Goal: Task Accomplishment & Management: Manage account settings

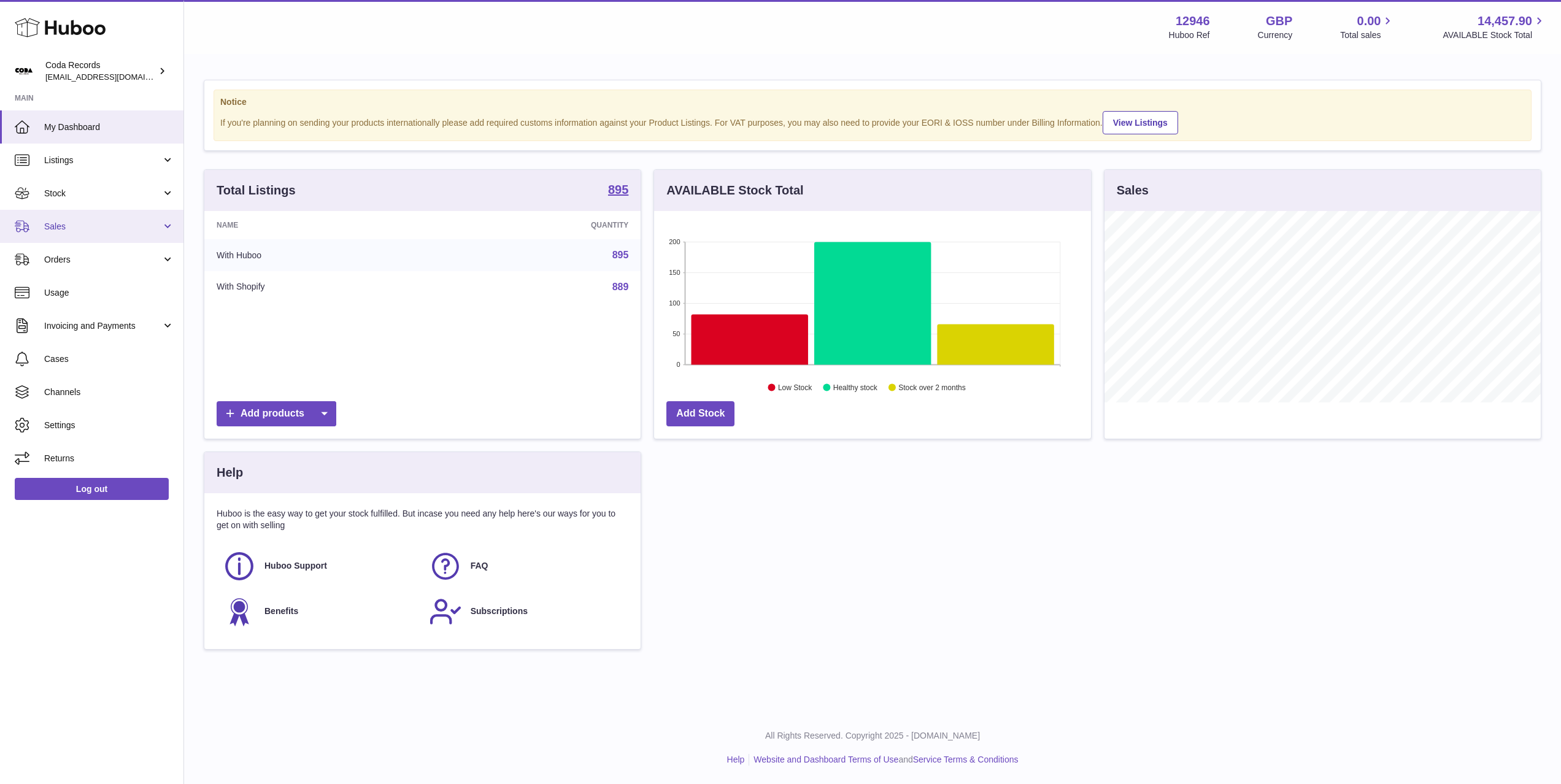
scroll to position [191, 436]
drag, startPoint x: 102, startPoint y: 231, endPoint x: 100, endPoint y: 247, distance: 16.1
click at [102, 231] on span "Sales" at bounding box center [103, 227] width 117 height 12
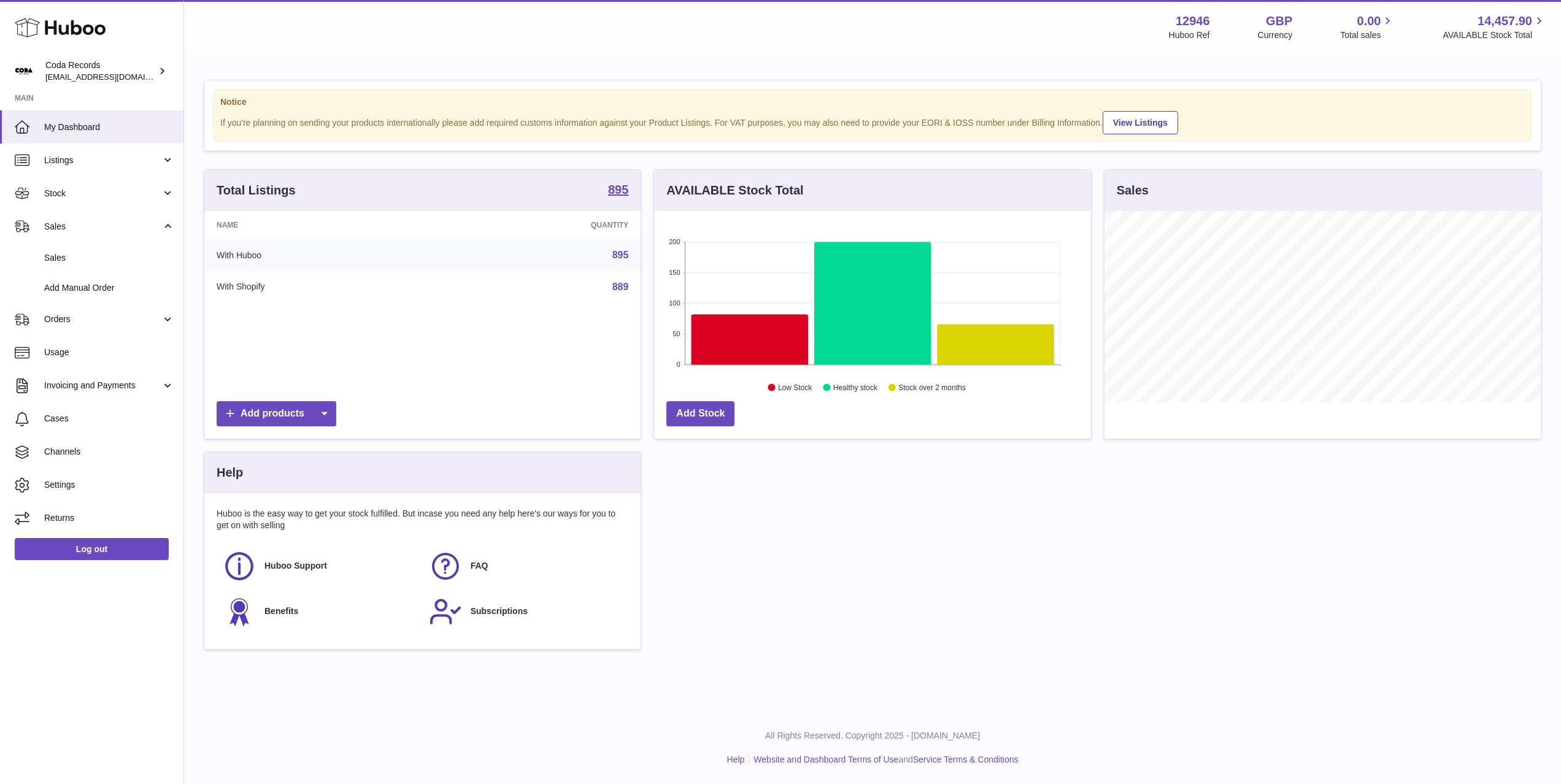
drag, startPoint x: 101, startPoint y: 257, endPoint x: 207, endPoint y: 235, distance: 108.3
click at [101, 257] on span "Sales" at bounding box center [109, 257] width 130 height 12
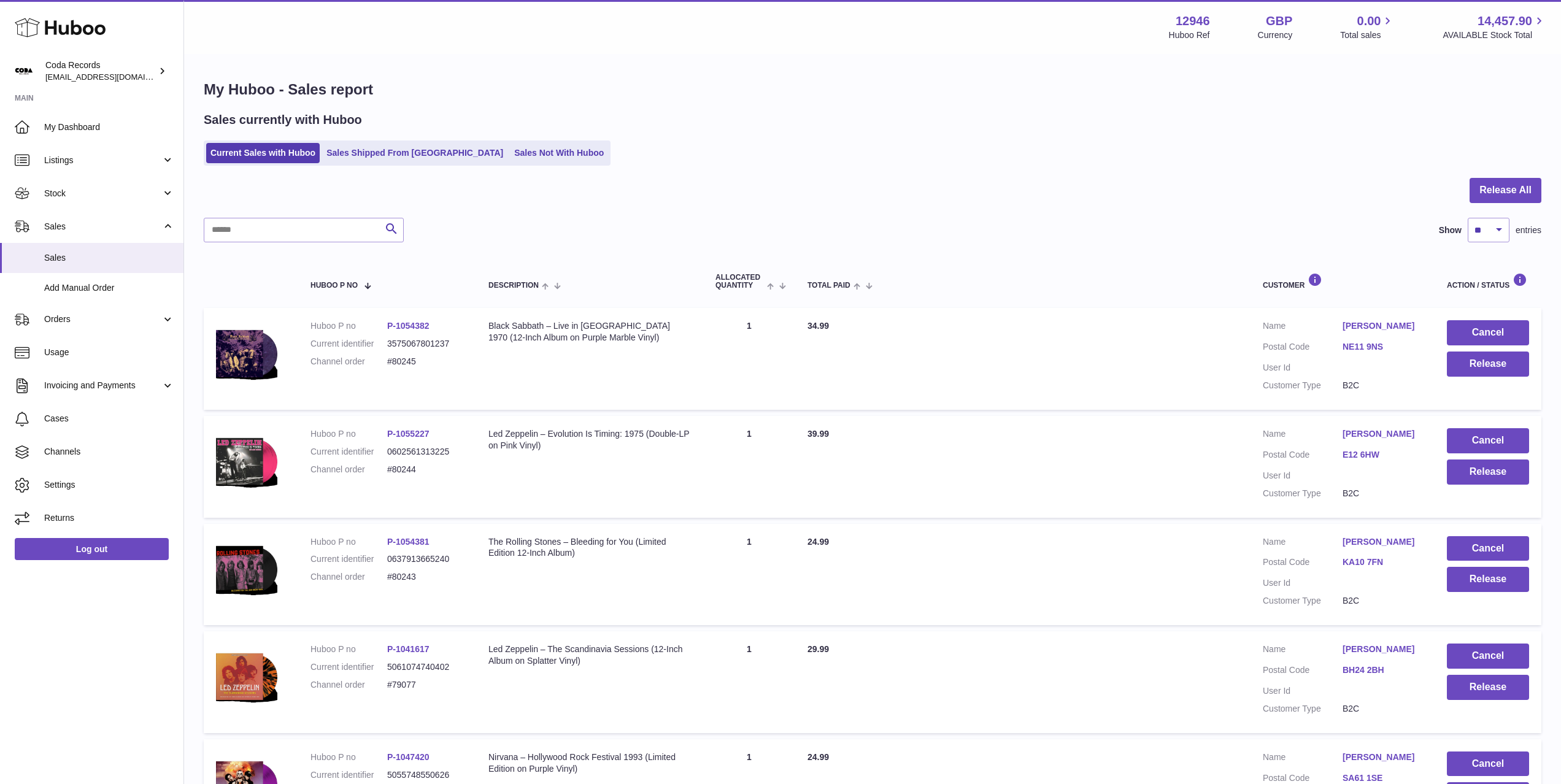
click at [1367, 434] on link "Mircea Degerat" at bounding box center [1382, 433] width 80 height 12
click at [1274, 452] on div at bounding box center [780, 392] width 1561 height 784
click at [1476, 476] on button "Release" at bounding box center [1488, 471] width 82 height 25
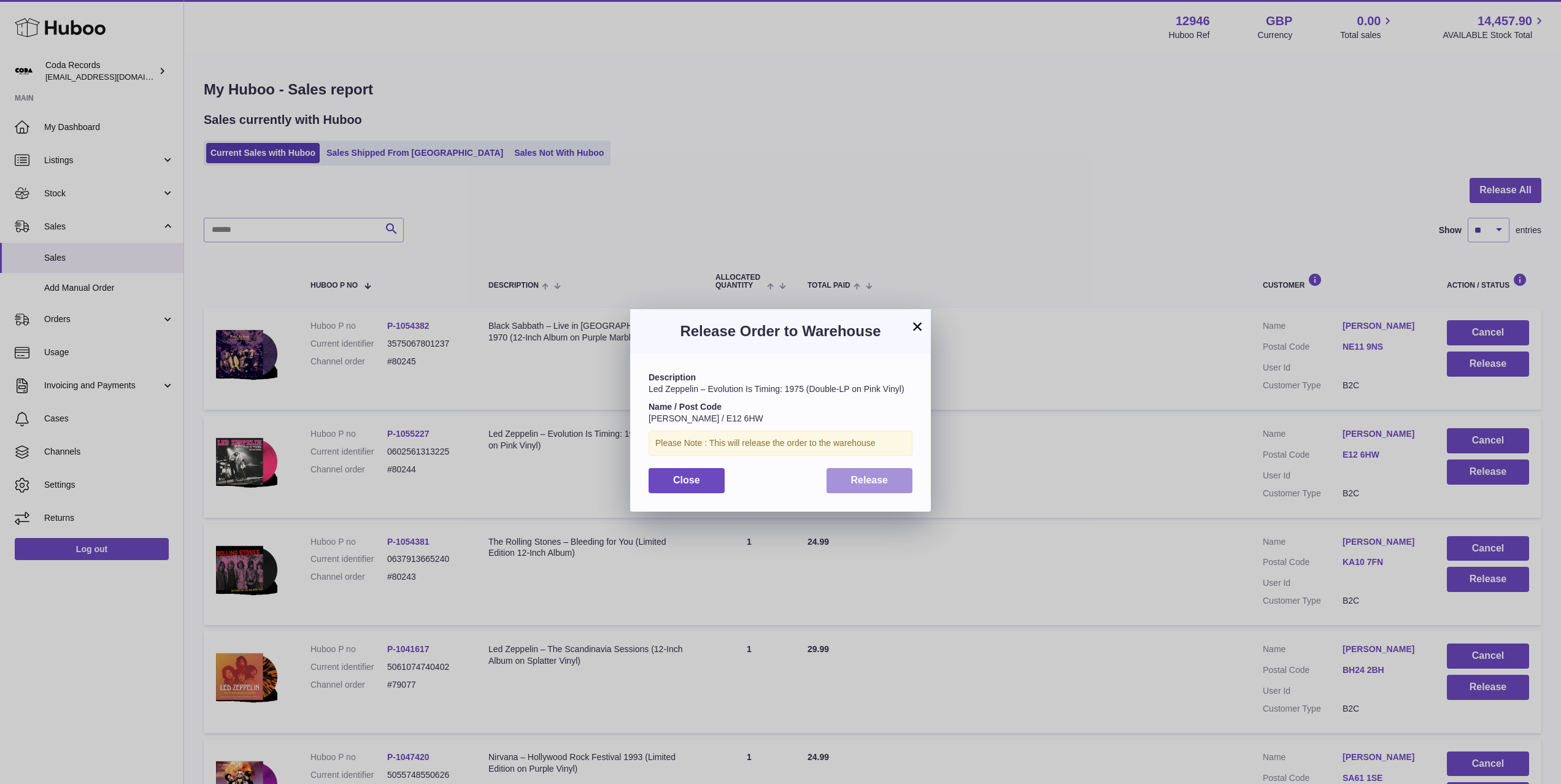
click at [857, 476] on span "Release" at bounding box center [870, 480] width 38 height 10
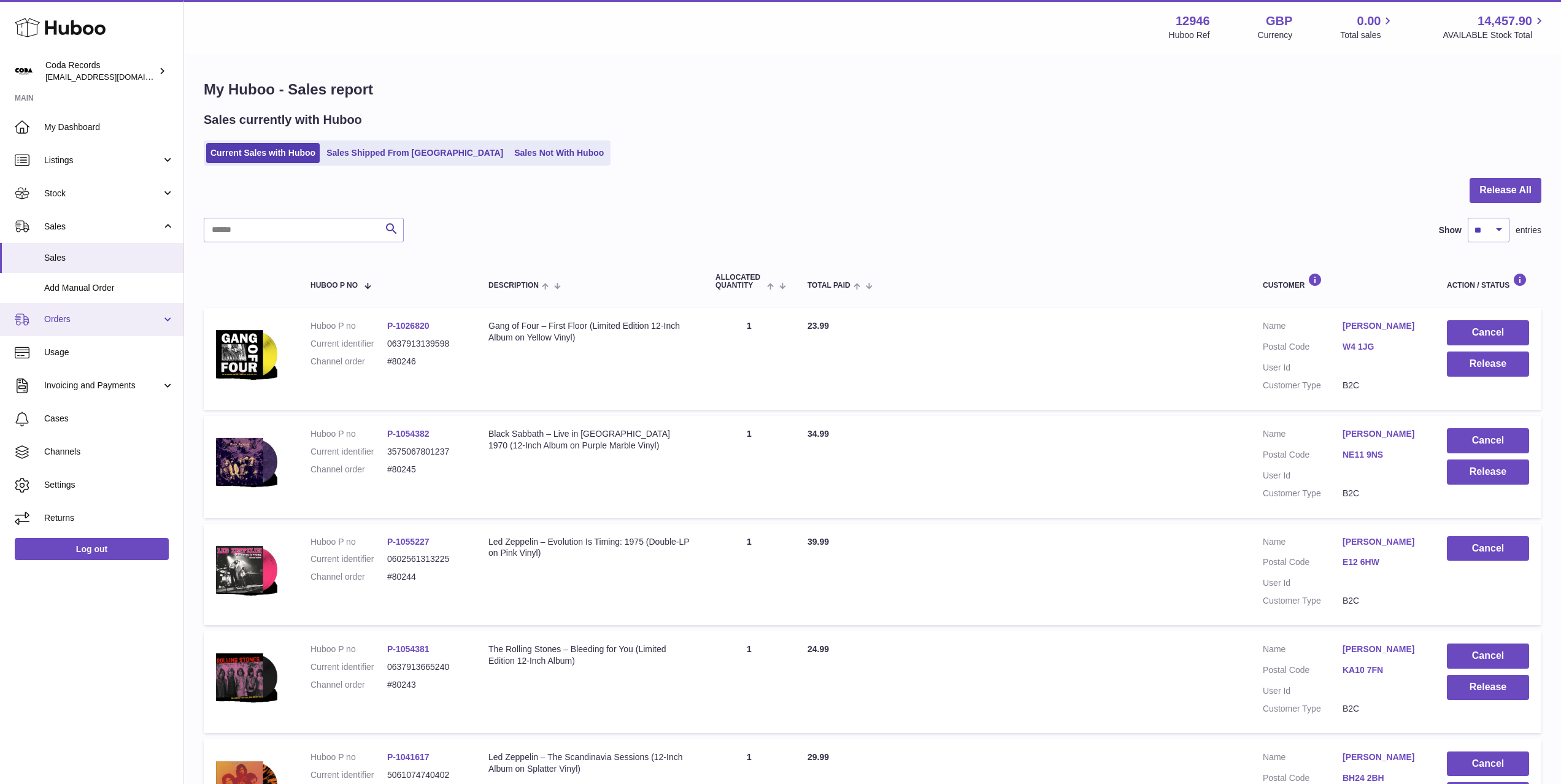
click at [85, 315] on span "Orders" at bounding box center [103, 319] width 117 height 12
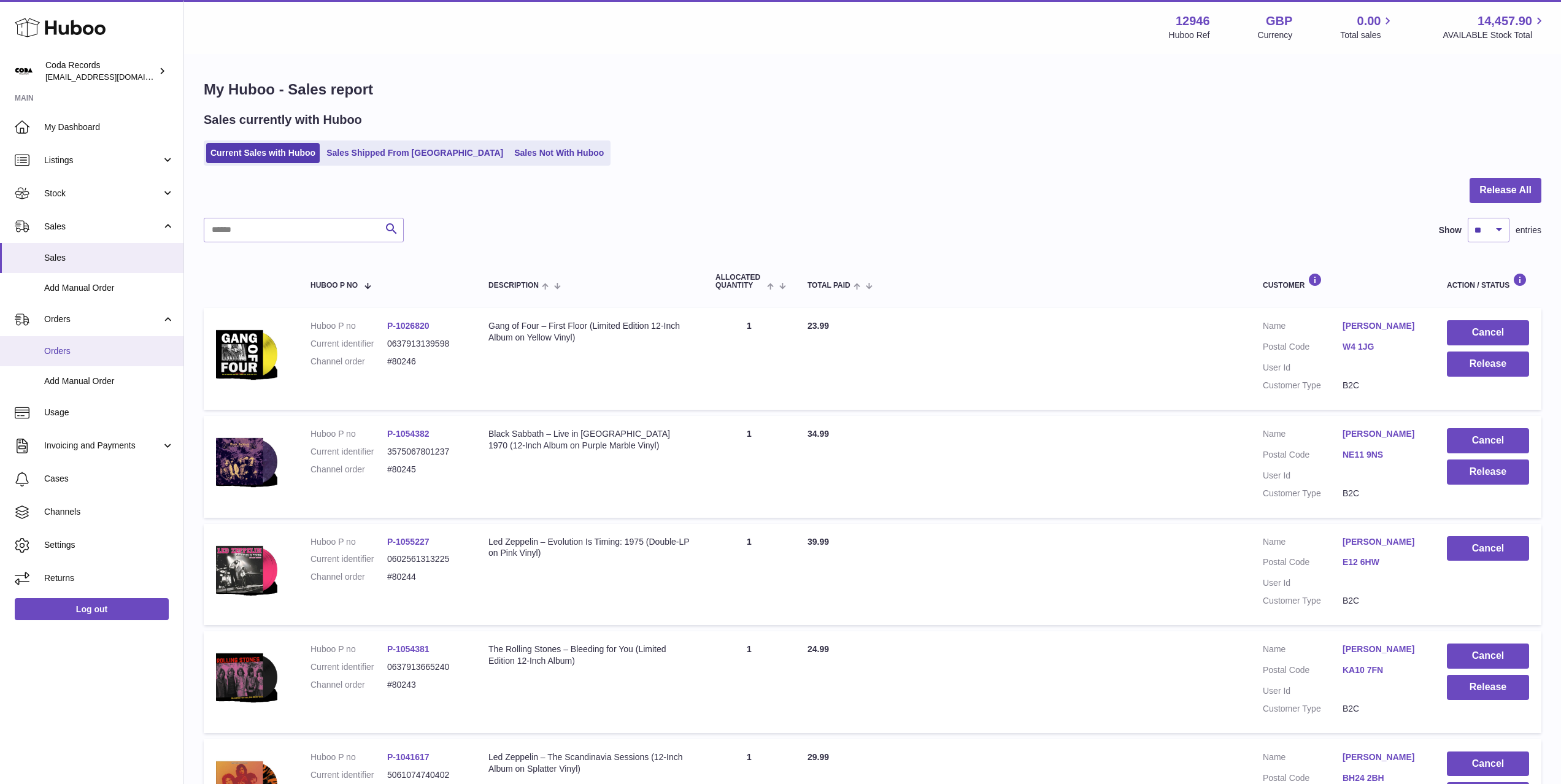
click at [86, 350] on span "Orders" at bounding box center [109, 351] width 130 height 12
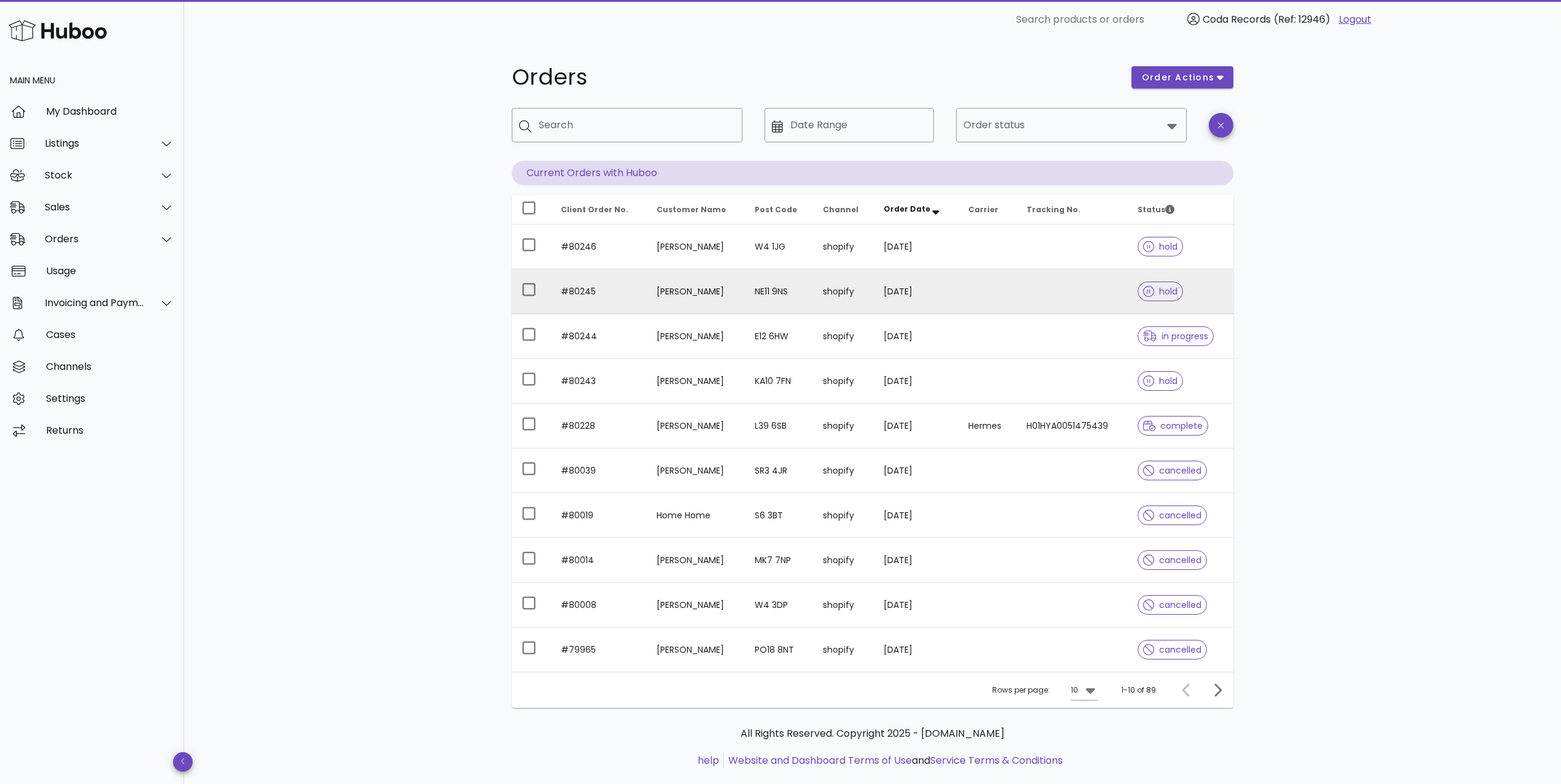
click at [687, 291] on td "[PERSON_NAME]" at bounding box center [696, 292] width 98 height 45
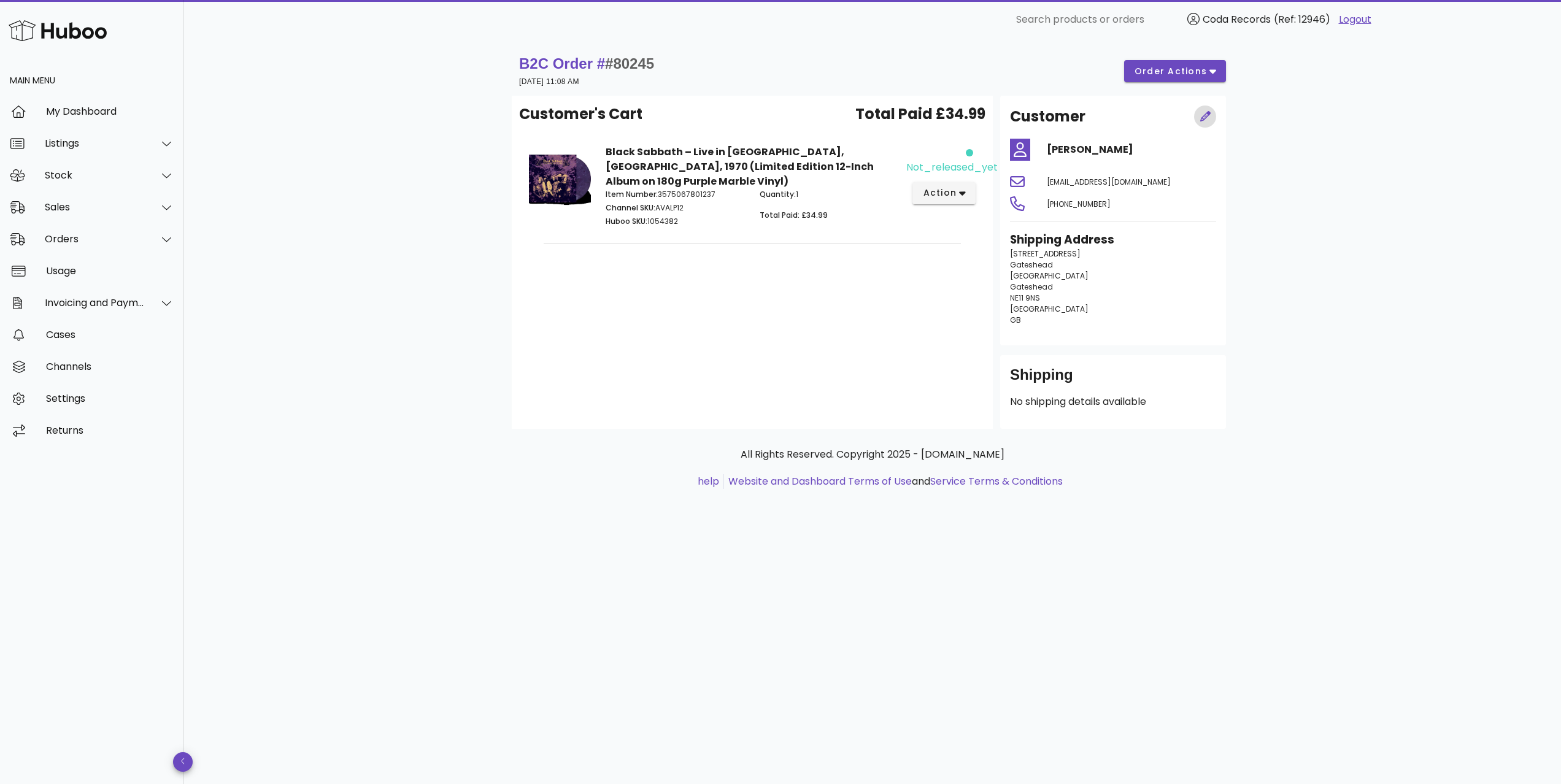
click at [1205, 118] on icon "button" at bounding box center [1205, 116] width 10 height 10
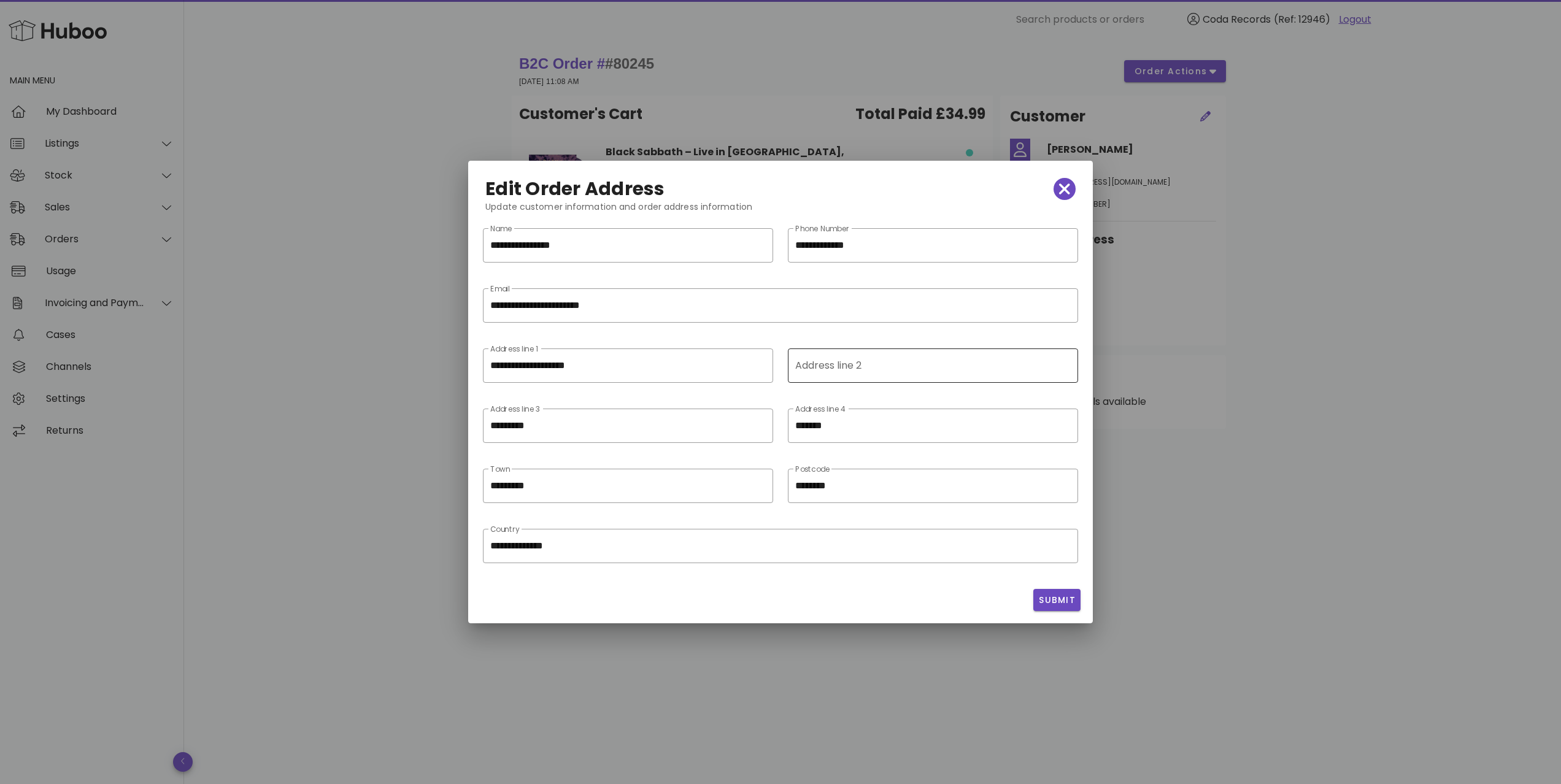
click at [850, 368] on div "Address line 2" at bounding box center [932, 366] width 273 height 34
paste input "*******"
click at [760, 429] on icon "clear icon" at bounding box center [758, 426] width 15 height 15
type input "*******"
drag, startPoint x: 1061, startPoint y: 429, endPoint x: 1052, endPoint y: 521, distance: 92.4
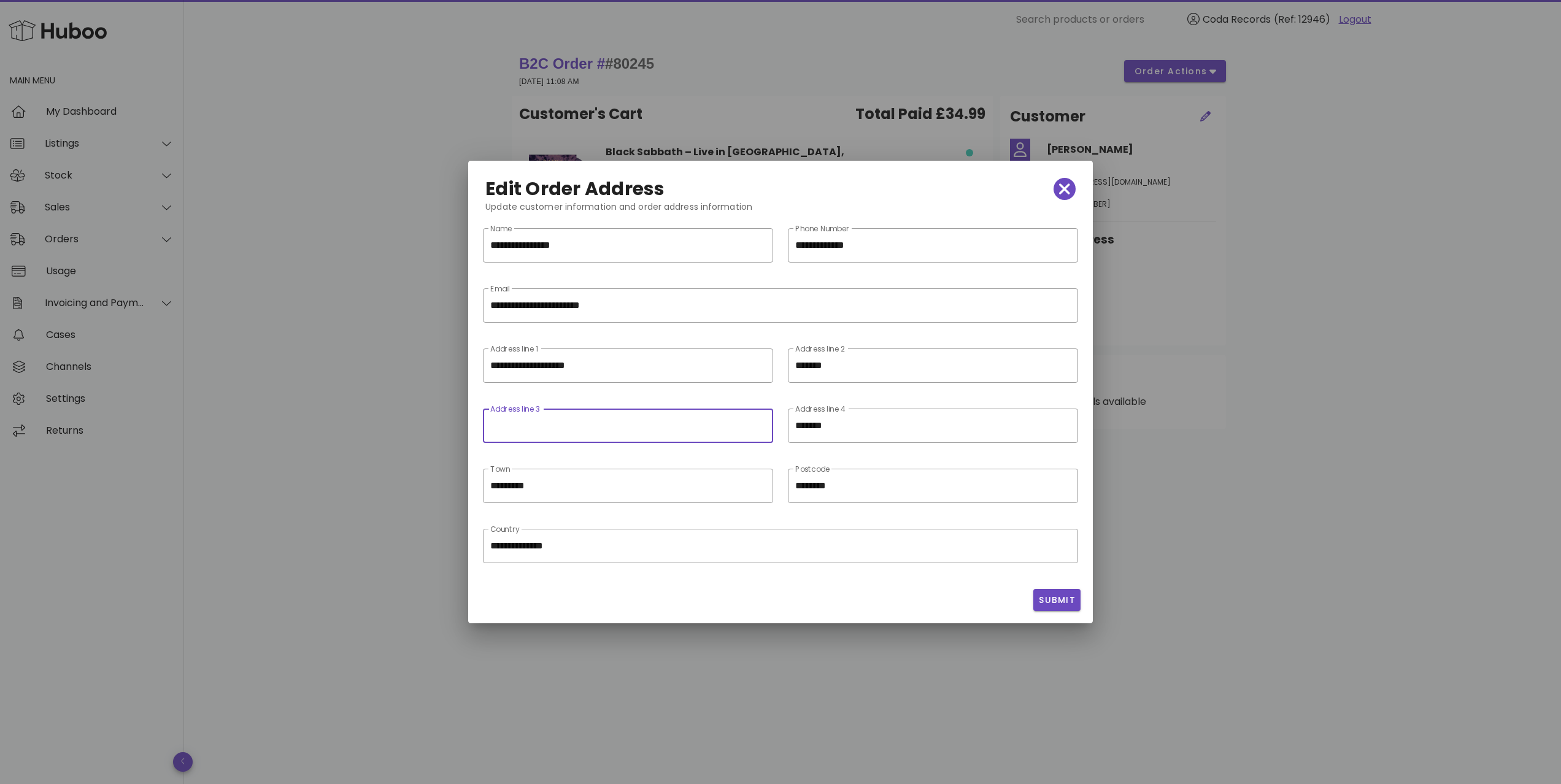
click at [1061, 429] on icon "clear icon" at bounding box center [1063, 426] width 15 height 15
drag, startPoint x: 1059, startPoint y: 602, endPoint x: 1046, endPoint y: 600, distance: 13.2
click at [1059, 602] on span "Submit" at bounding box center [1057, 600] width 38 height 13
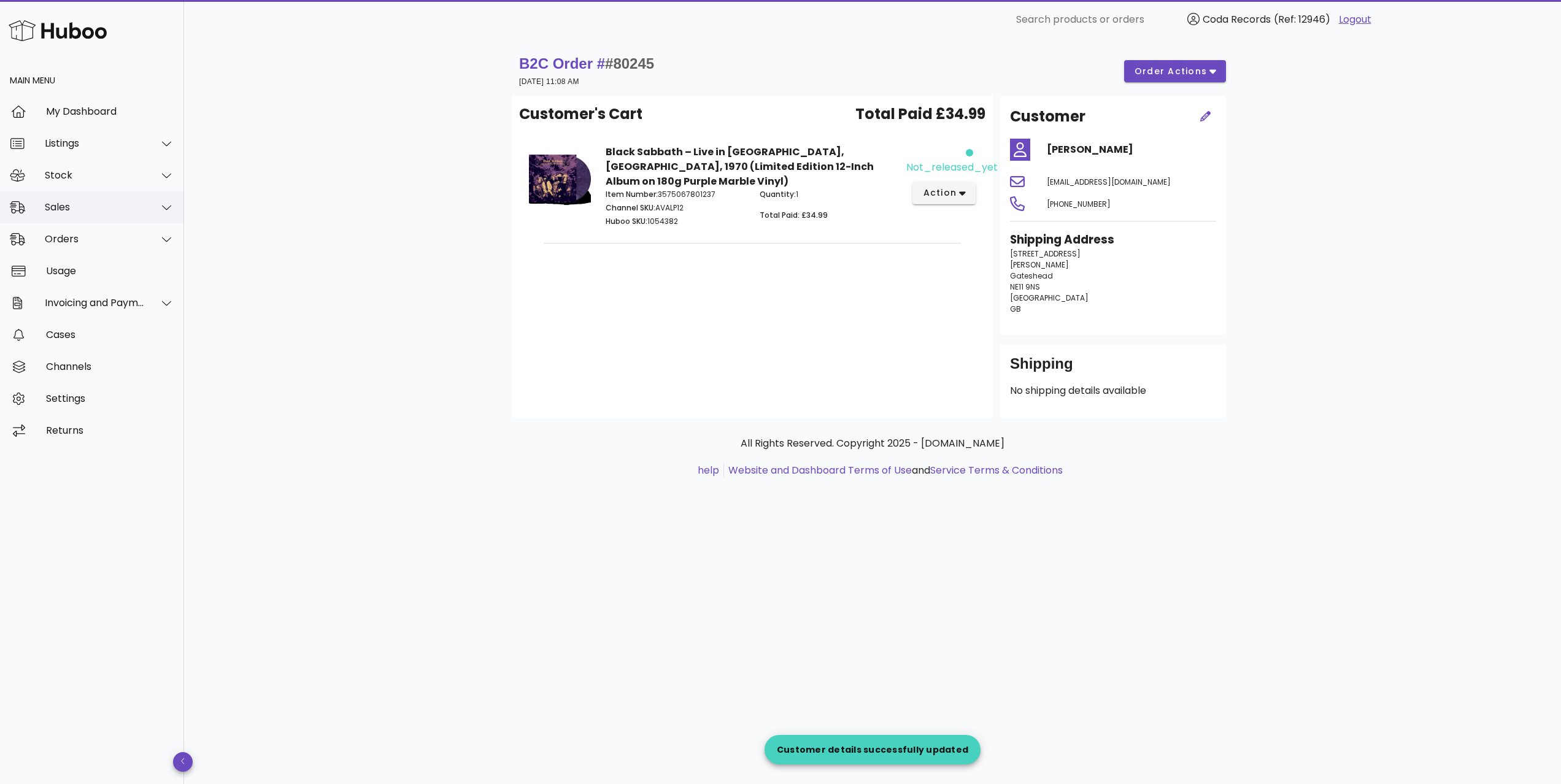
drag, startPoint x: 87, startPoint y: 209, endPoint x: 89, endPoint y: 222, distance: 13.2
click at [87, 209] on div "Sales" at bounding box center [95, 207] width 100 height 12
click at [94, 233] on div "Sales" at bounding box center [109, 237] width 130 height 12
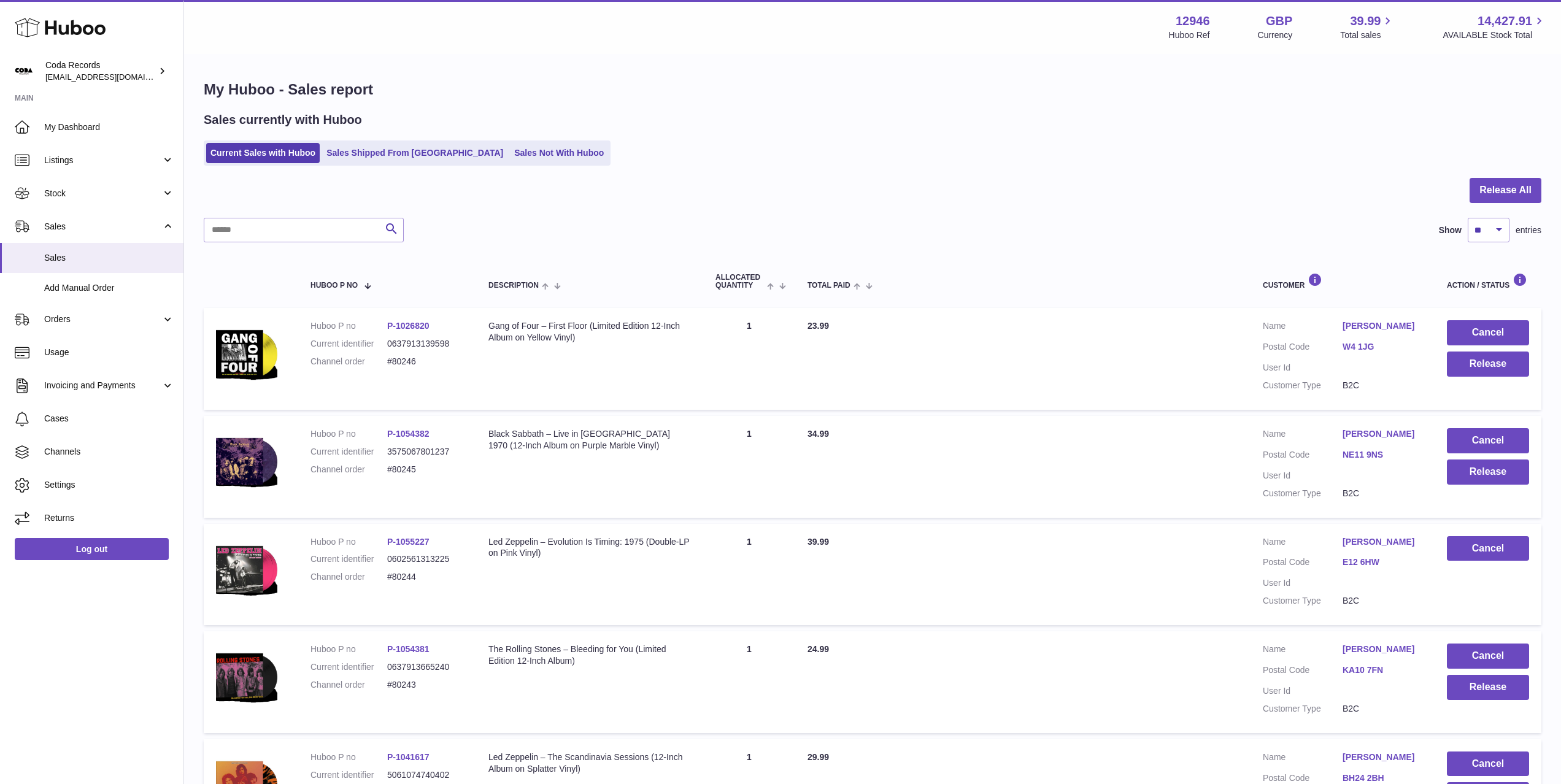
click at [1371, 435] on link "[PERSON_NAME]" at bounding box center [1382, 433] width 80 height 12
drag, startPoint x: 1229, startPoint y: 466, endPoint x: 1459, endPoint y: 487, distance: 231.0
click at [1477, 478] on button "Release" at bounding box center [1488, 471] width 82 height 25
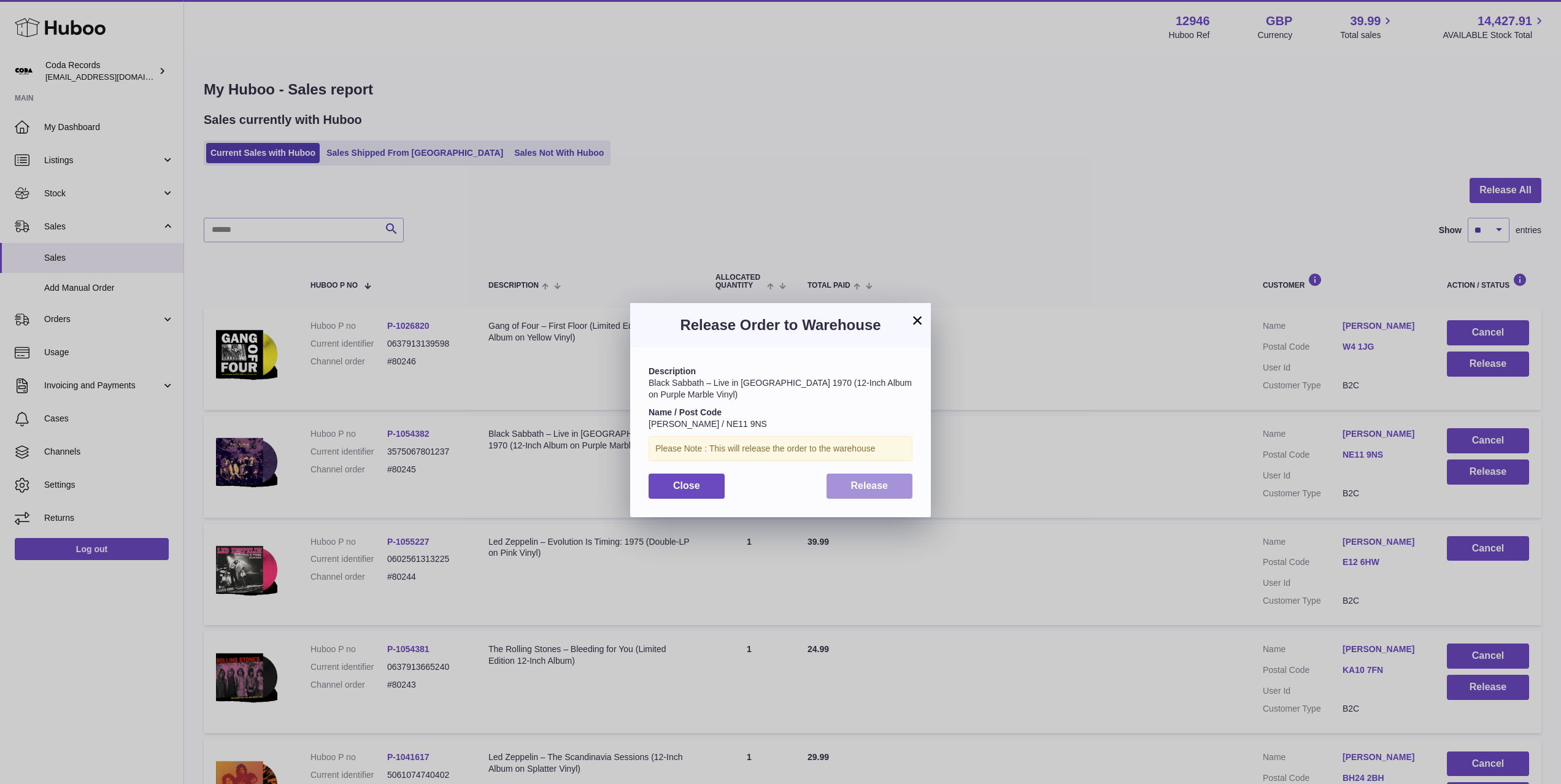
click at [898, 486] on button "Release" at bounding box center [870, 486] width 87 height 25
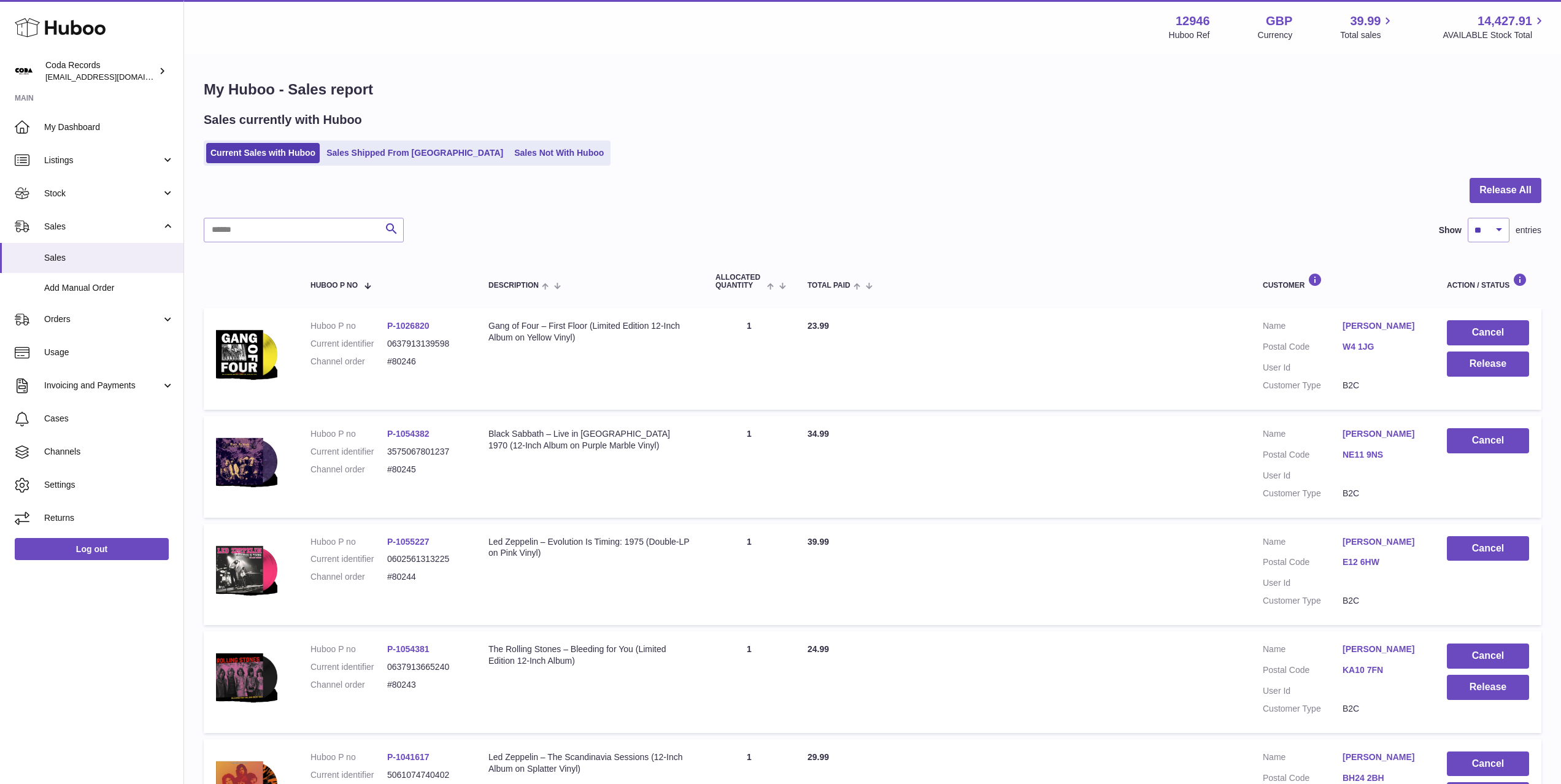
click at [1052, 465] on td "Total Paid 34.99" at bounding box center [1022, 466] width 455 height 102
click at [1379, 321] on link "Simon McKay" at bounding box center [1382, 325] width 80 height 12
click at [1197, 369] on div at bounding box center [780, 392] width 1561 height 784
click at [1481, 364] on button "Release" at bounding box center [1488, 364] width 82 height 25
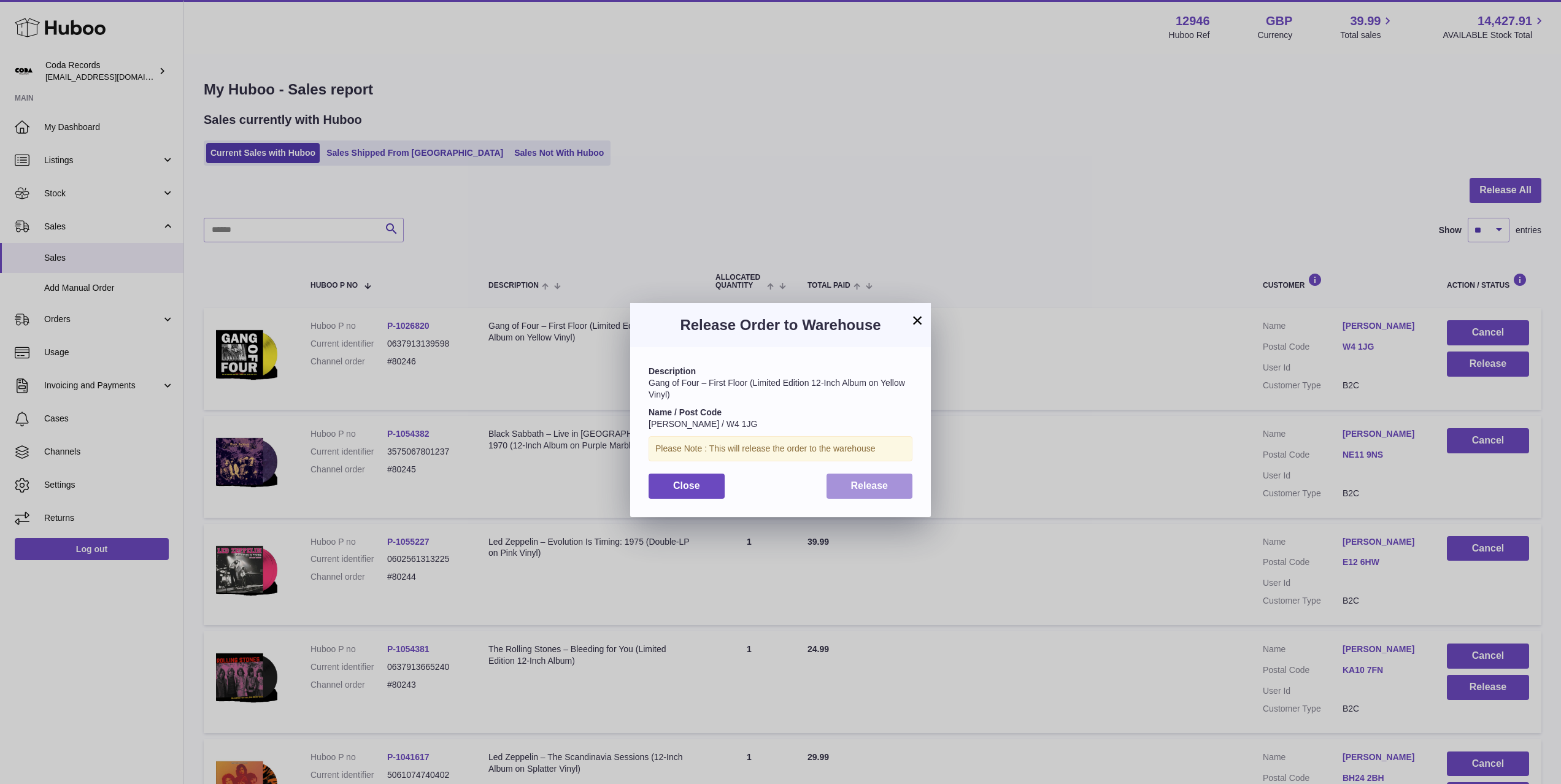
drag, startPoint x: 870, startPoint y: 487, endPoint x: 878, endPoint y: 489, distance: 8.2
click at [870, 487] on span "Release" at bounding box center [870, 485] width 38 height 10
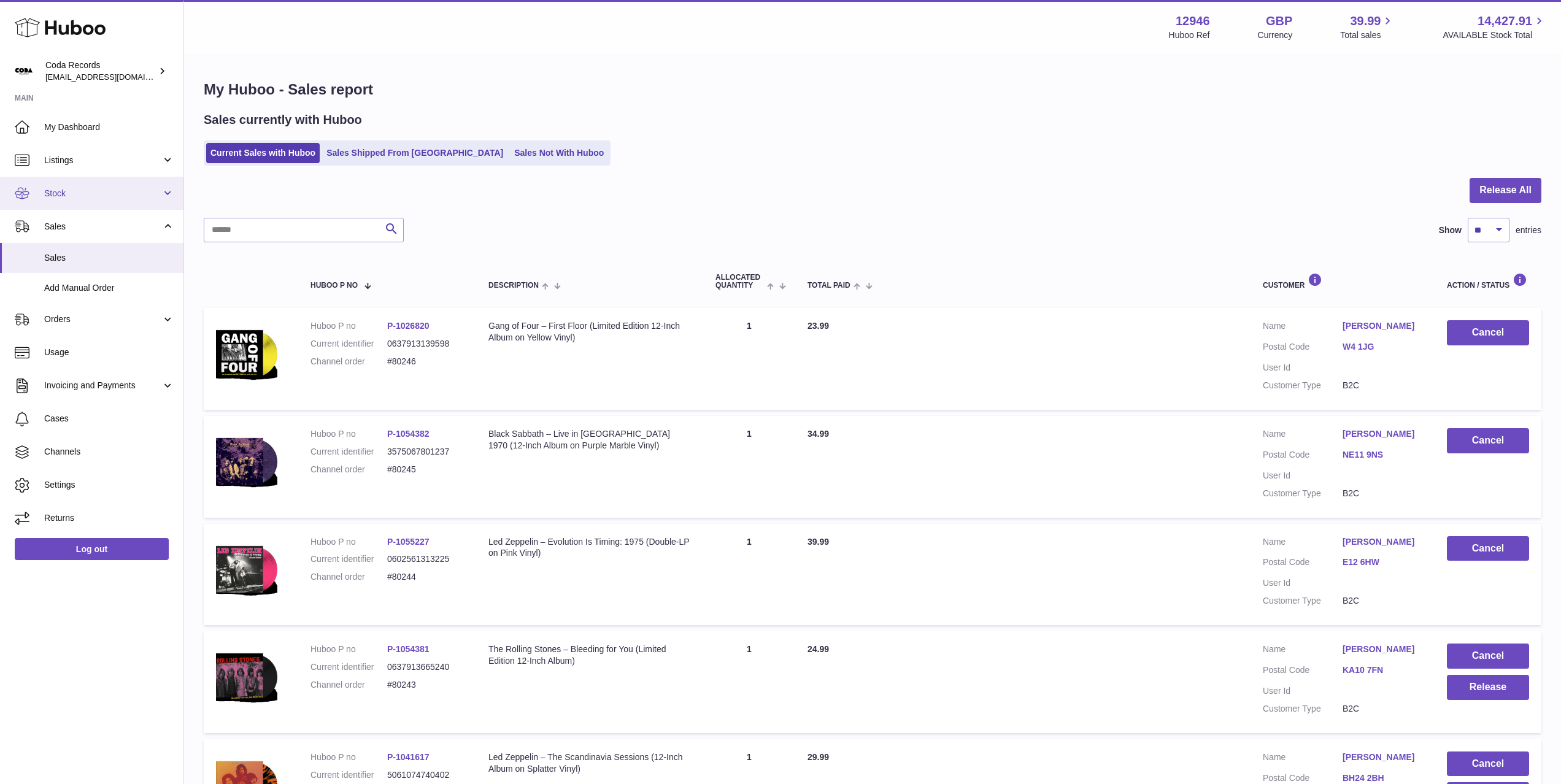
click at [109, 198] on span "Stock" at bounding box center [103, 193] width 117 height 12
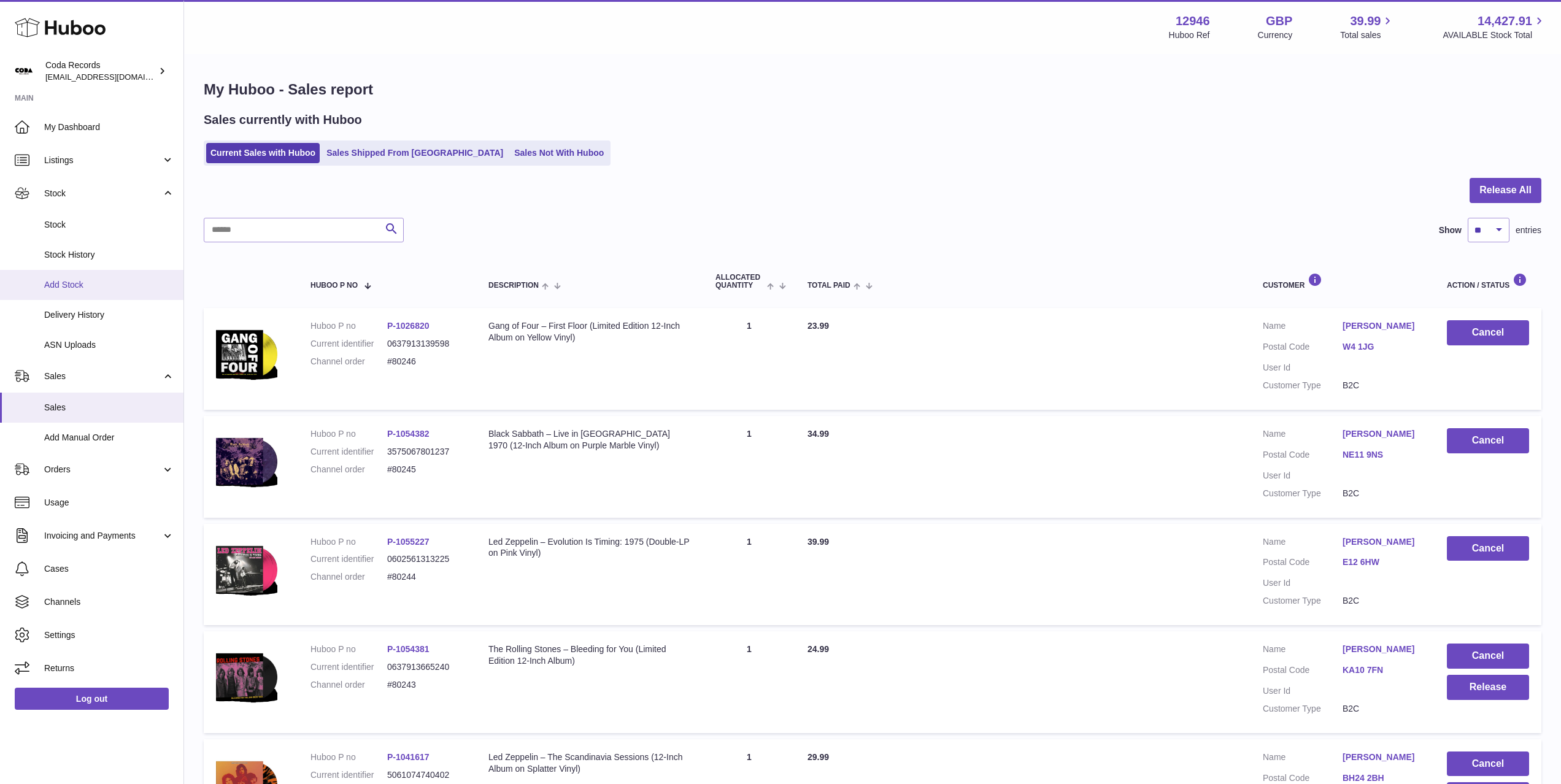
drag, startPoint x: 106, startPoint y: 293, endPoint x: 127, endPoint y: 291, distance: 21.1
click at [106, 293] on link "Add Stock" at bounding box center [91, 285] width 184 height 30
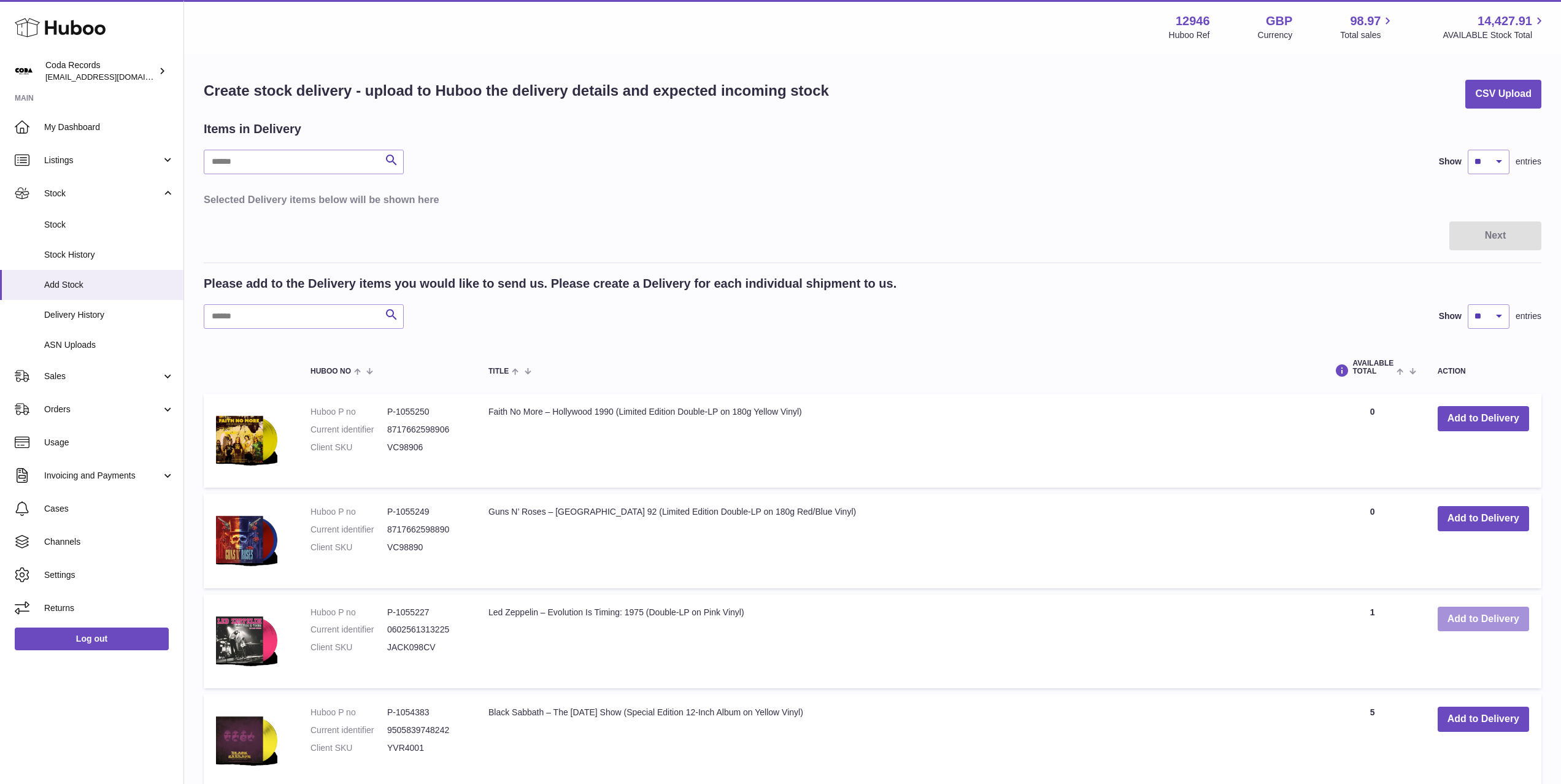
click at [1491, 618] on button "Add to Delivery" at bounding box center [1483, 619] width 91 height 25
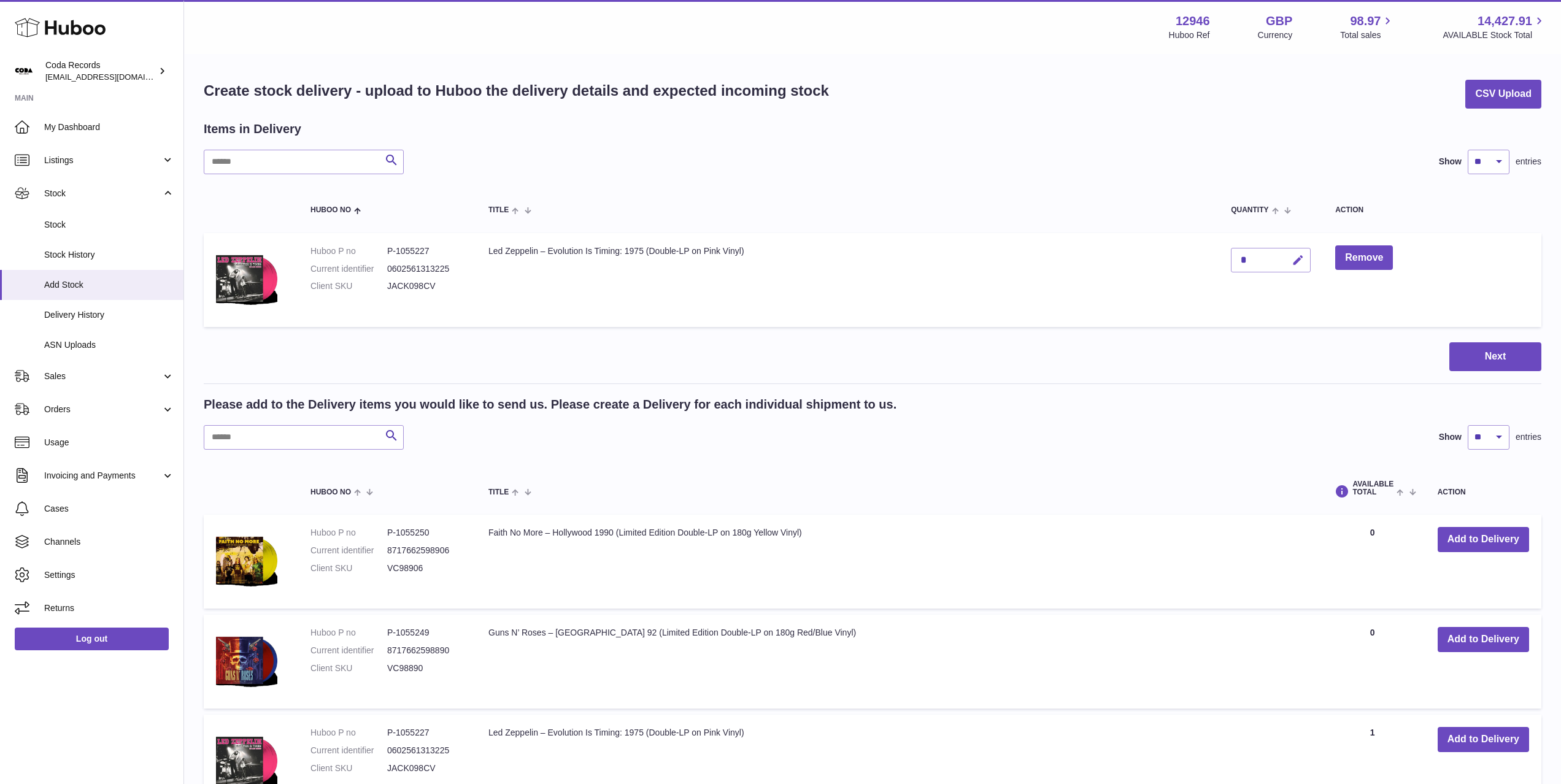
click at [1302, 261] on icon "button" at bounding box center [1298, 260] width 13 height 13
type input "**"
click at [1300, 264] on icon "submit" at bounding box center [1298, 260] width 11 height 11
click at [258, 439] on input "text" at bounding box center [303, 437] width 200 height 25
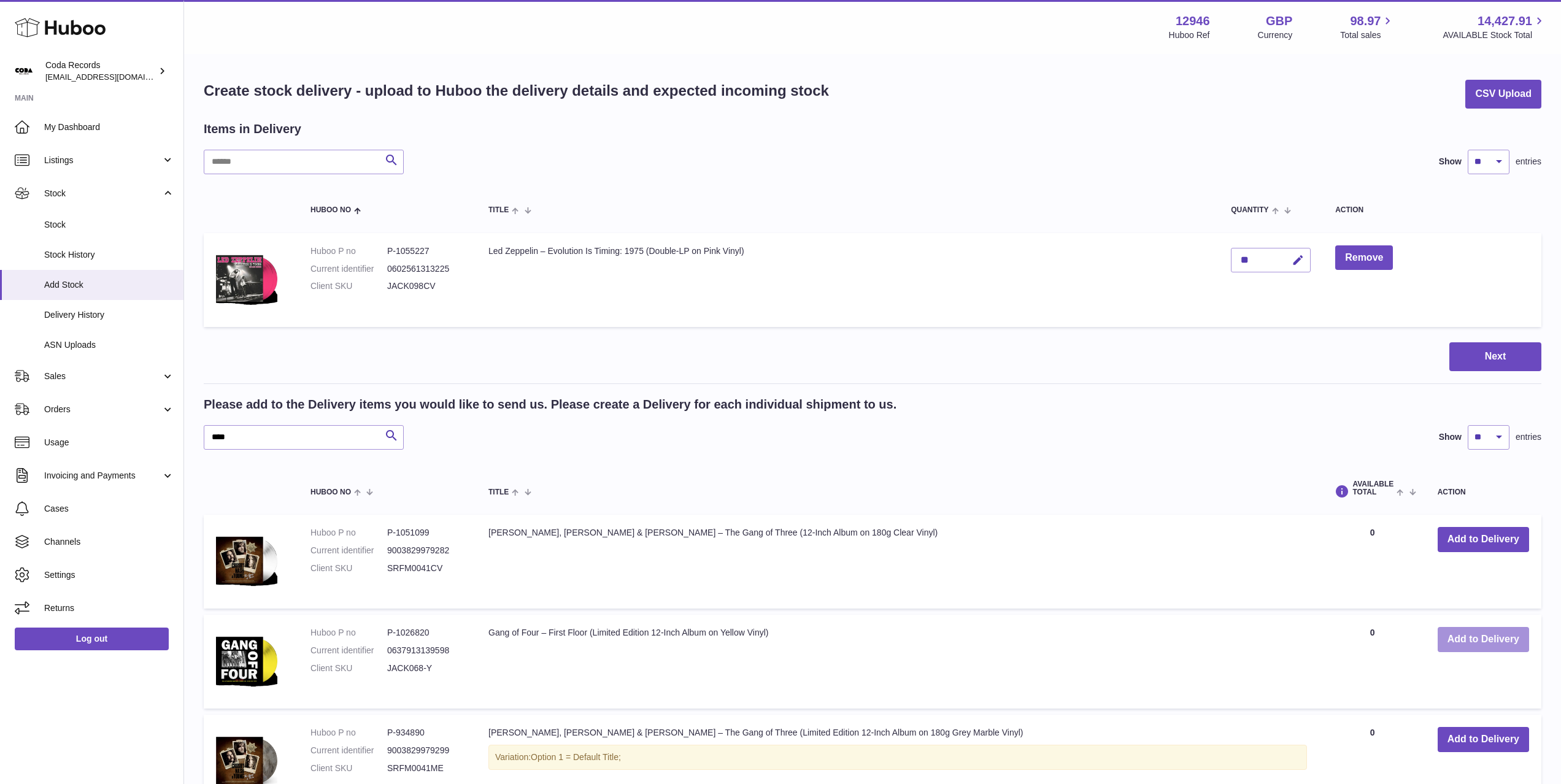
drag, startPoint x: 1478, startPoint y: 640, endPoint x: 1394, endPoint y: 587, distance: 99.3
click at [1478, 640] on button "Add to Delivery" at bounding box center [1483, 639] width 91 height 25
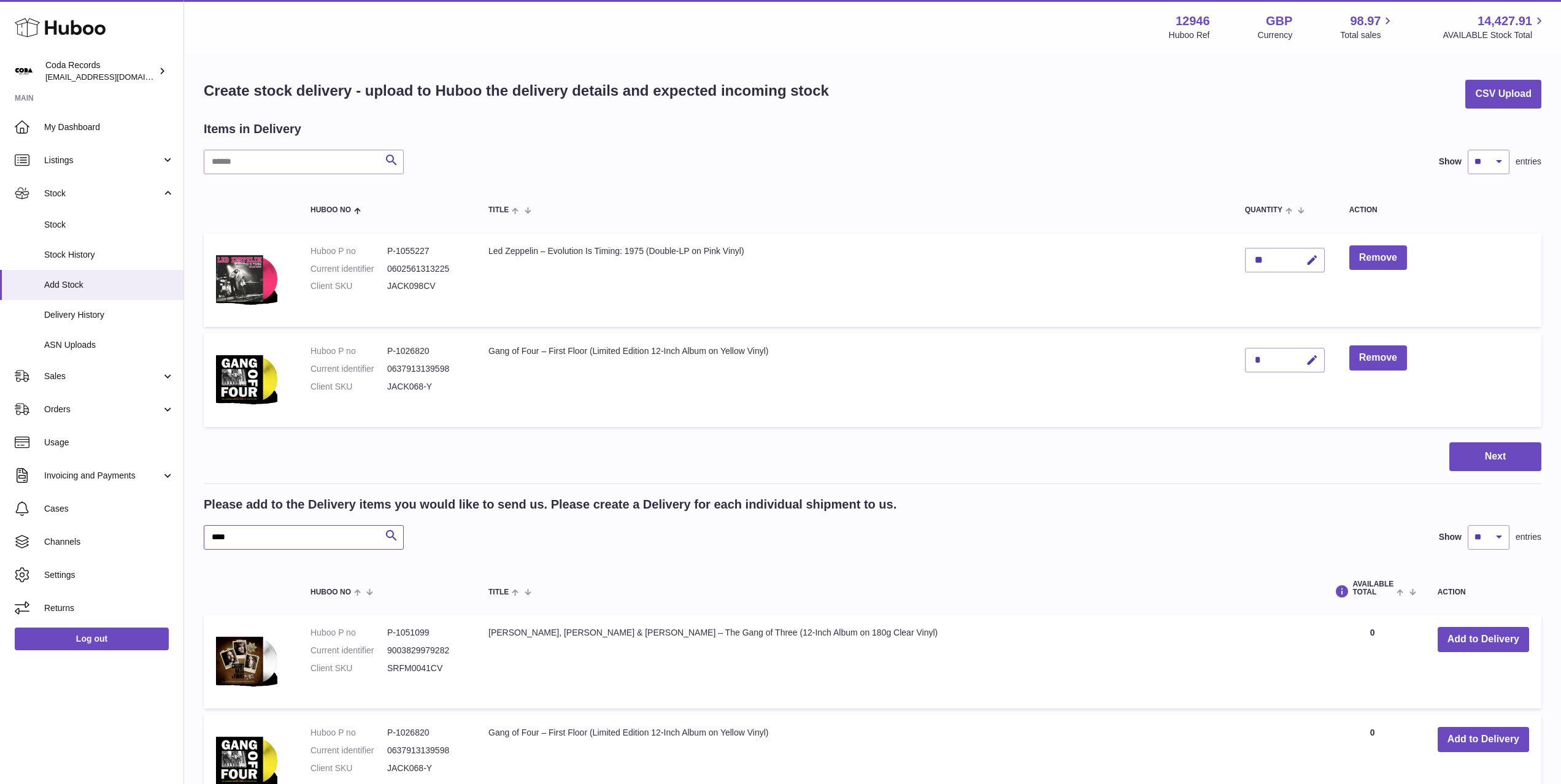
click at [321, 539] on input "****" at bounding box center [303, 537] width 200 height 25
click at [320, 540] on input "****" at bounding box center [303, 537] width 200 height 25
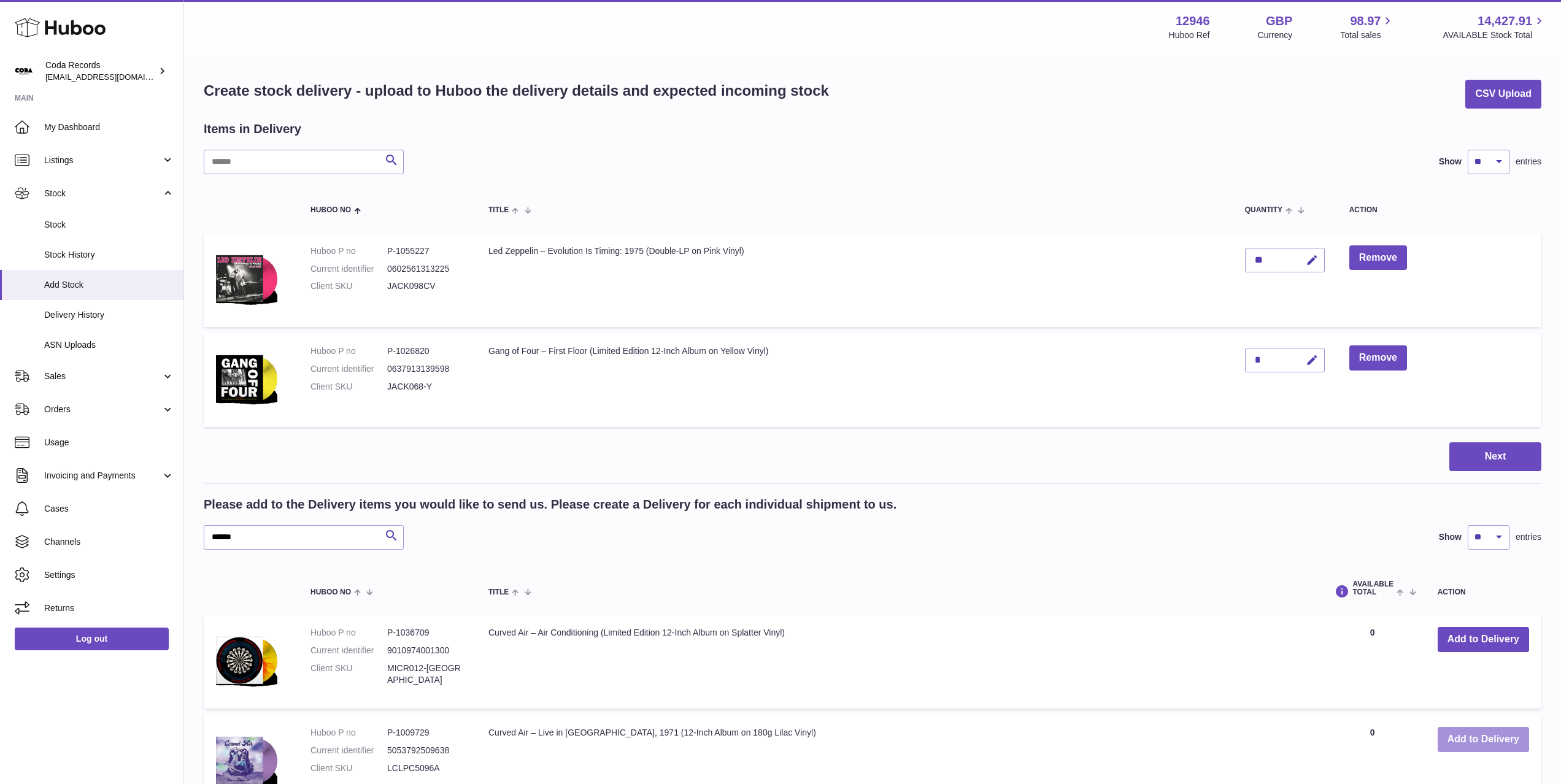
drag, startPoint x: 1503, startPoint y: 747, endPoint x: 1152, endPoint y: 695, distance: 354.8
click at [1503, 747] on button "Add to Delivery" at bounding box center [1483, 739] width 91 height 25
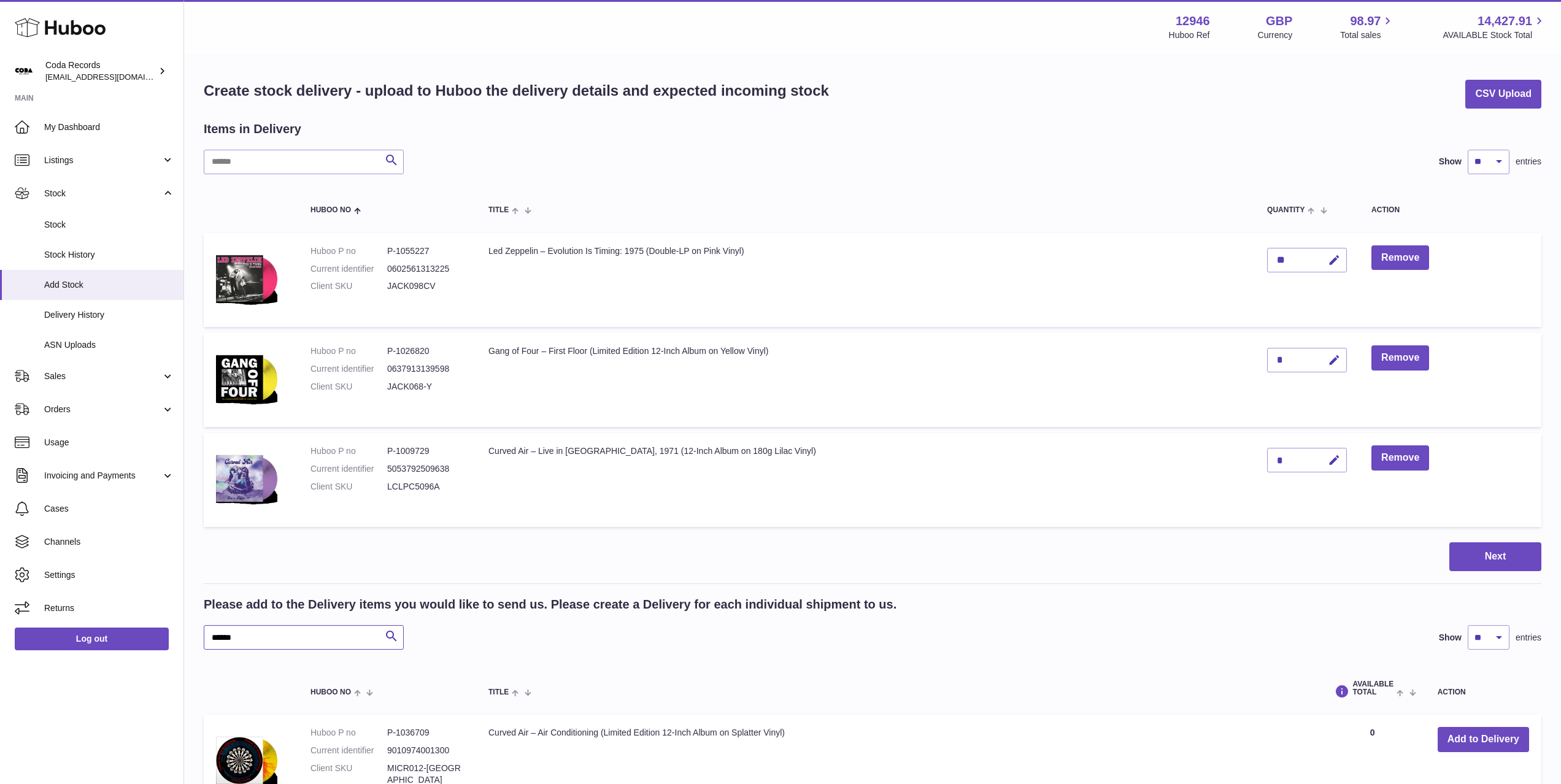
click at [312, 635] on input "******" at bounding box center [303, 637] width 200 height 25
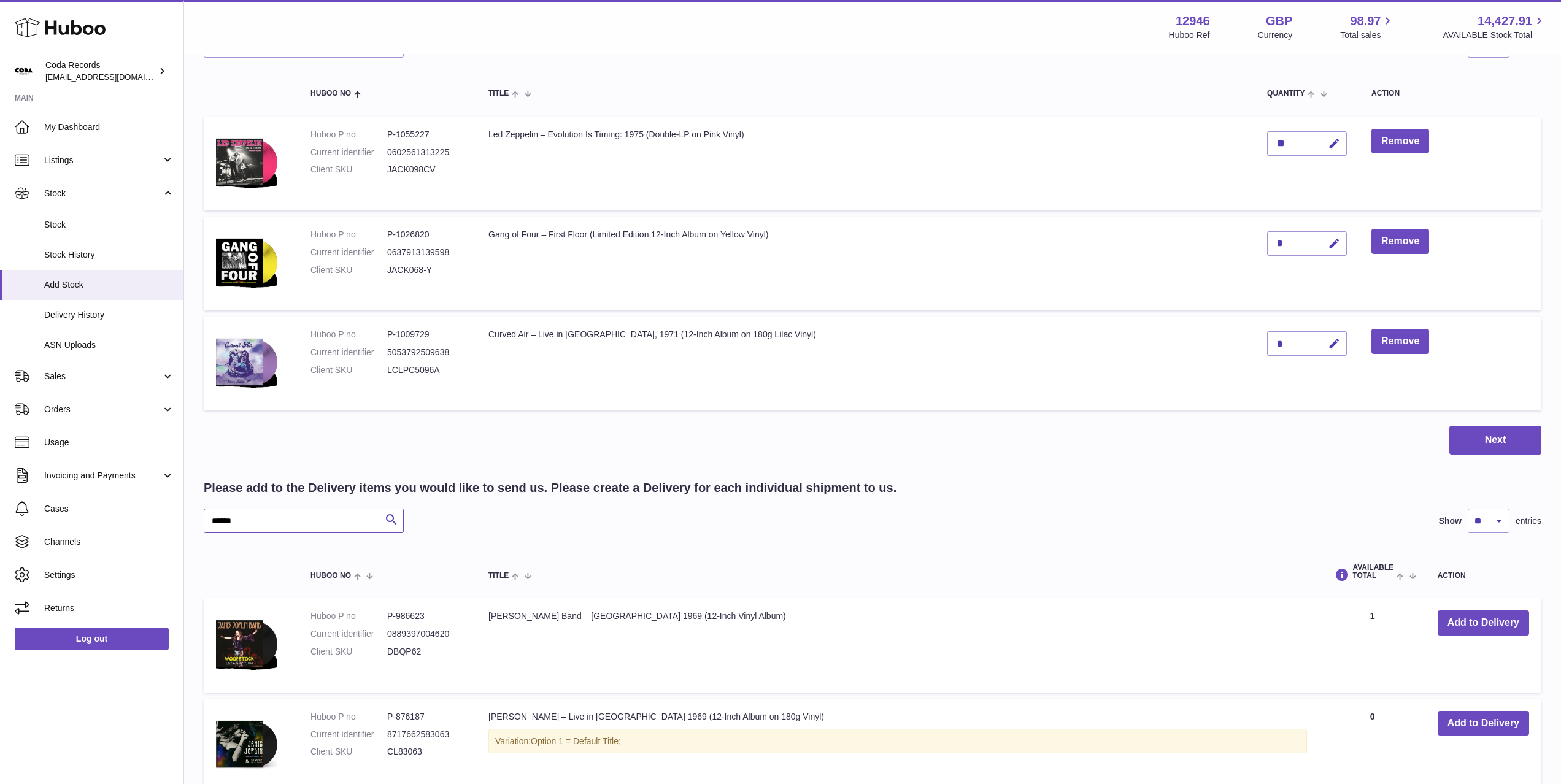
scroll to position [121, 0]
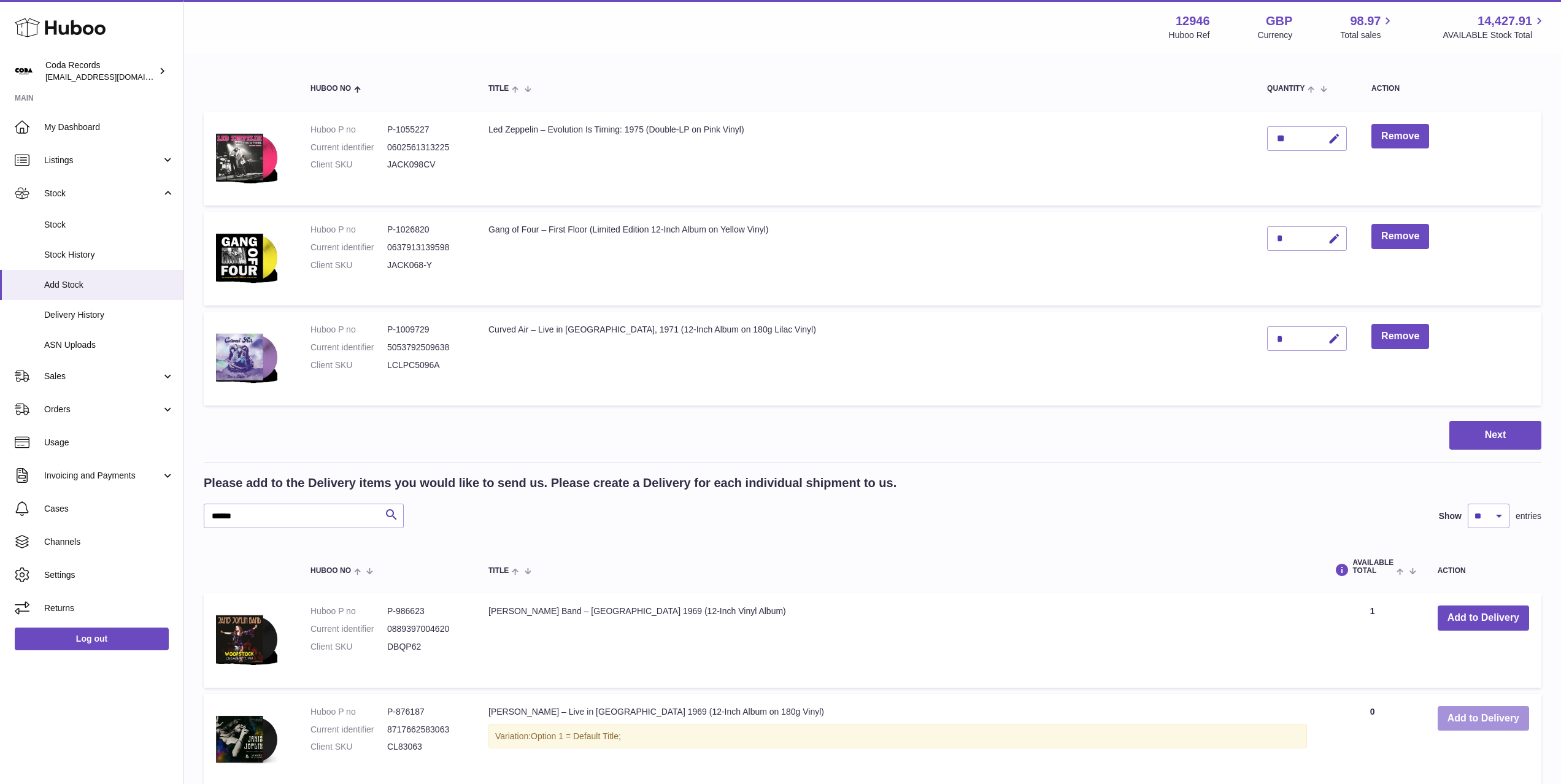
drag, startPoint x: 1489, startPoint y: 725, endPoint x: 1371, endPoint y: 683, distance: 125.3
click at [1489, 725] on button "Add to Delivery" at bounding box center [1483, 718] width 91 height 25
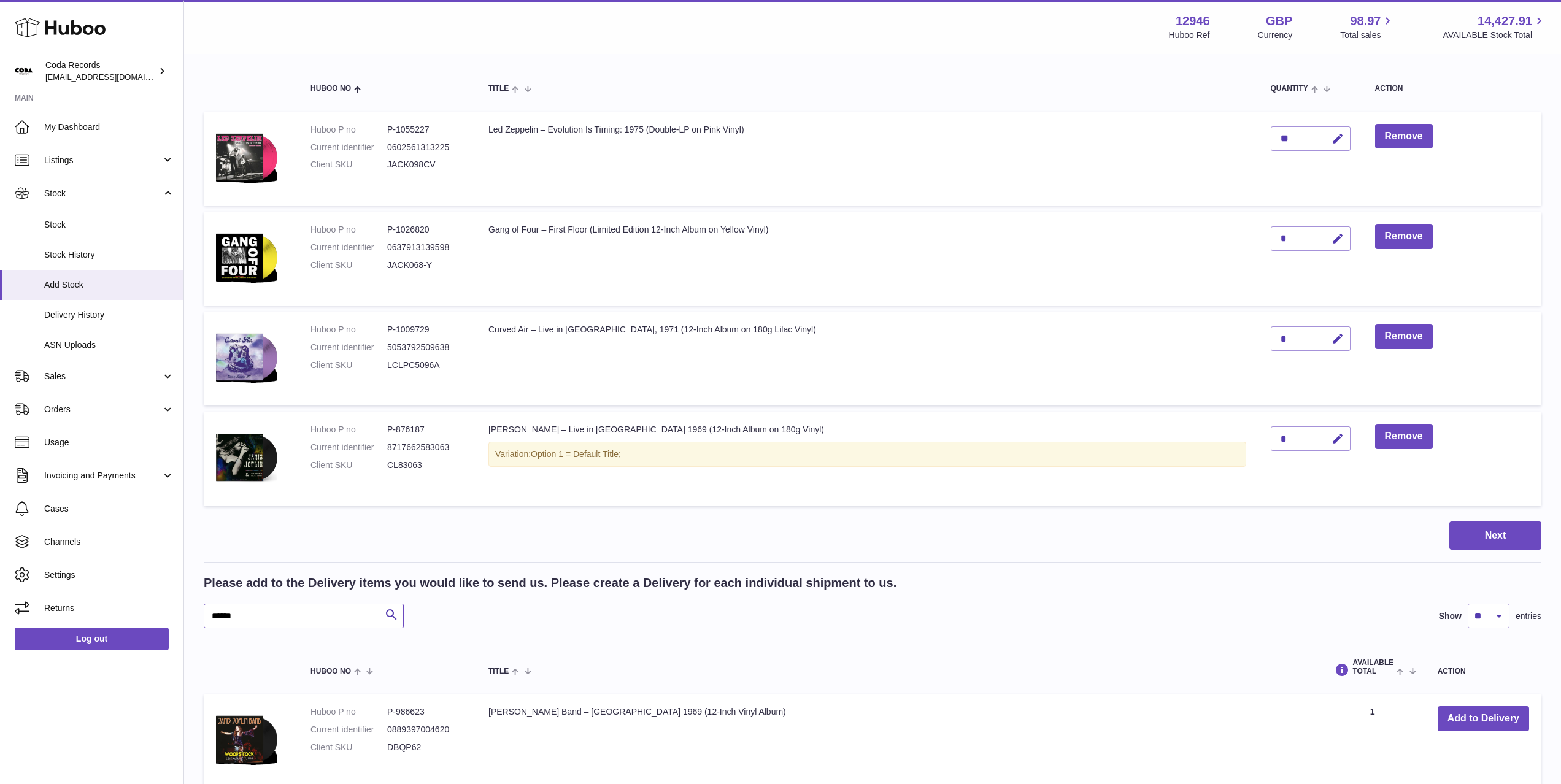
click at [329, 610] on input "******" at bounding box center [303, 616] width 200 height 25
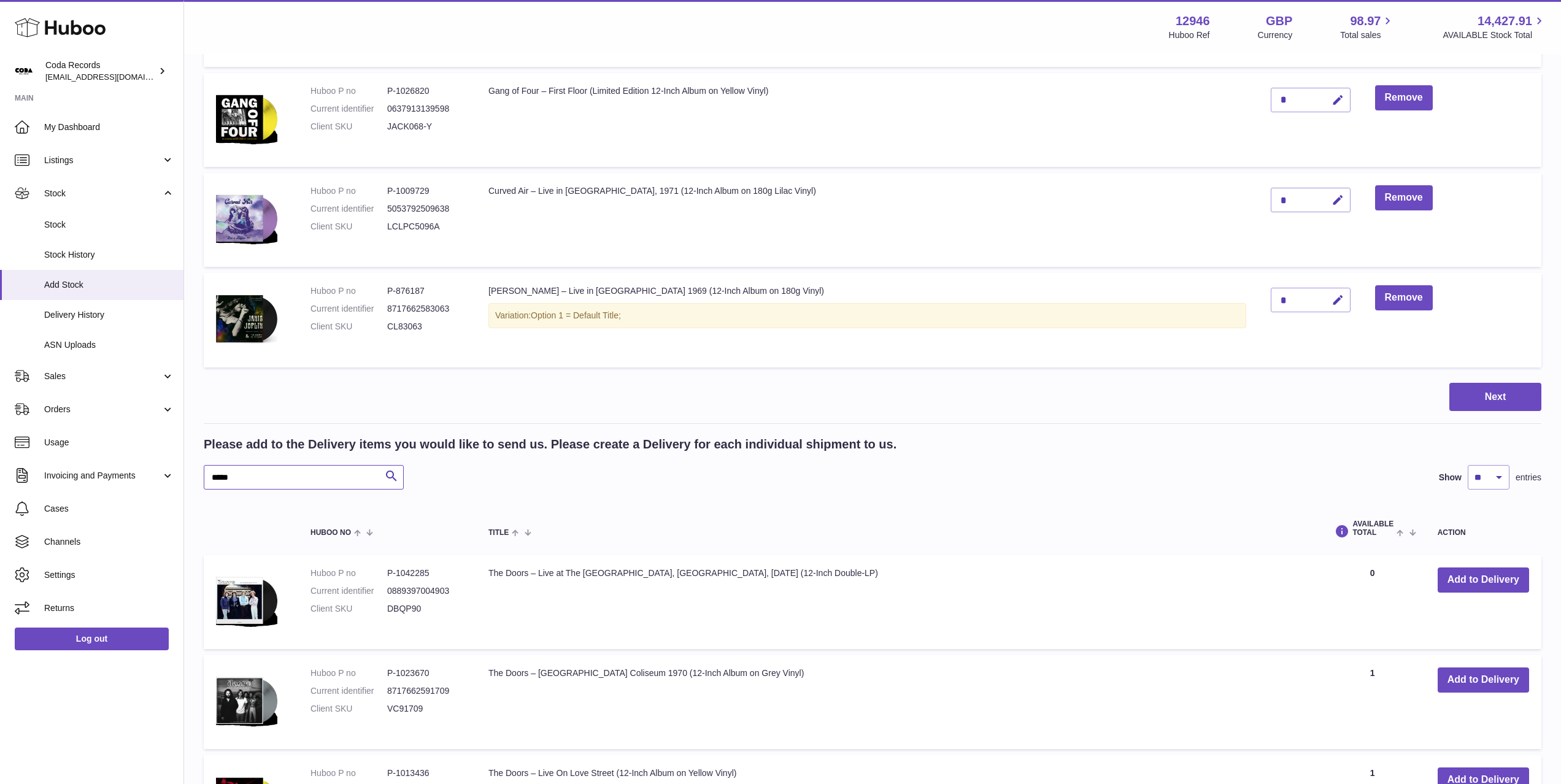
scroll to position [345, 0]
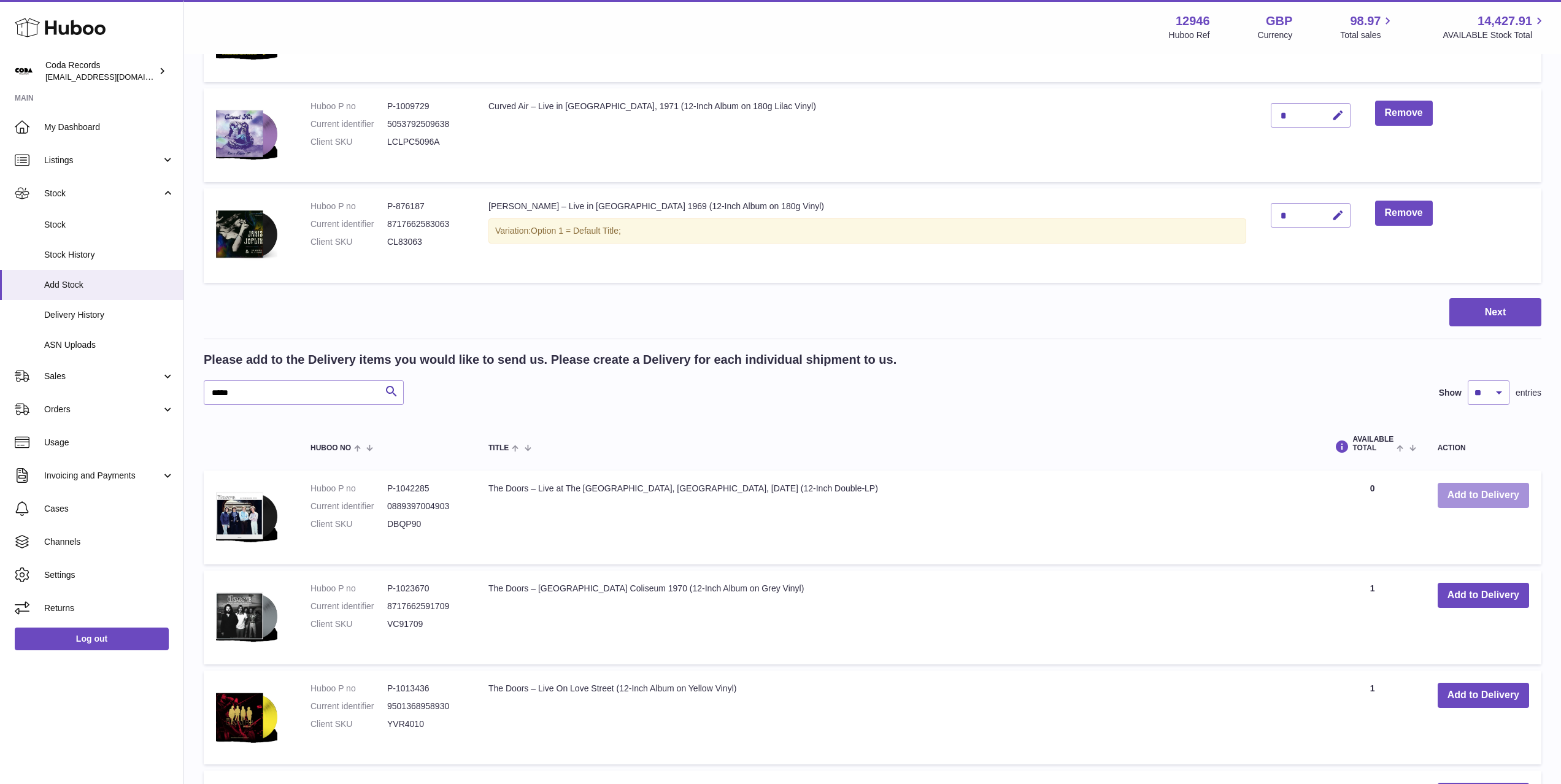
click at [1473, 497] on button "Add to Delivery" at bounding box center [1483, 495] width 91 height 25
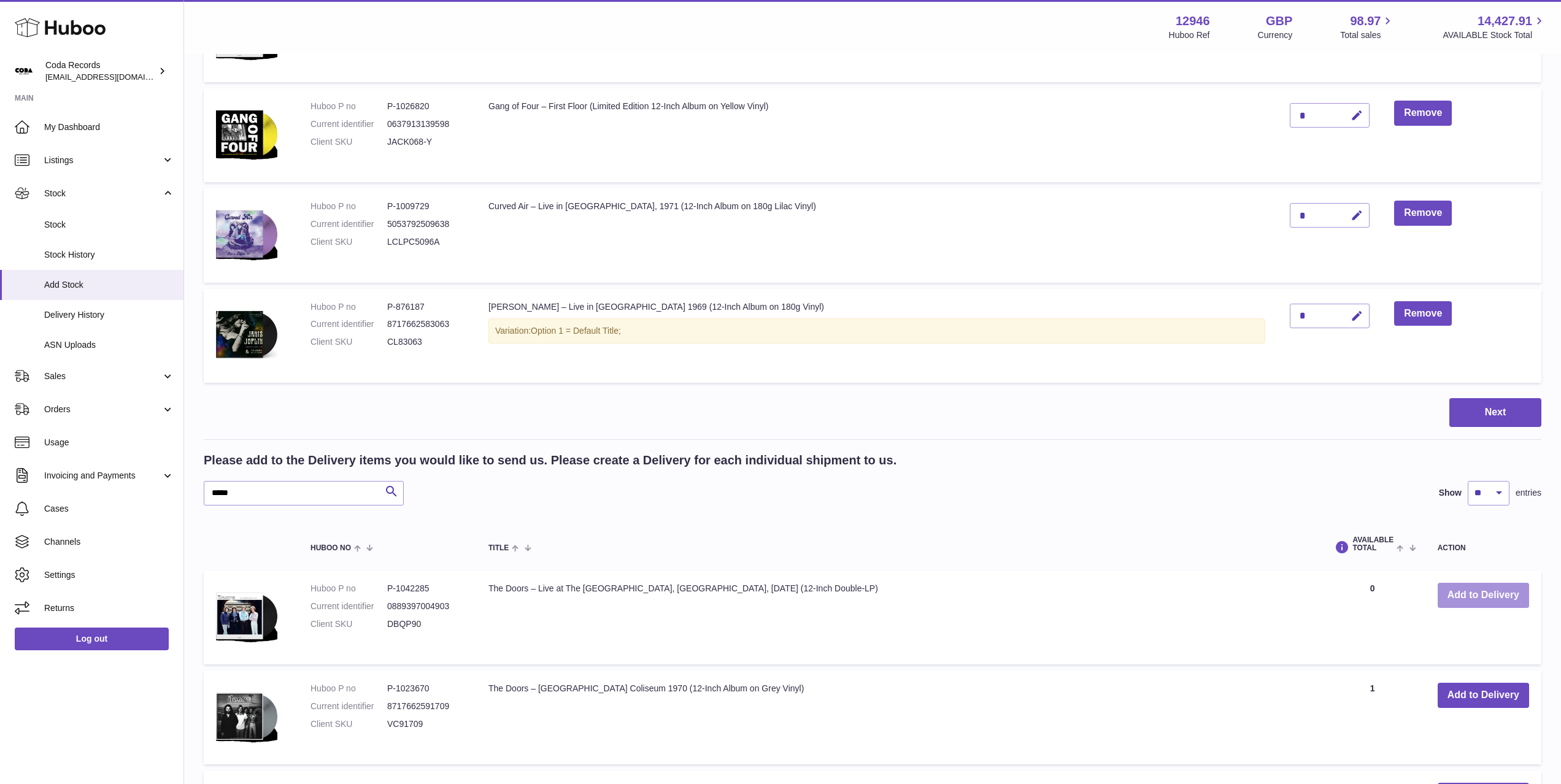
scroll to position [445, 0]
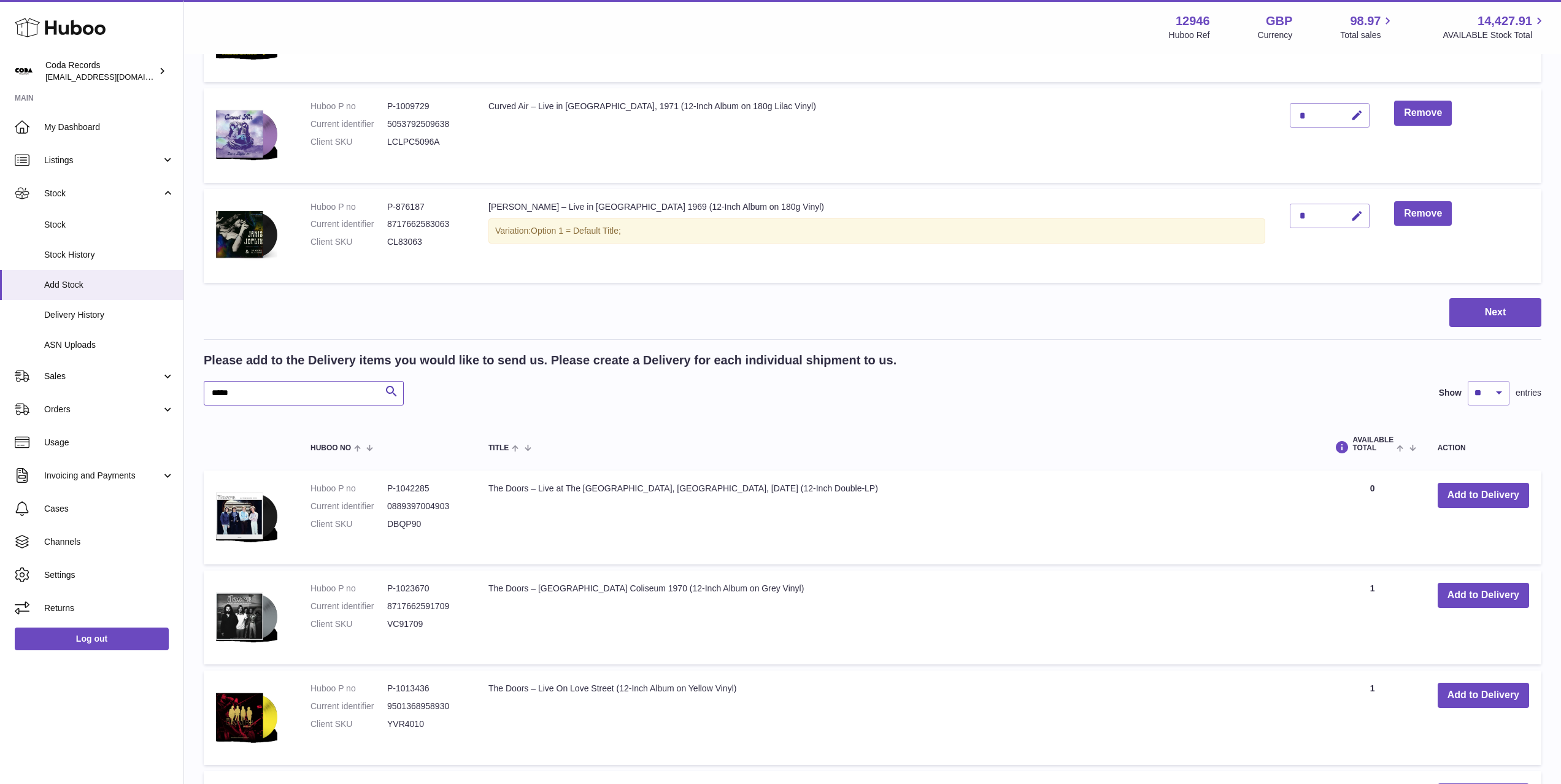
click at [291, 402] on input "*****" at bounding box center [303, 393] width 200 height 25
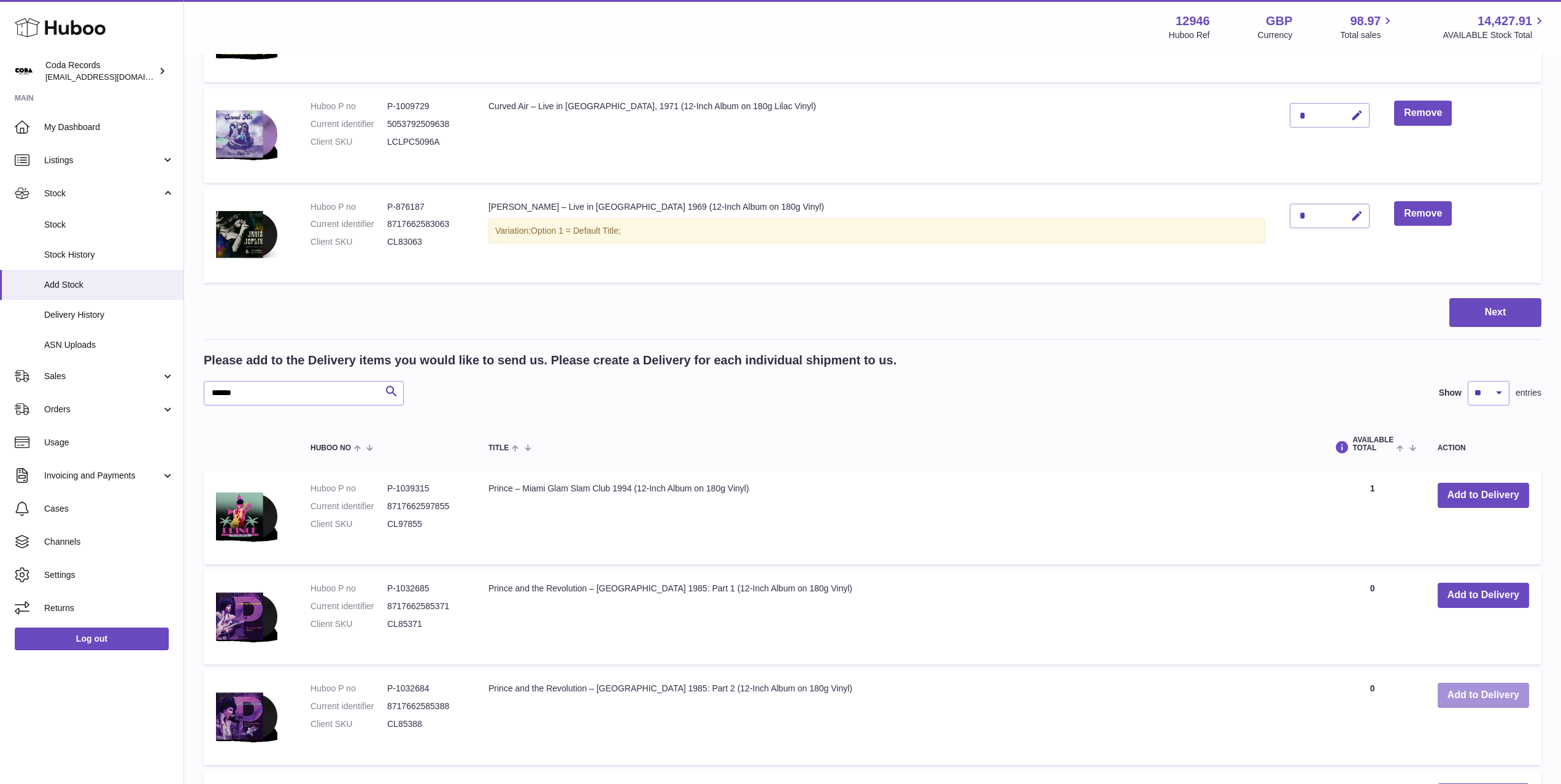
click at [1498, 704] on button "Add to Delivery" at bounding box center [1483, 695] width 91 height 25
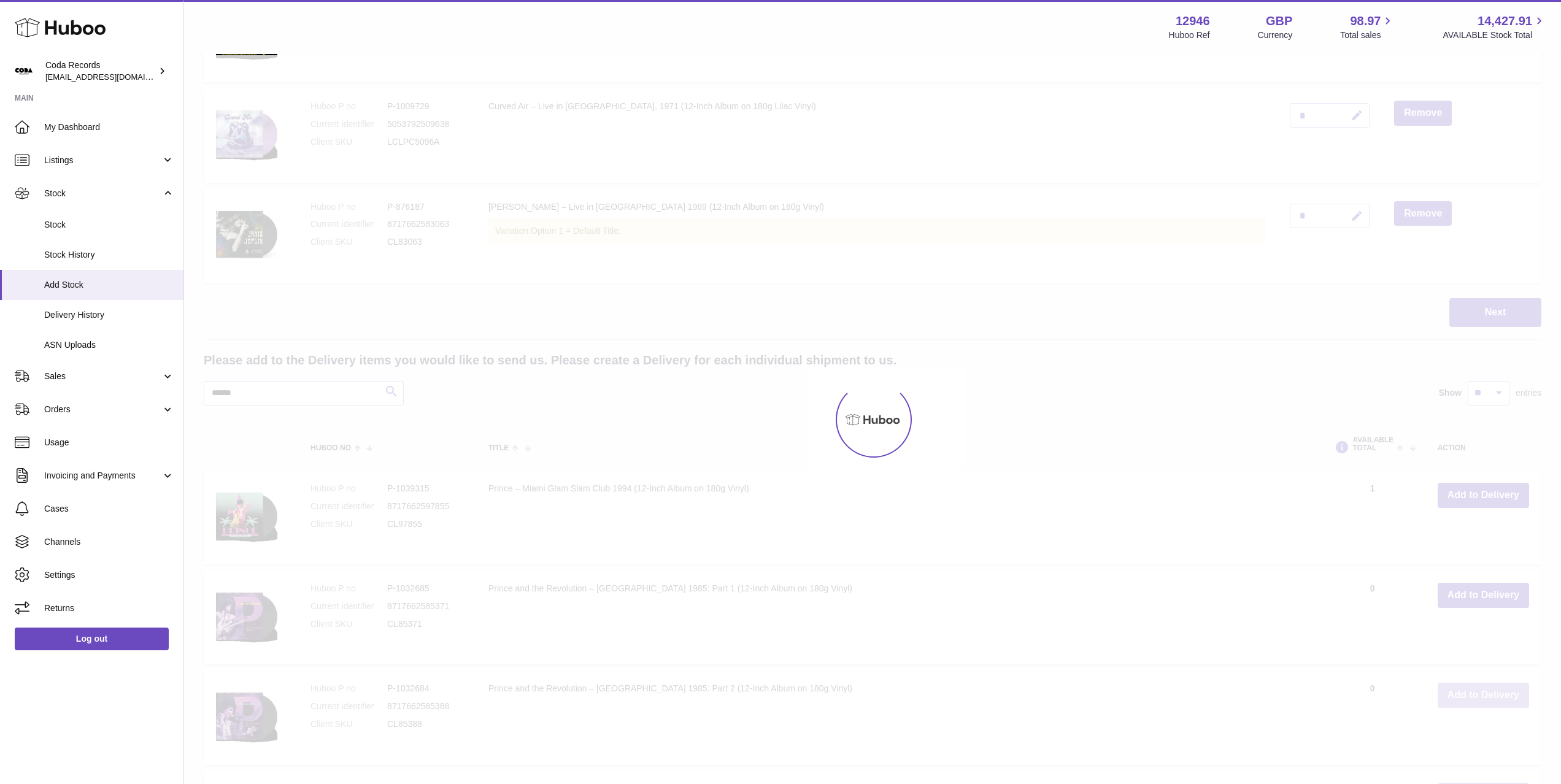
scroll to position [545, 0]
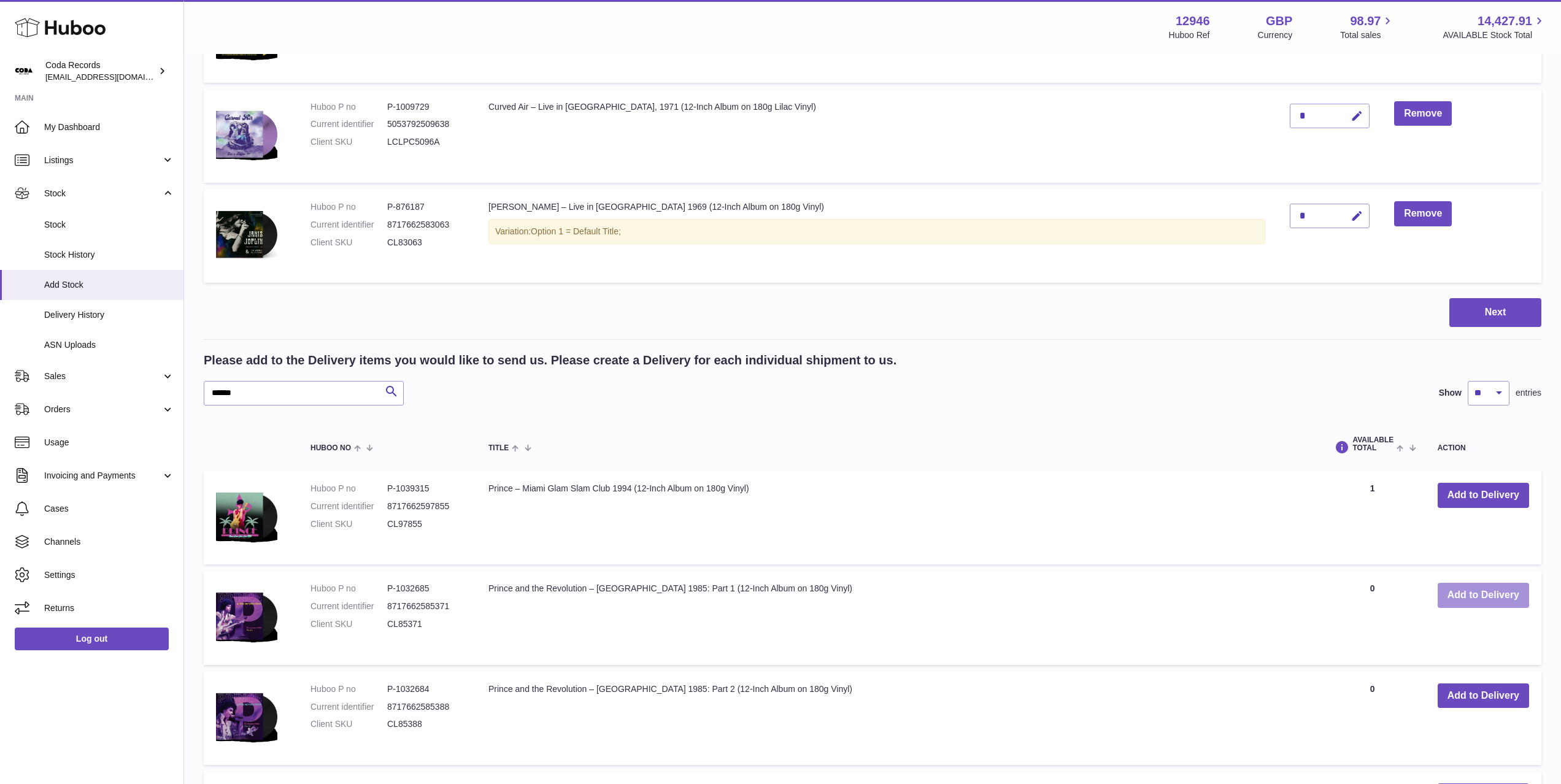
click at [1480, 602] on button "Add to Delivery" at bounding box center [1483, 595] width 91 height 25
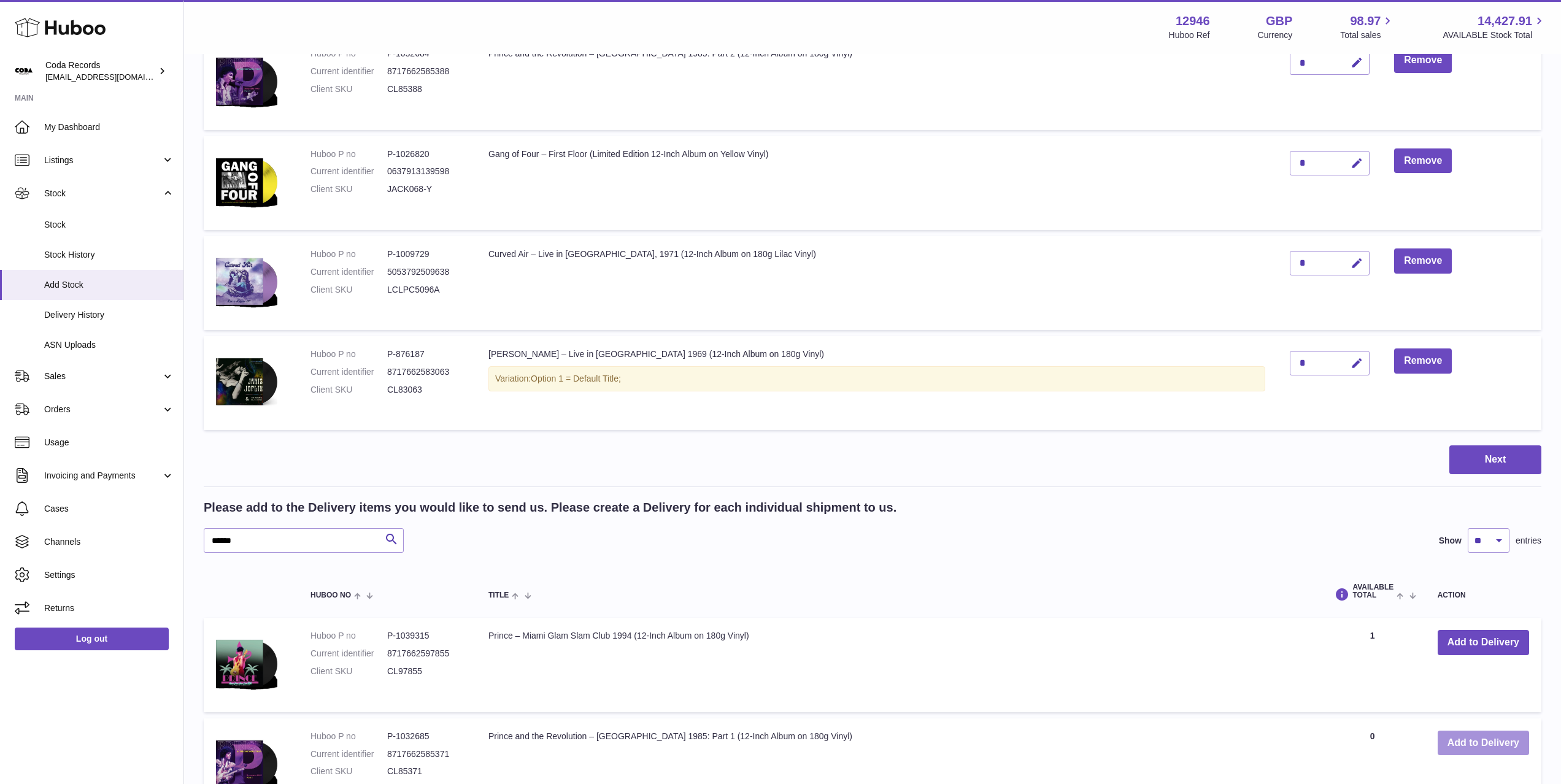
scroll to position [531, 0]
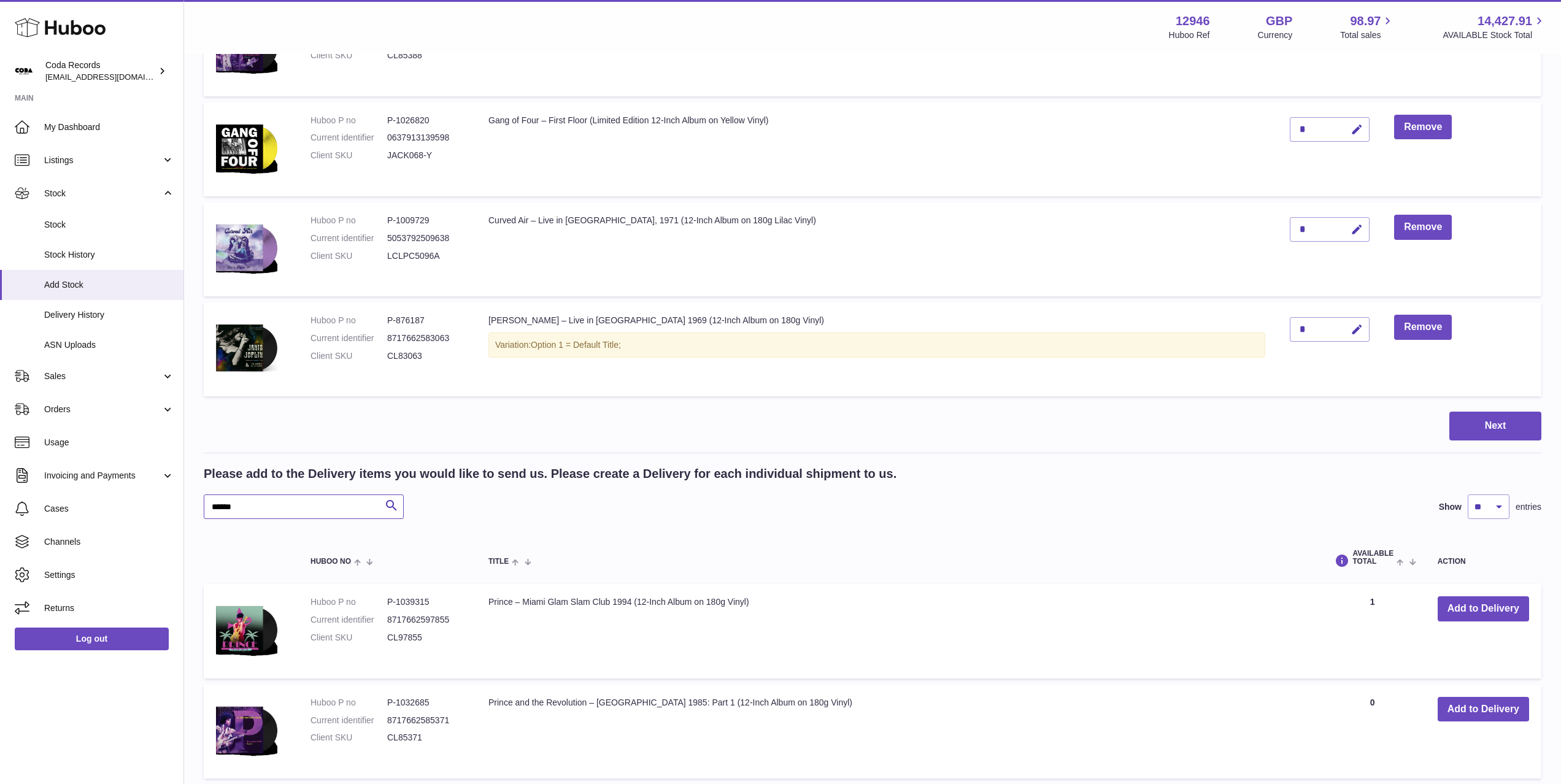
click at [294, 508] on input "******" at bounding box center [303, 507] width 200 height 25
click at [1488, 613] on button "Add to Delivery" at bounding box center [1483, 609] width 91 height 25
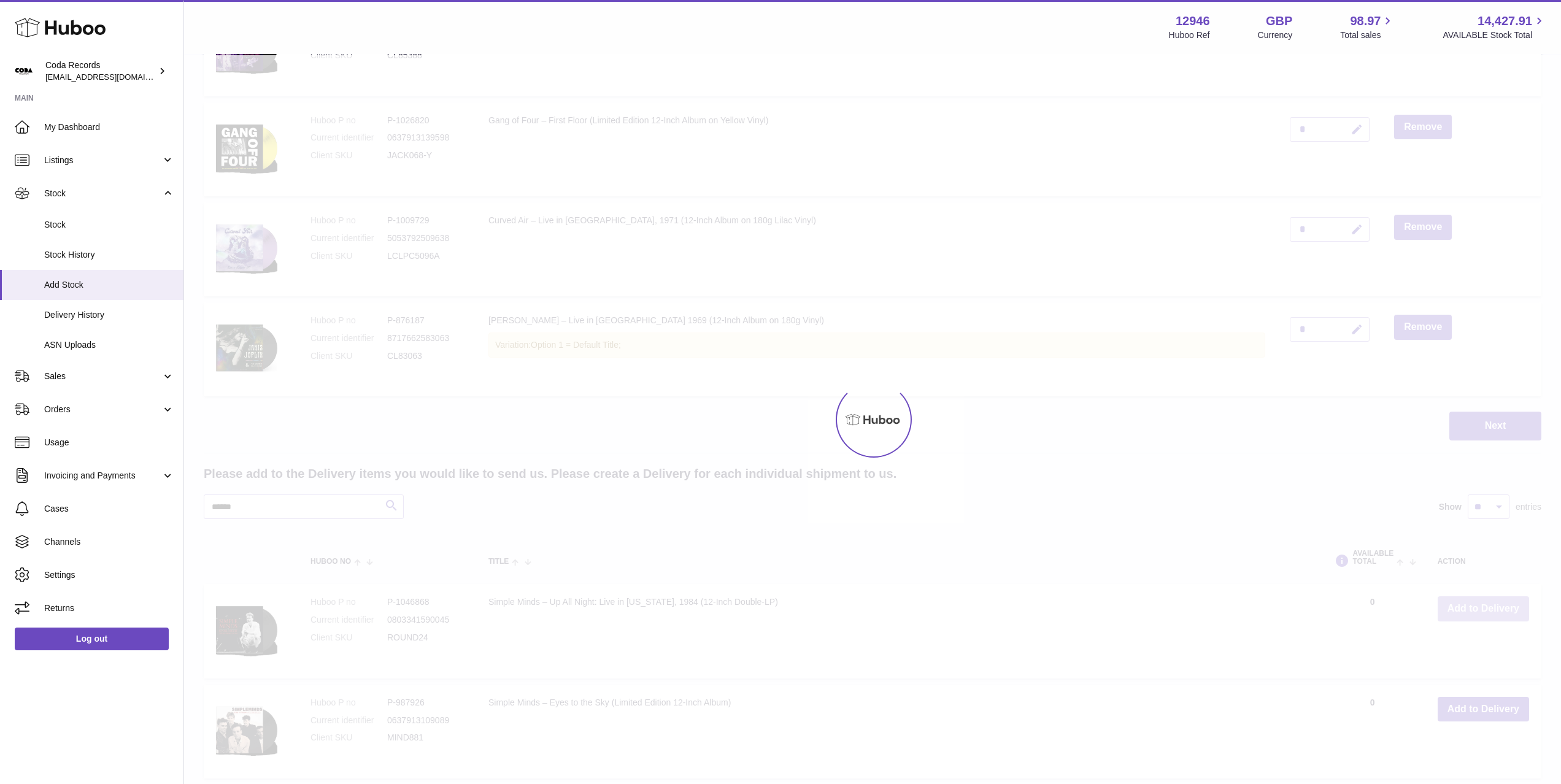
scroll to position [631, 0]
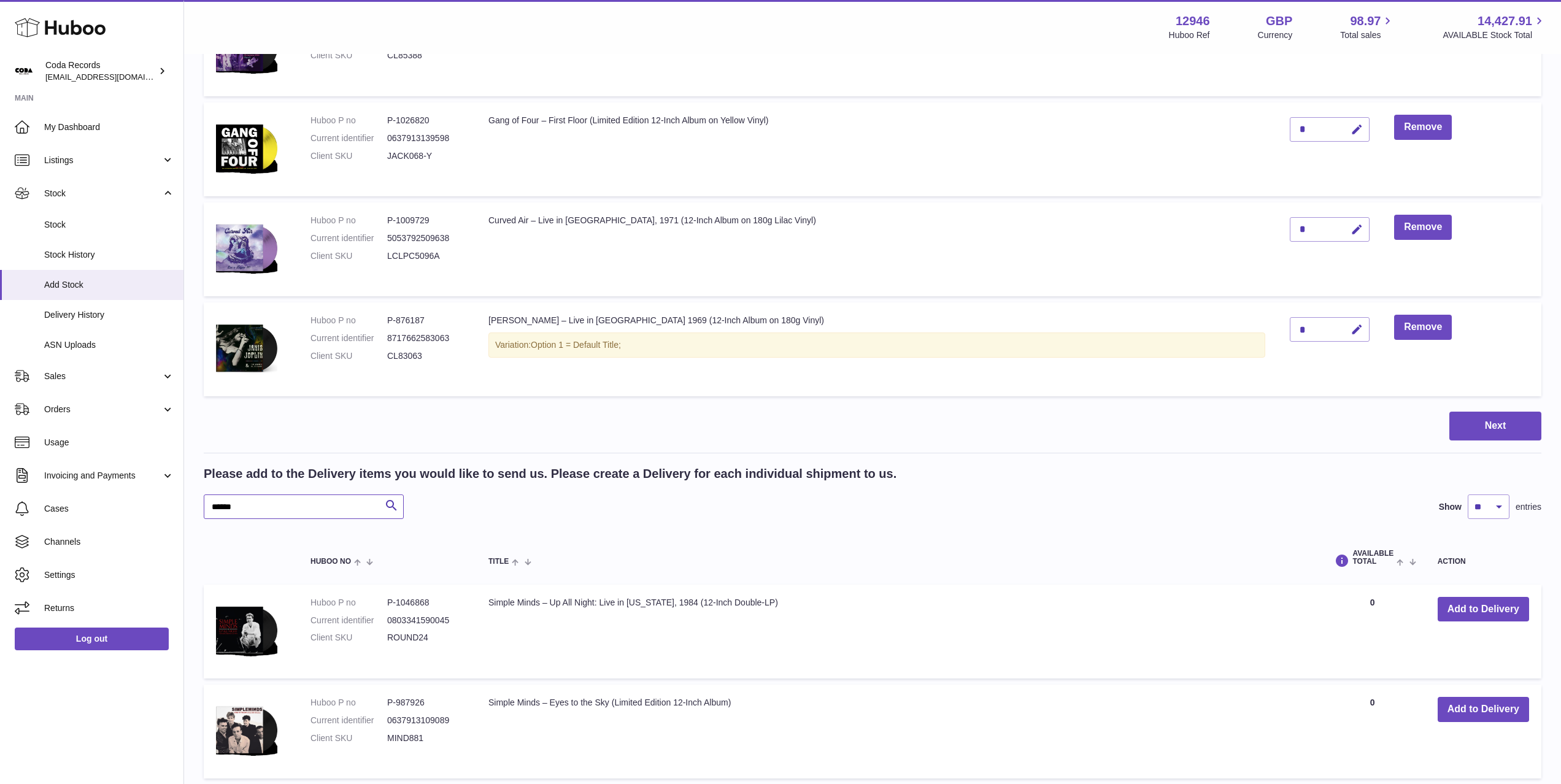
click at [296, 507] on input "******" at bounding box center [303, 507] width 200 height 25
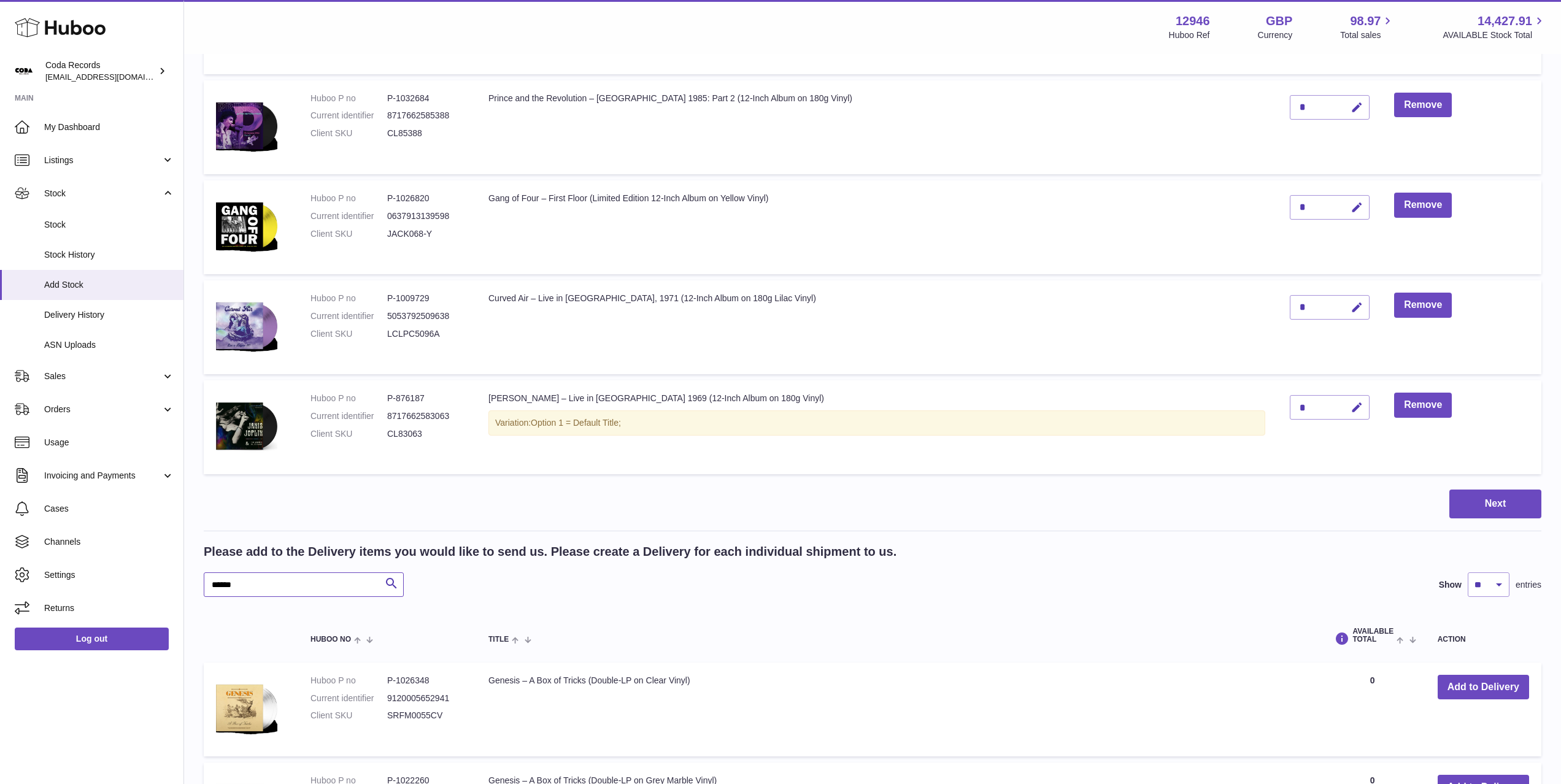
scroll to position [631, 0]
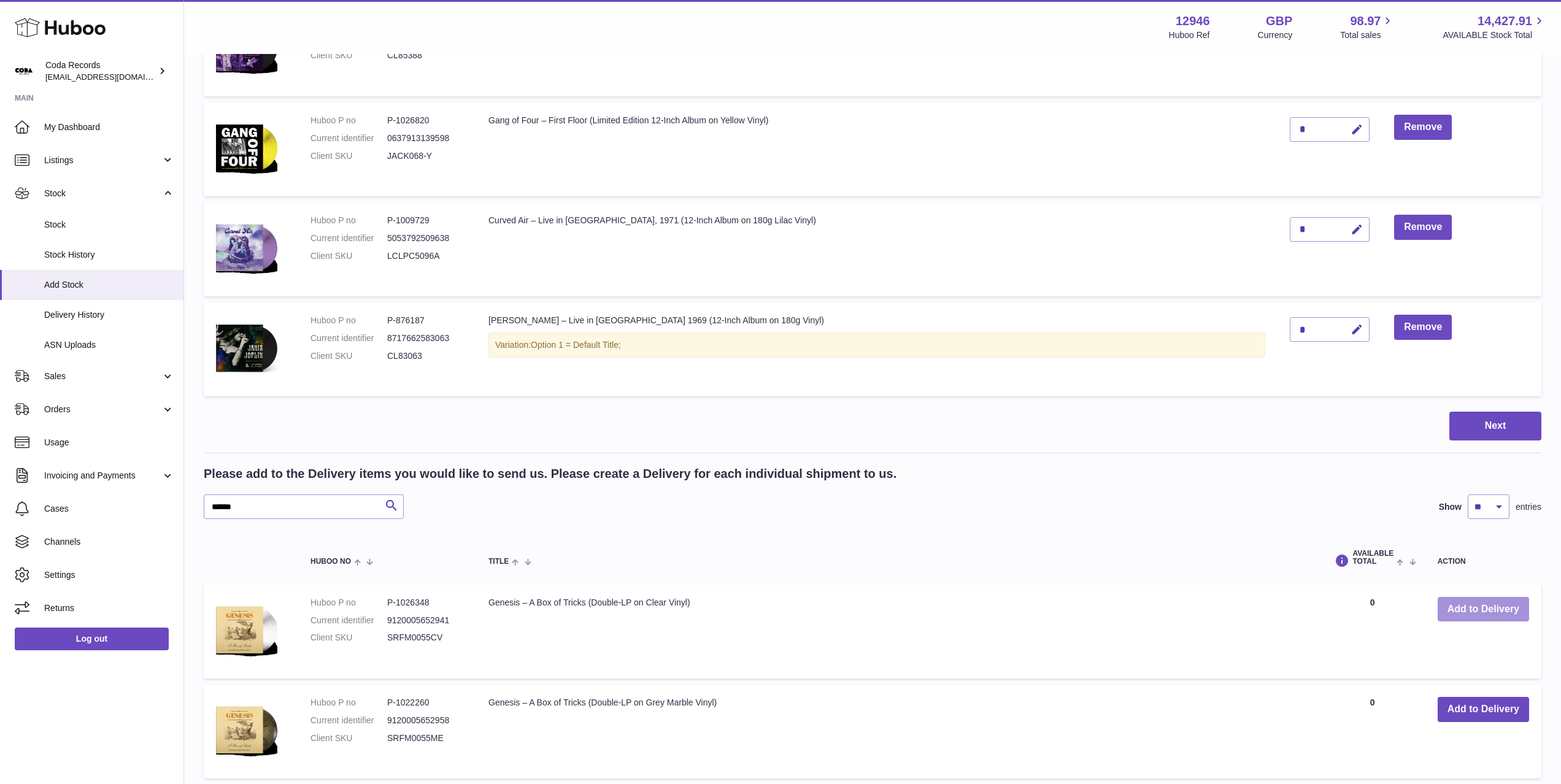
click at [1462, 603] on button "Add to Delivery" at bounding box center [1483, 609] width 91 height 25
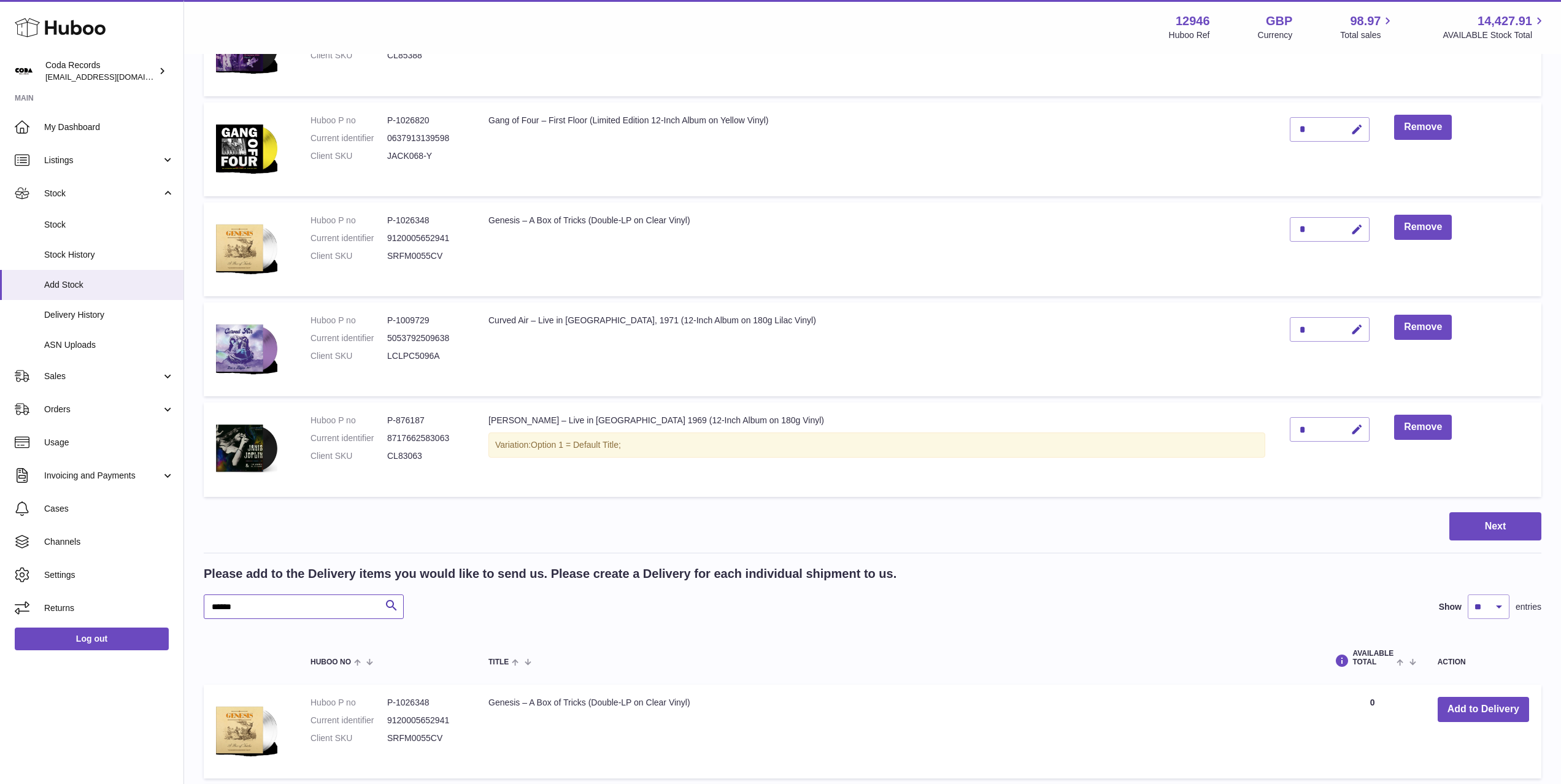
click at [333, 606] on input "******" at bounding box center [303, 607] width 200 height 25
type input "****"
click at [1467, 699] on button "Add to Delivery" at bounding box center [1483, 709] width 91 height 25
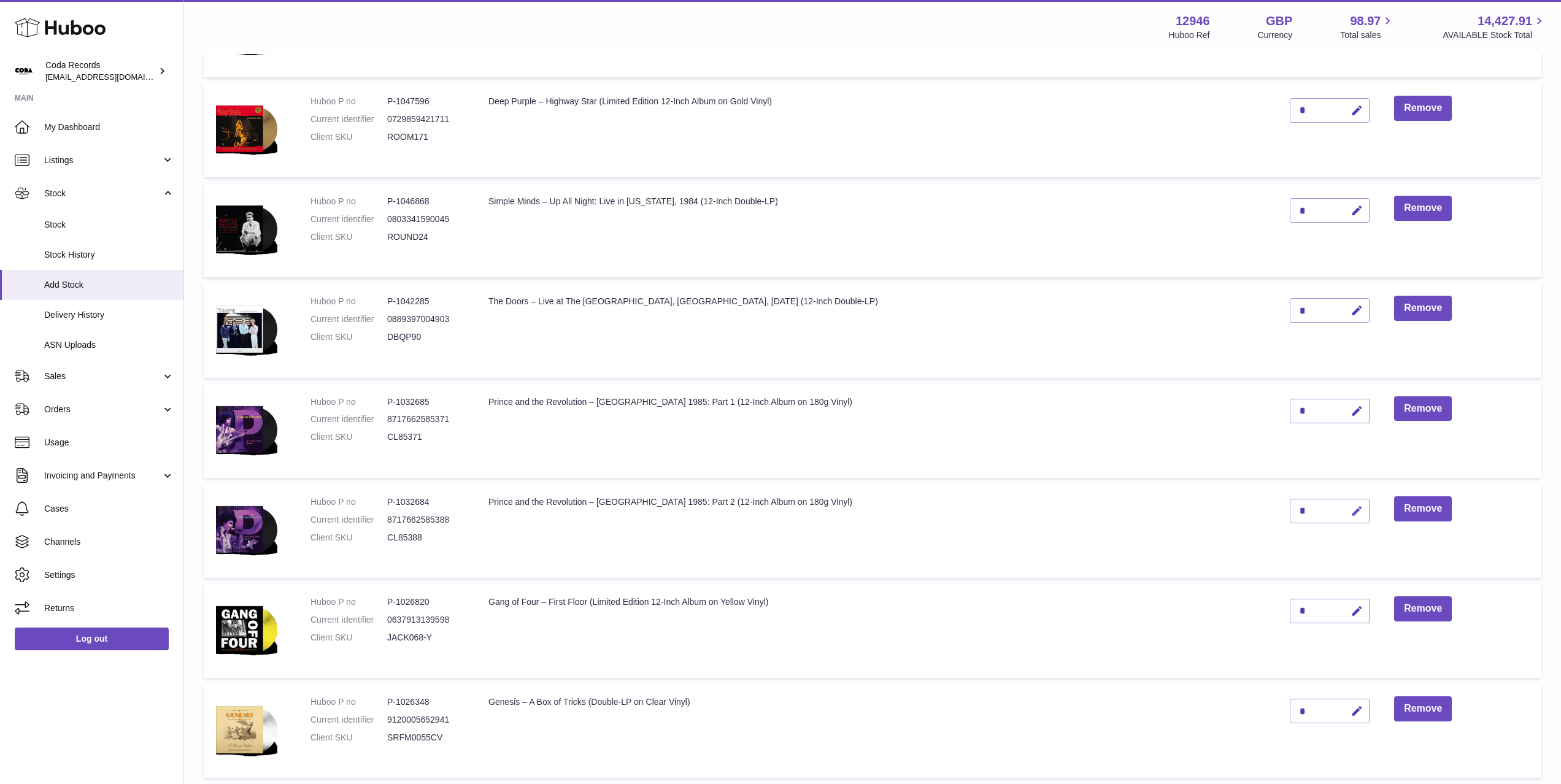
scroll to position [239, 0]
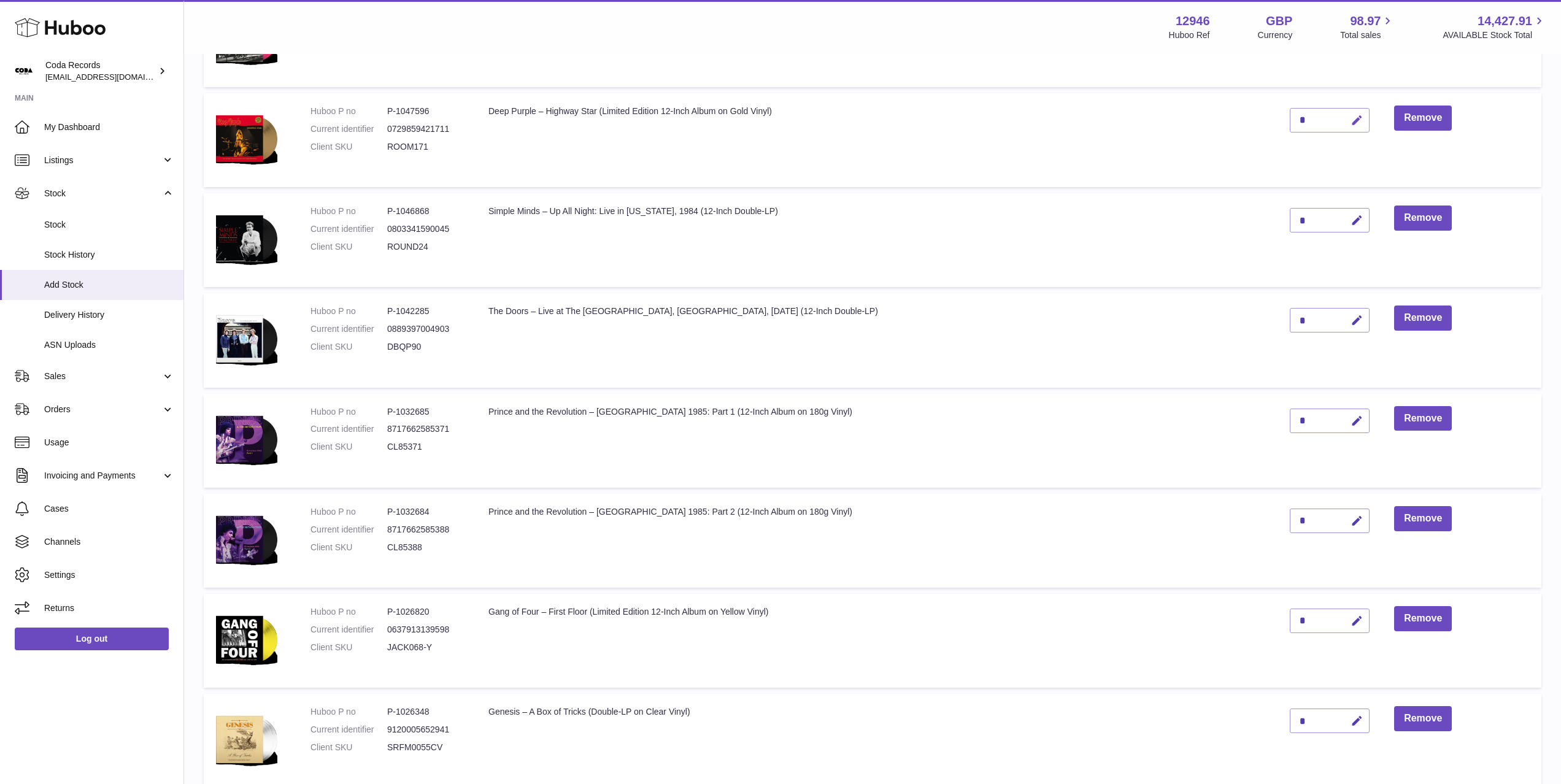
click at [1351, 117] on icon "button" at bounding box center [1357, 120] width 13 height 13
drag, startPoint x: 1278, startPoint y: 119, endPoint x: 1257, endPoint y: 118, distance: 21.0
click at [1278, 118] on td "*" at bounding box center [1330, 141] width 104 height 94
type input "*"
drag, startPoint x: 1322, startPoint y: 119, endPoint x: 1218, endPoint y: 177, distance: 119.1
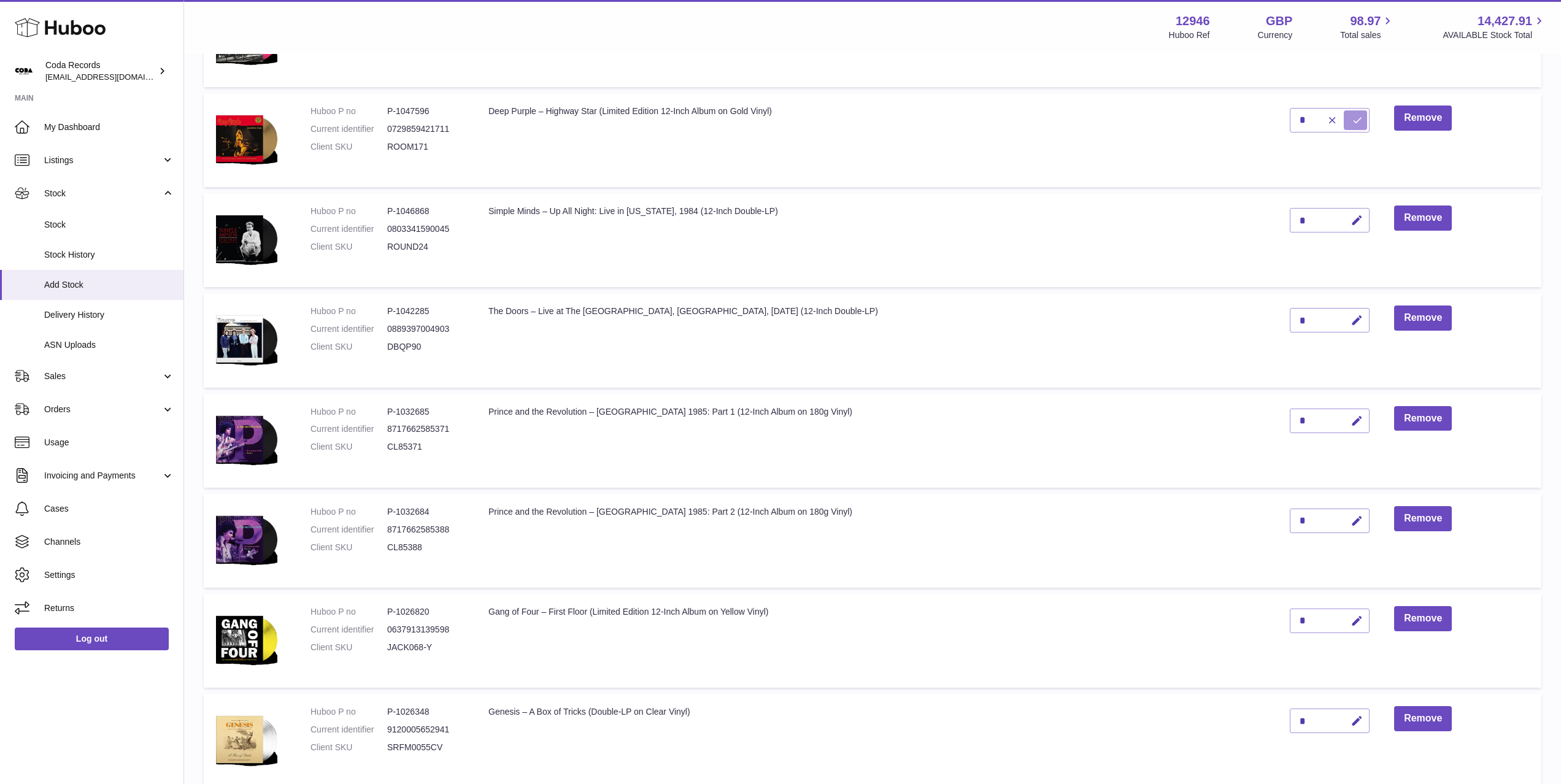
click at [1351, 120] on icon "submit" at bounding box center [1357, 120] width 11 height 11
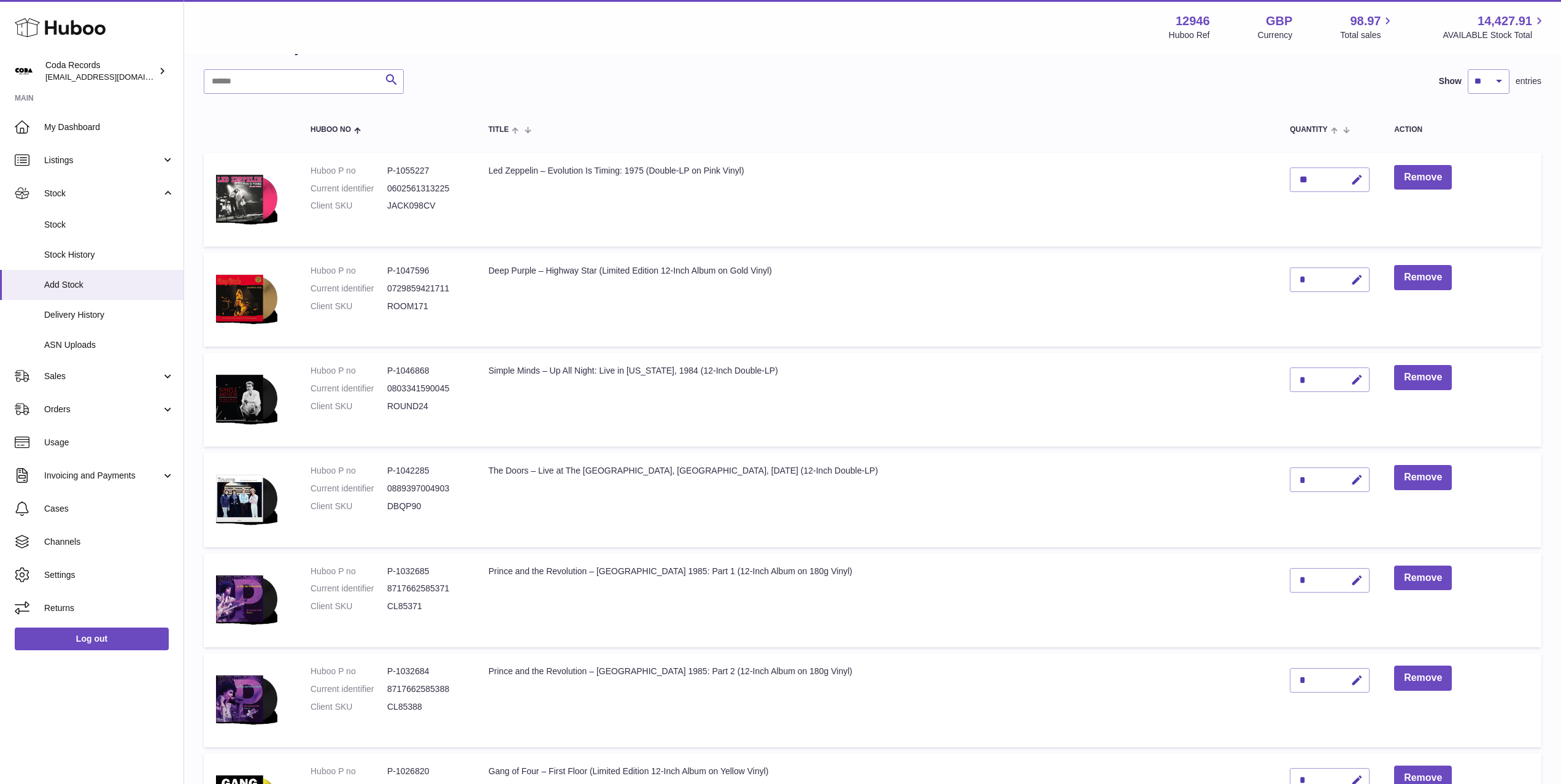
scroll to position [73, 0]
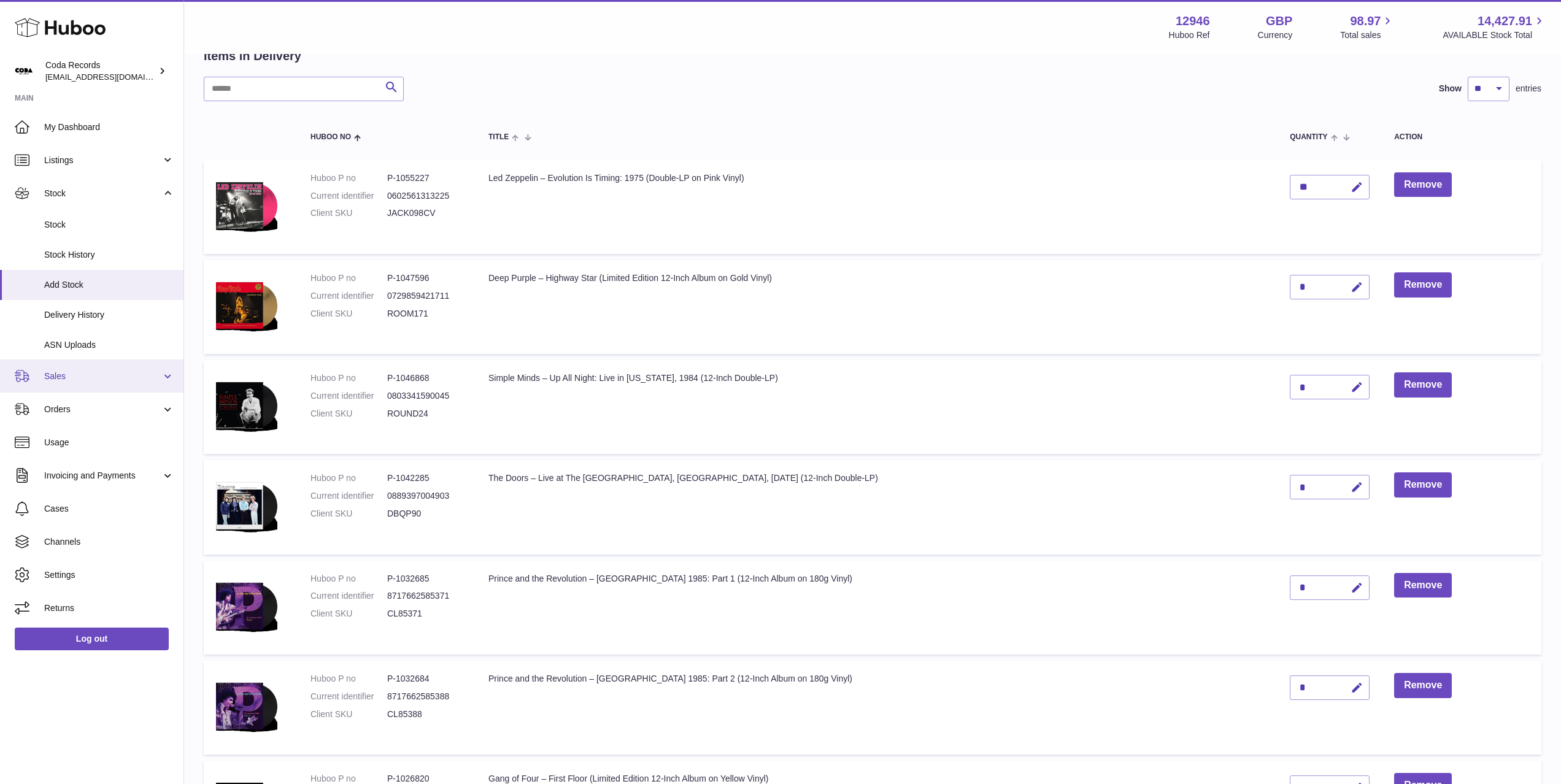
click at [81, 374] on span "Sales" at bounding box center [103, 376] width 117 height 12
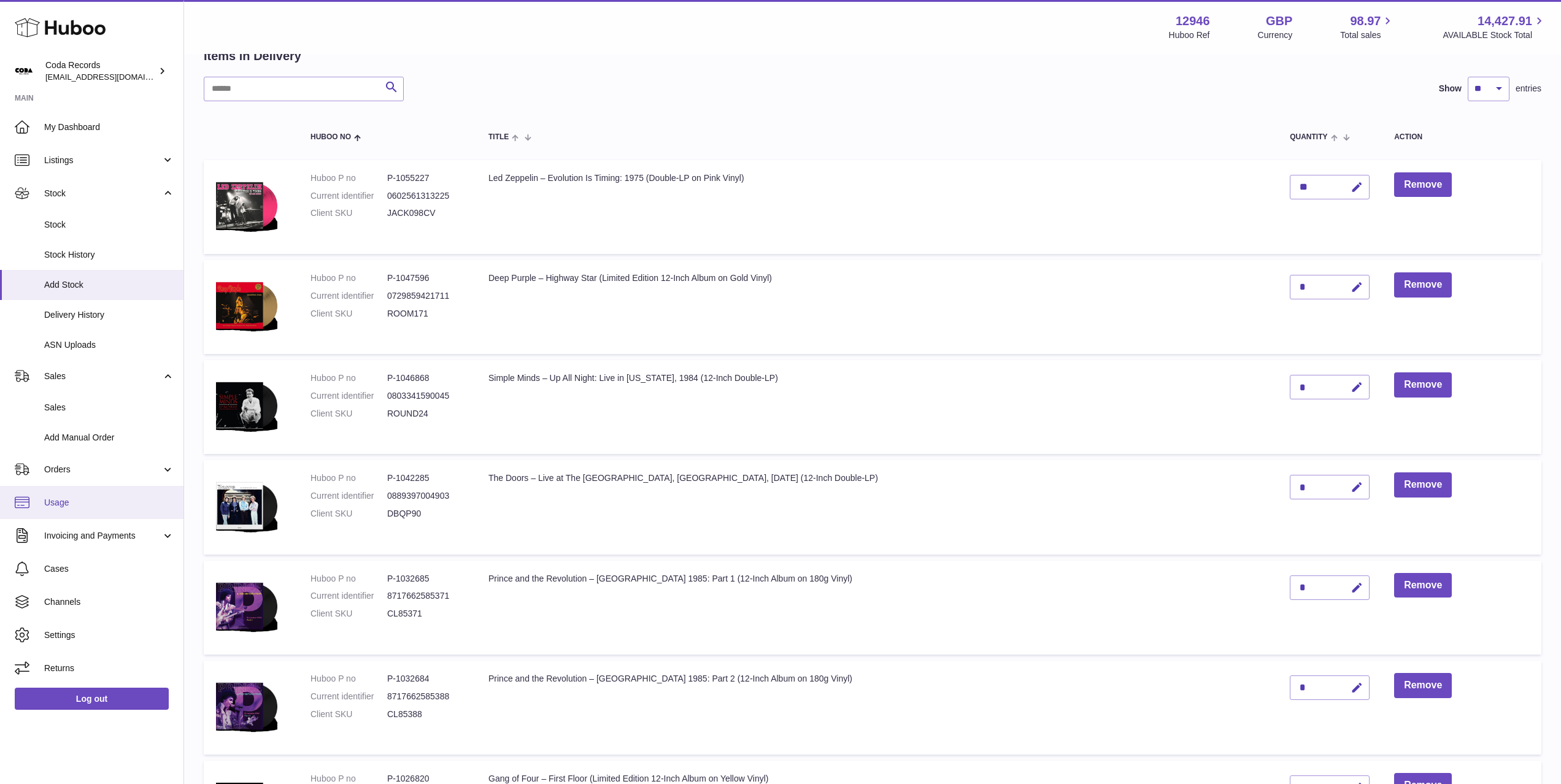
click at [90, 497] on span "Usage" at bounding box center [109, 502] width 130 height 12
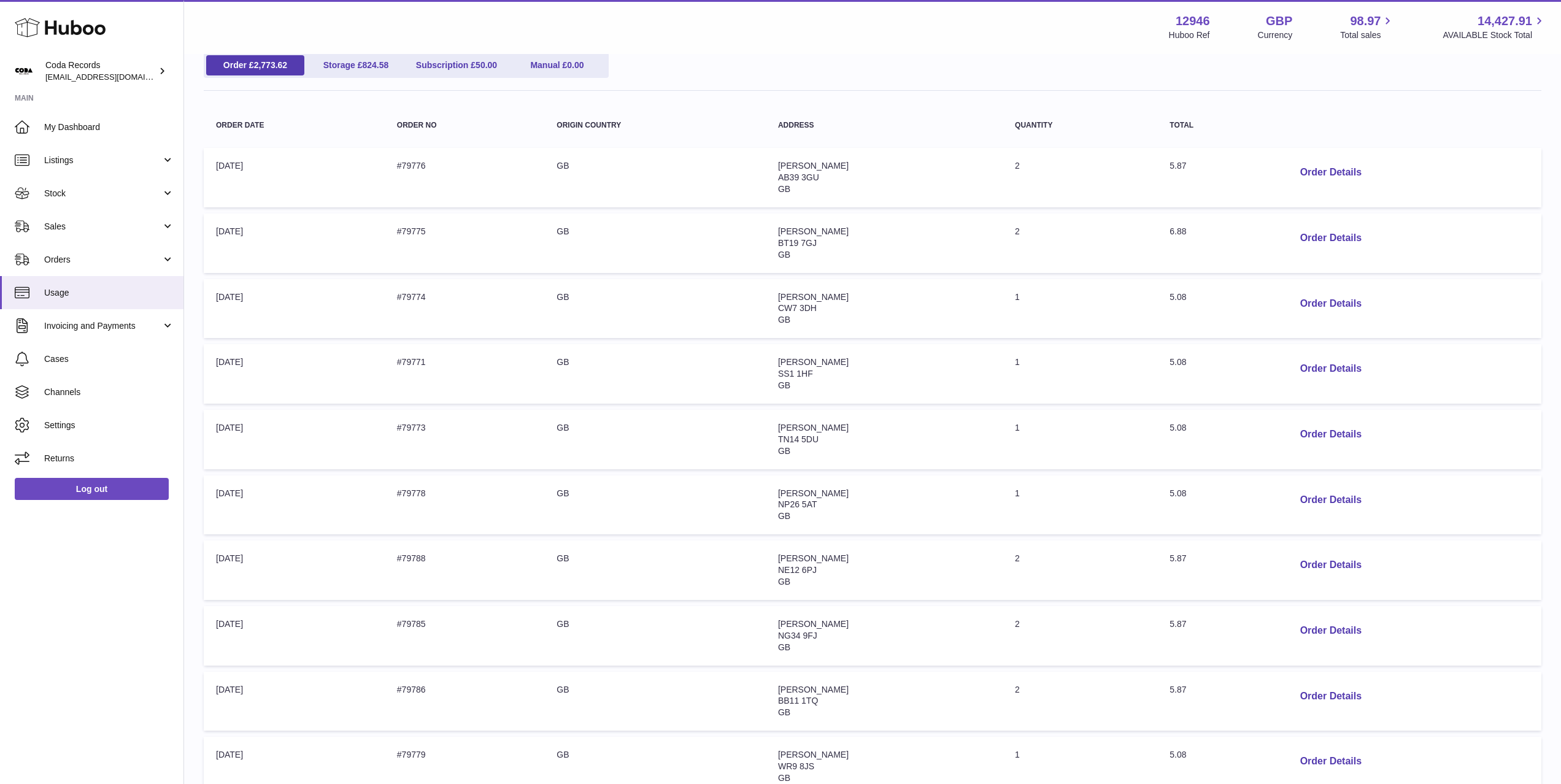
scroll to position [292, 0]
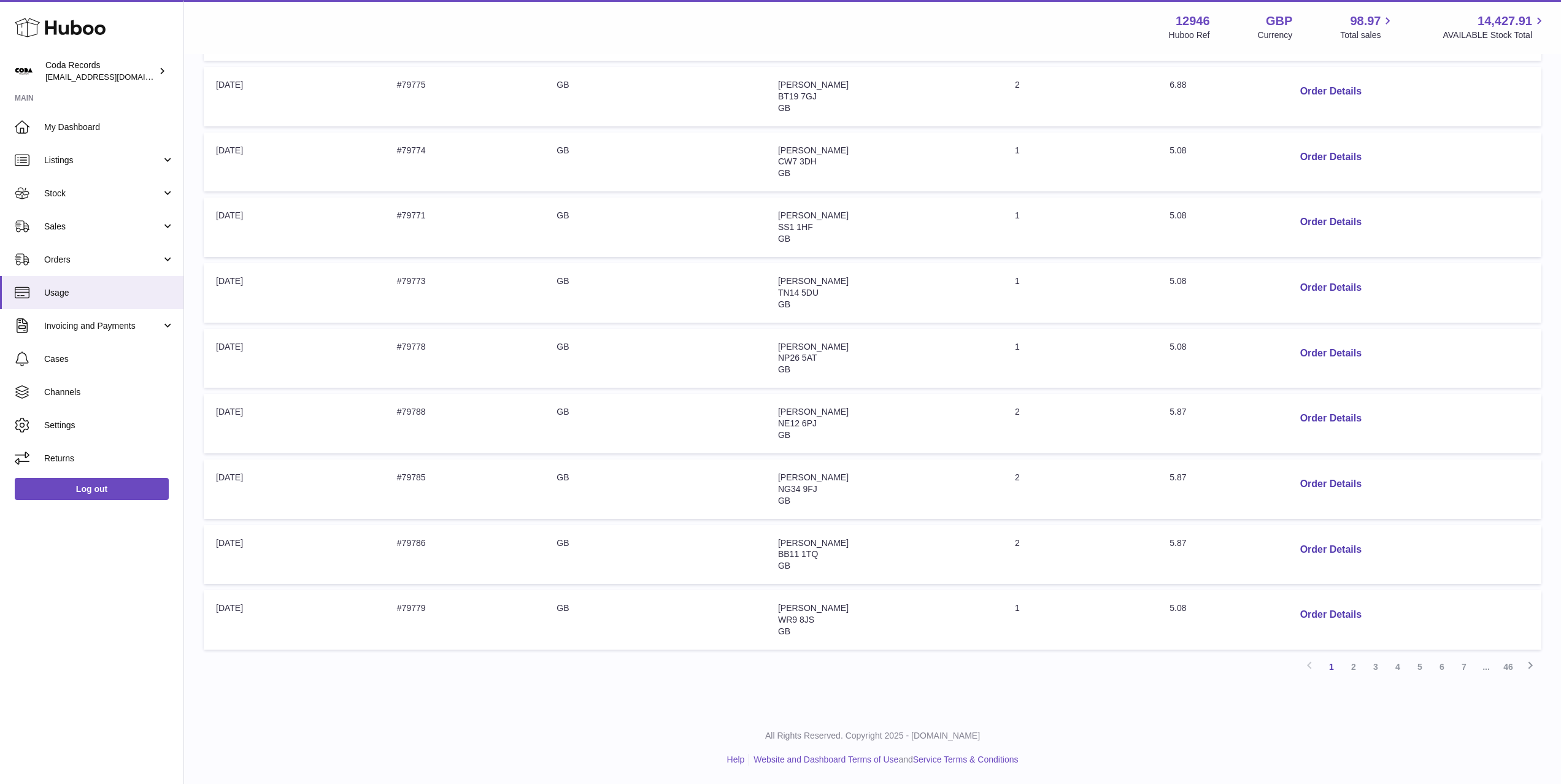
click at [1514, 671] on link "46" at bounding box center [1508, 667] width 22 height 22
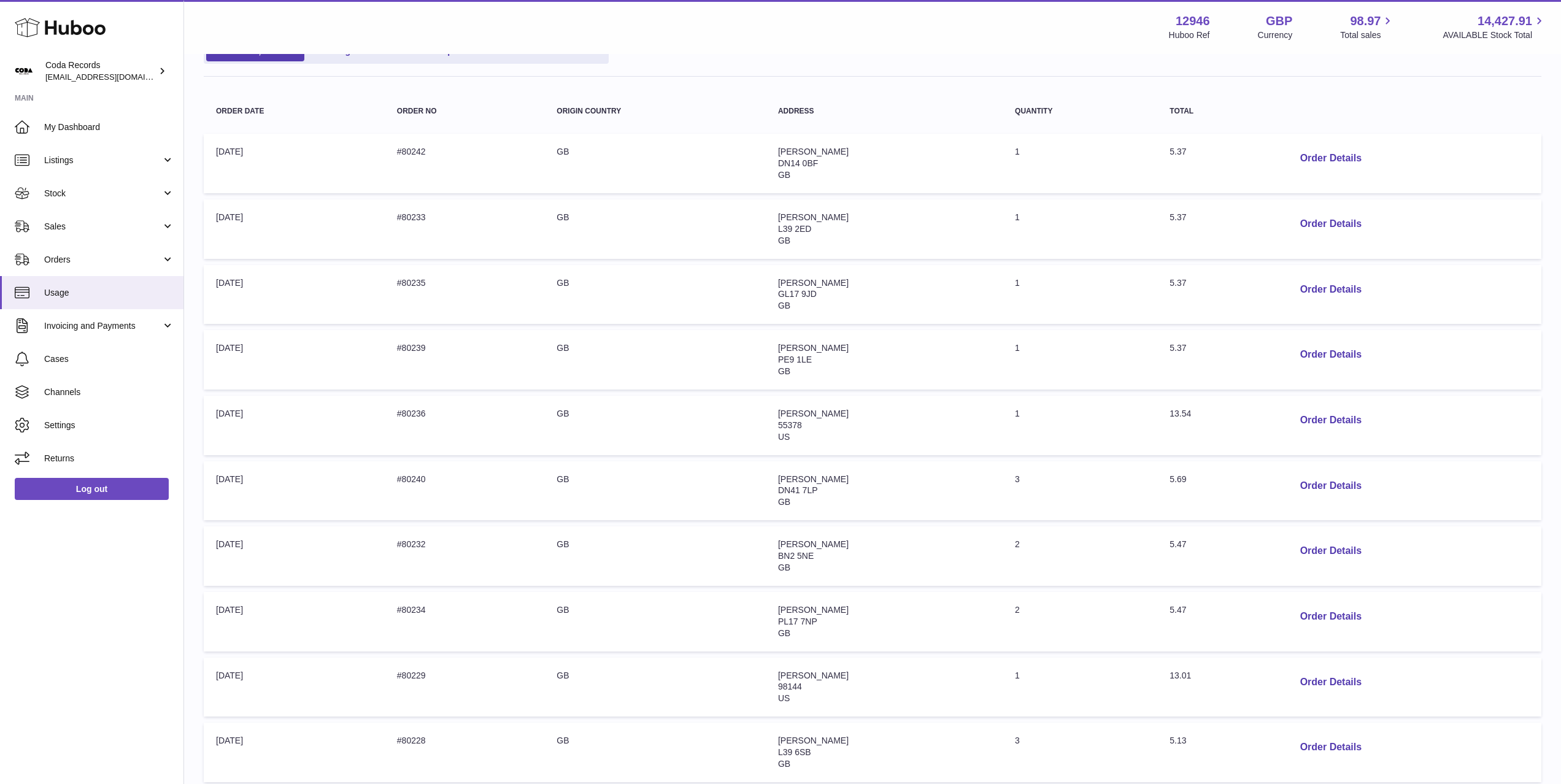
scroll to position [170, 0]
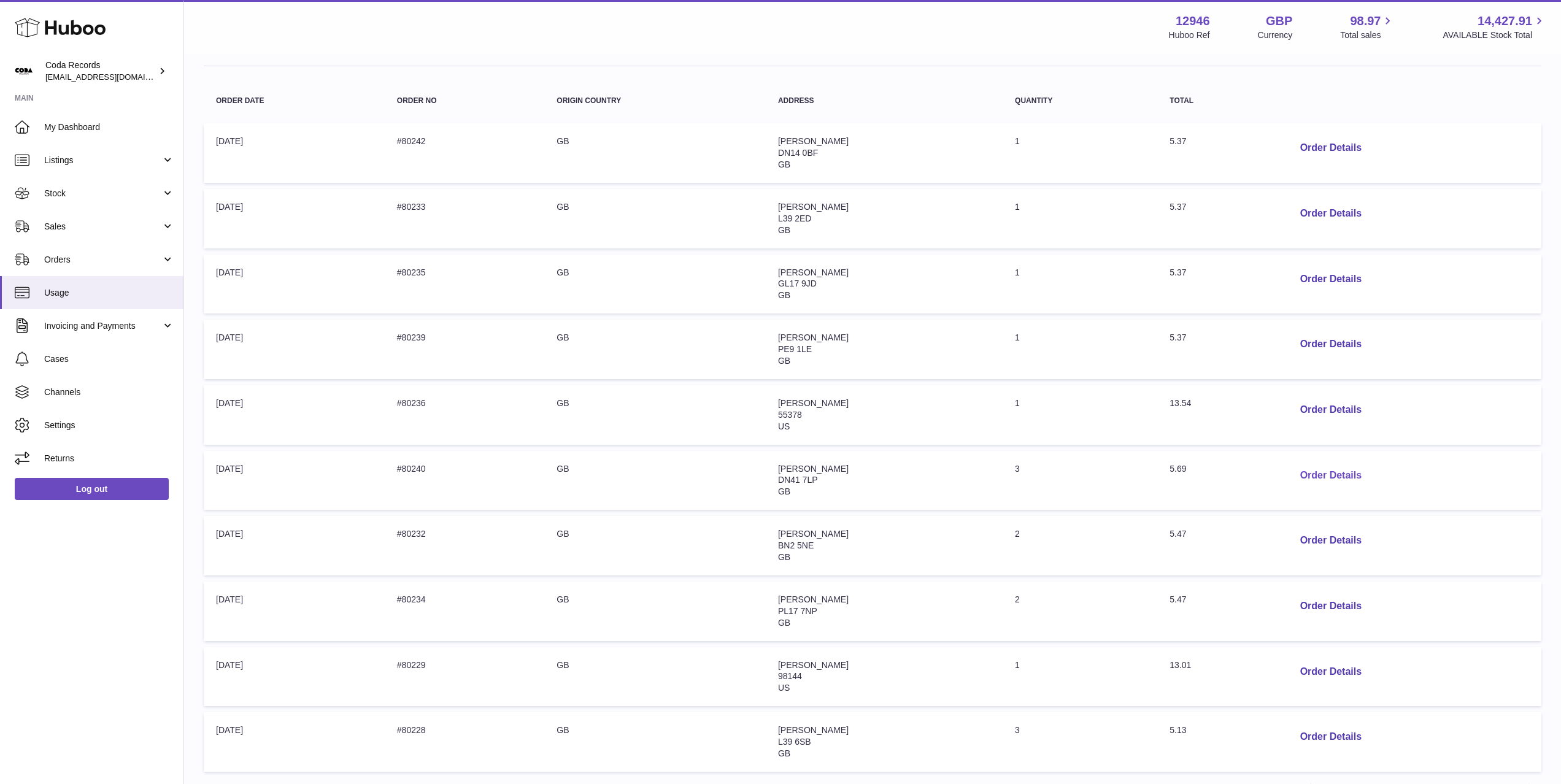
click at [1327, 476] on button "Order Details" at bounding box center [1330, 476] width 81 height 25
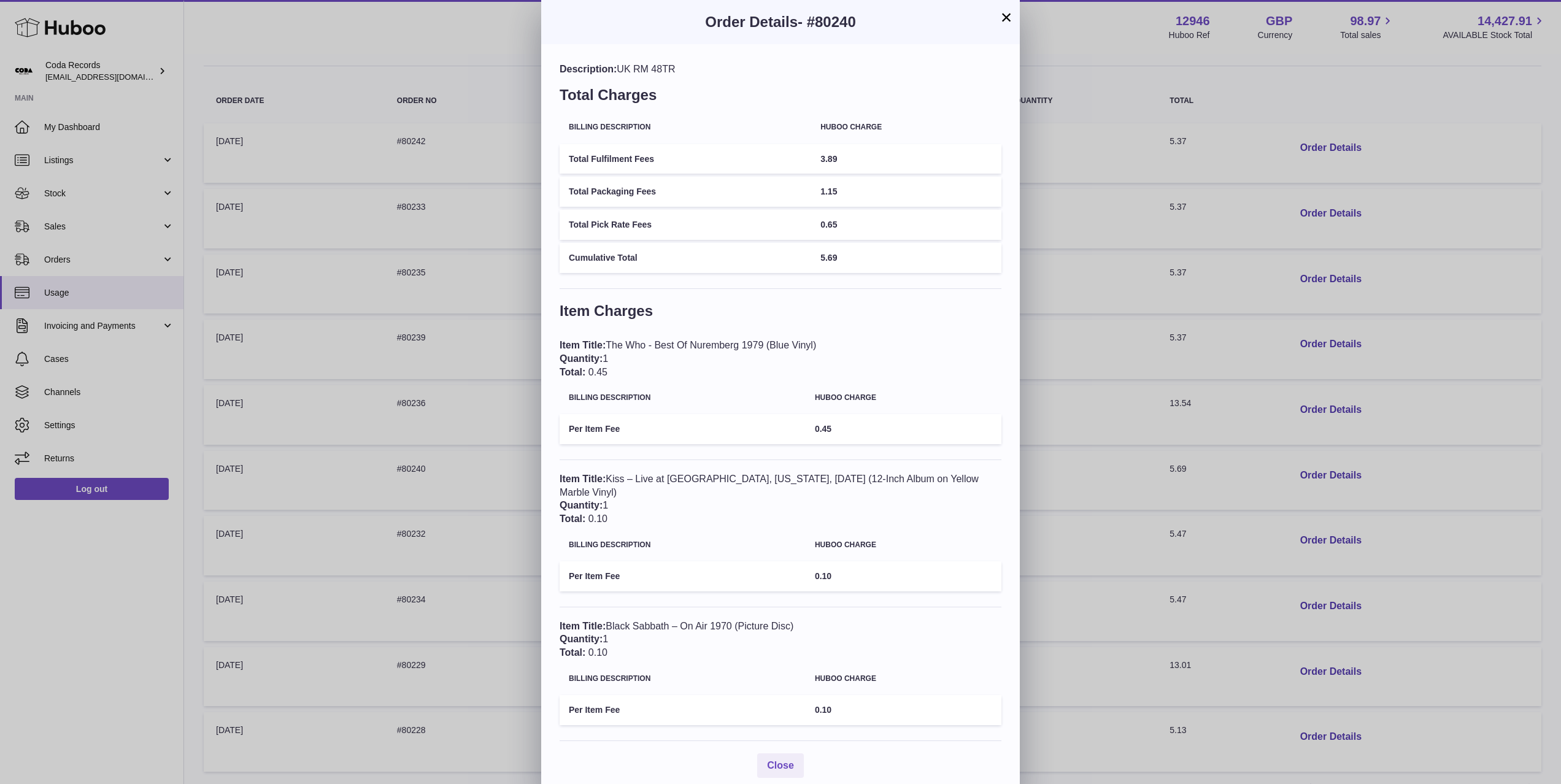
click at [1005, 18] on button "×" at bounding box center [1006, 17] width 15 height 15
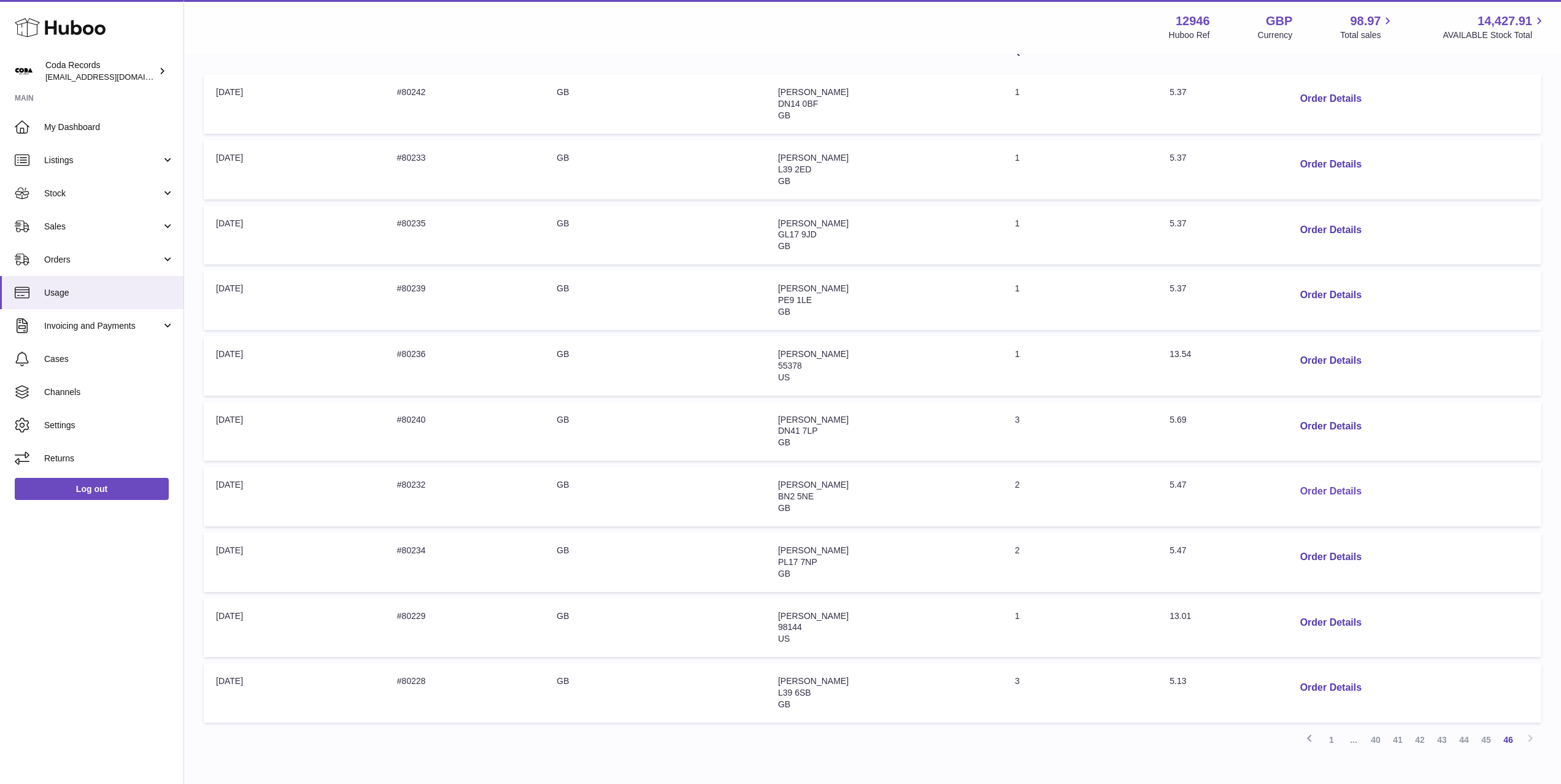
scroll to position [221, 0]
click at [1340, 687] on button "Order Details" at bounding box center [1330, 686] width 81 height 25
click at [1141, 672] on div at bounding box center [780, 392] width 1561 height 784
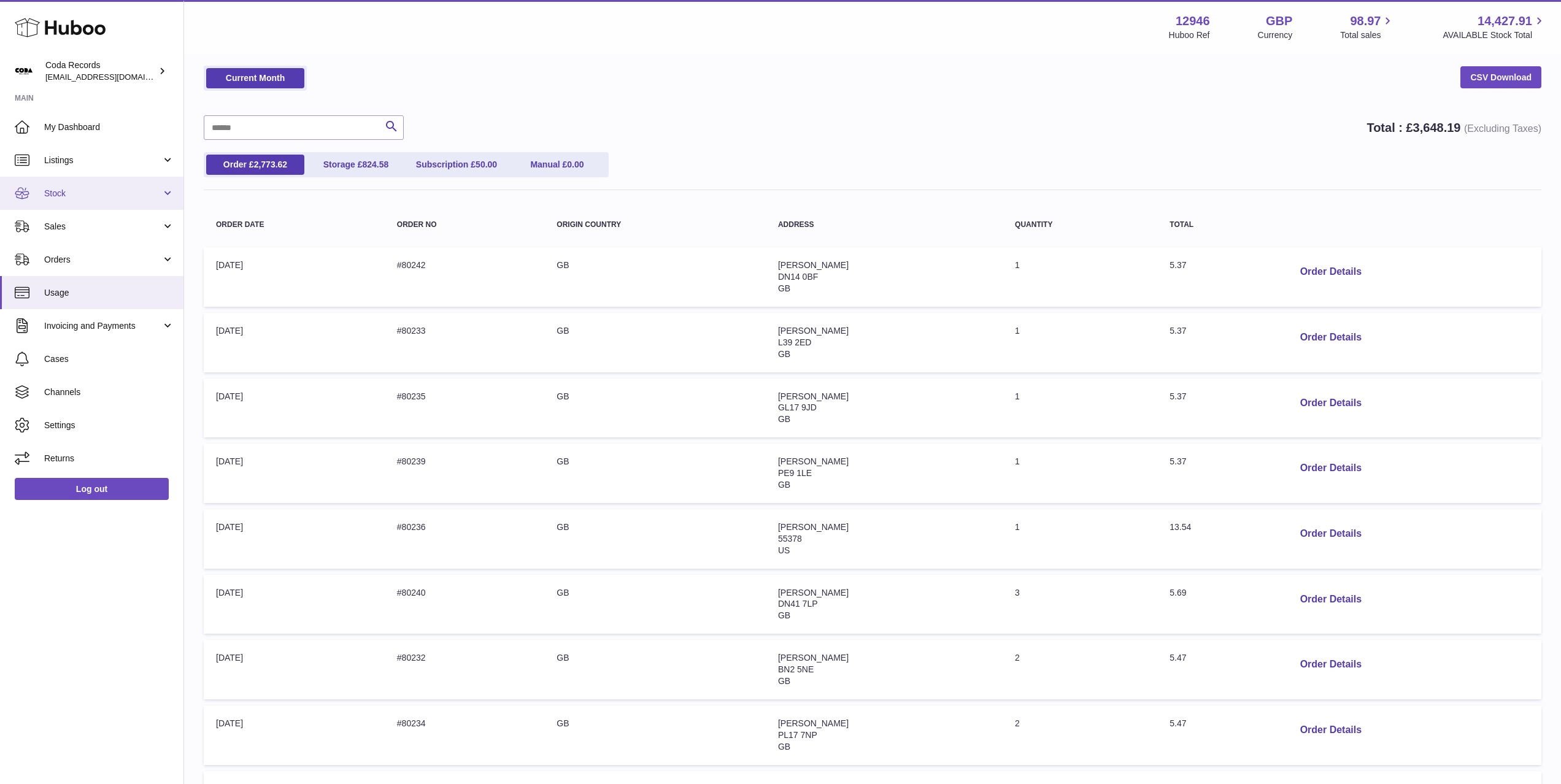
scroll to position [48, 0]
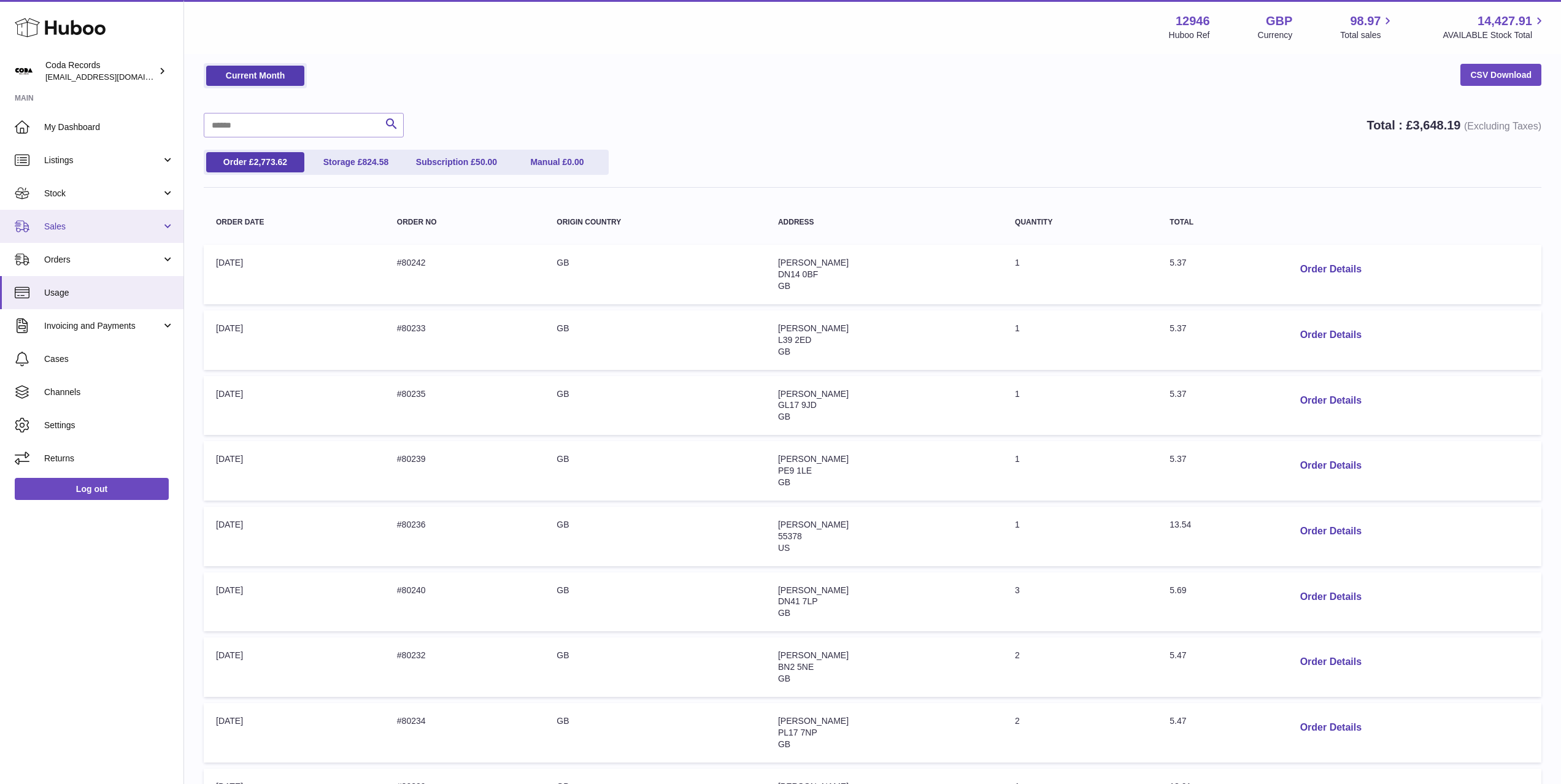
click at [97, 229] on span "Sales" at bounding box center [103, 227] width 117 height 12
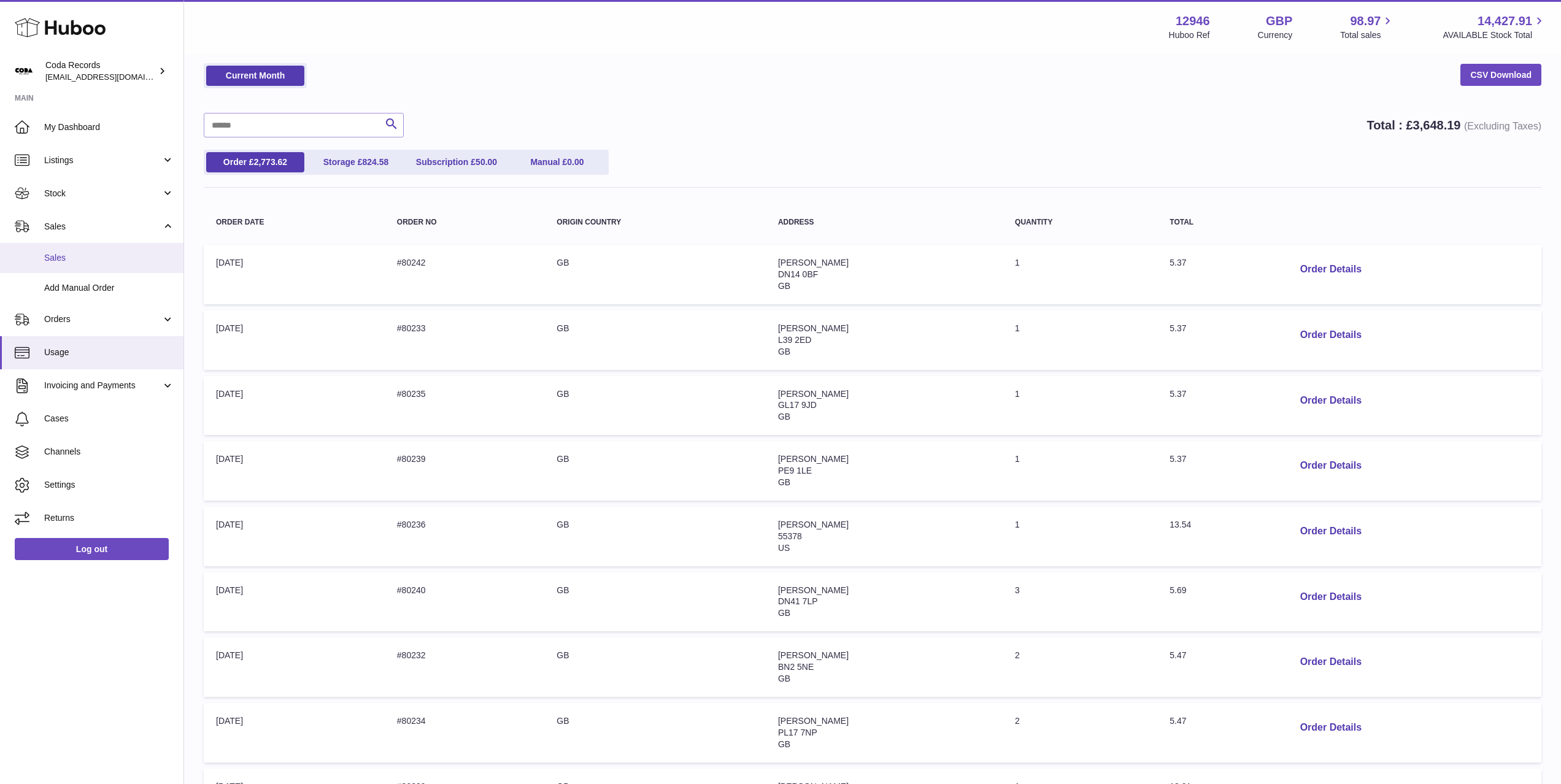
click at [102, 255] on span "Sales" at bounding box center [109, 257] width 130 height 12
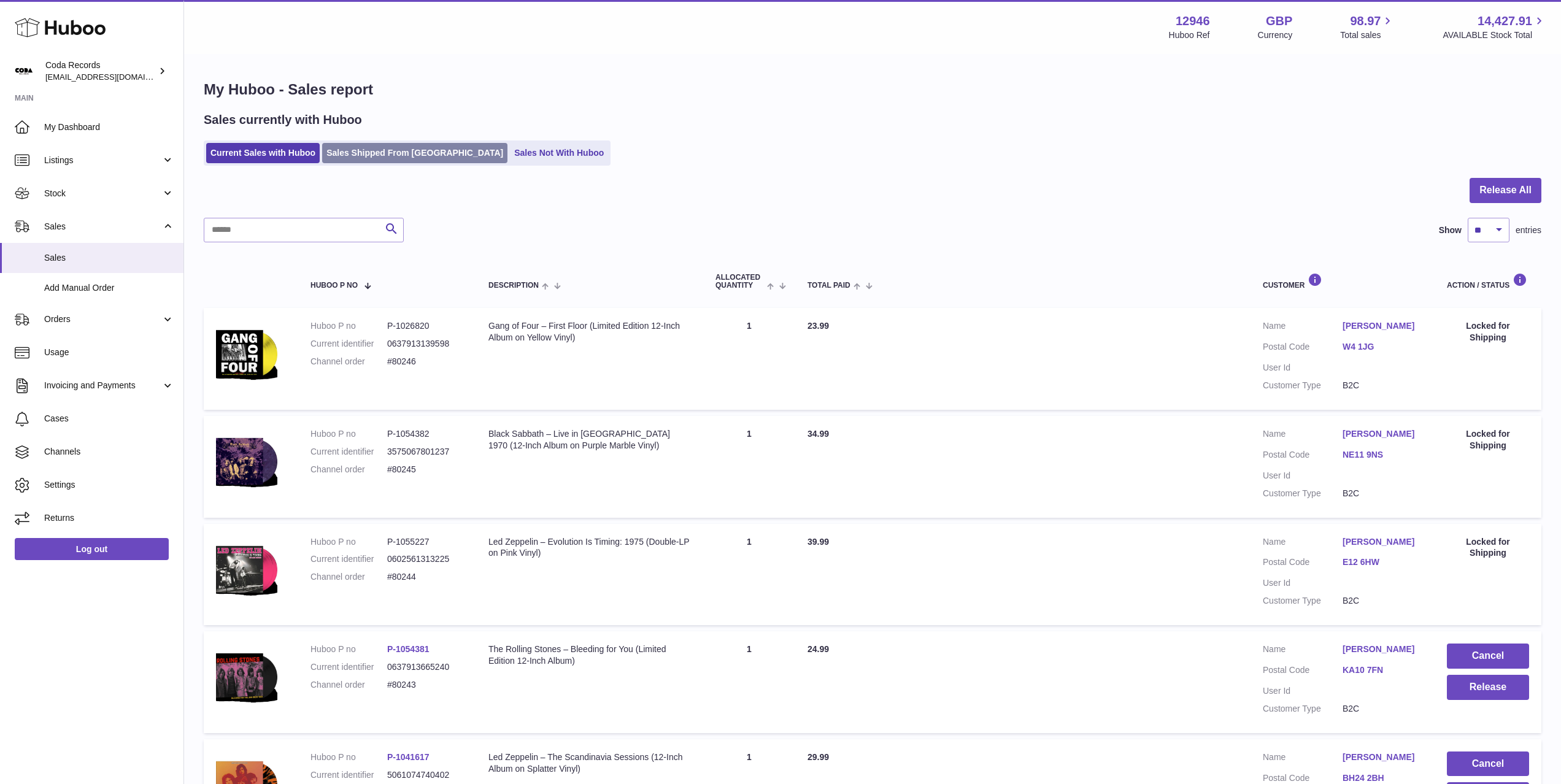
click at [392, 156] on link "Sales Shipped From Huboo" at bounding box center [414, 153] width 185 height 20
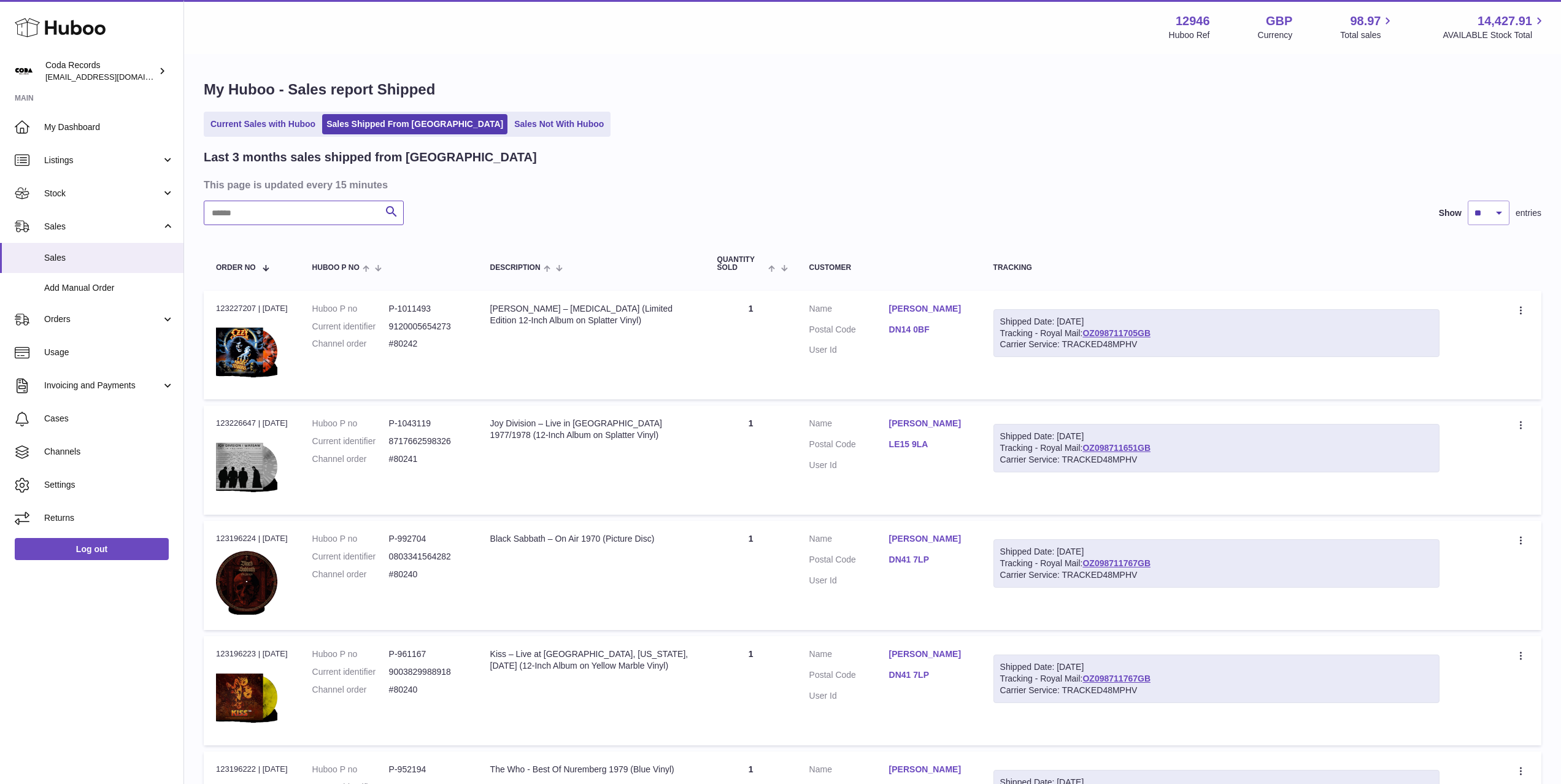
click at [326, 206] on input "text" at bounding box center [303, 213] width 200 height 25
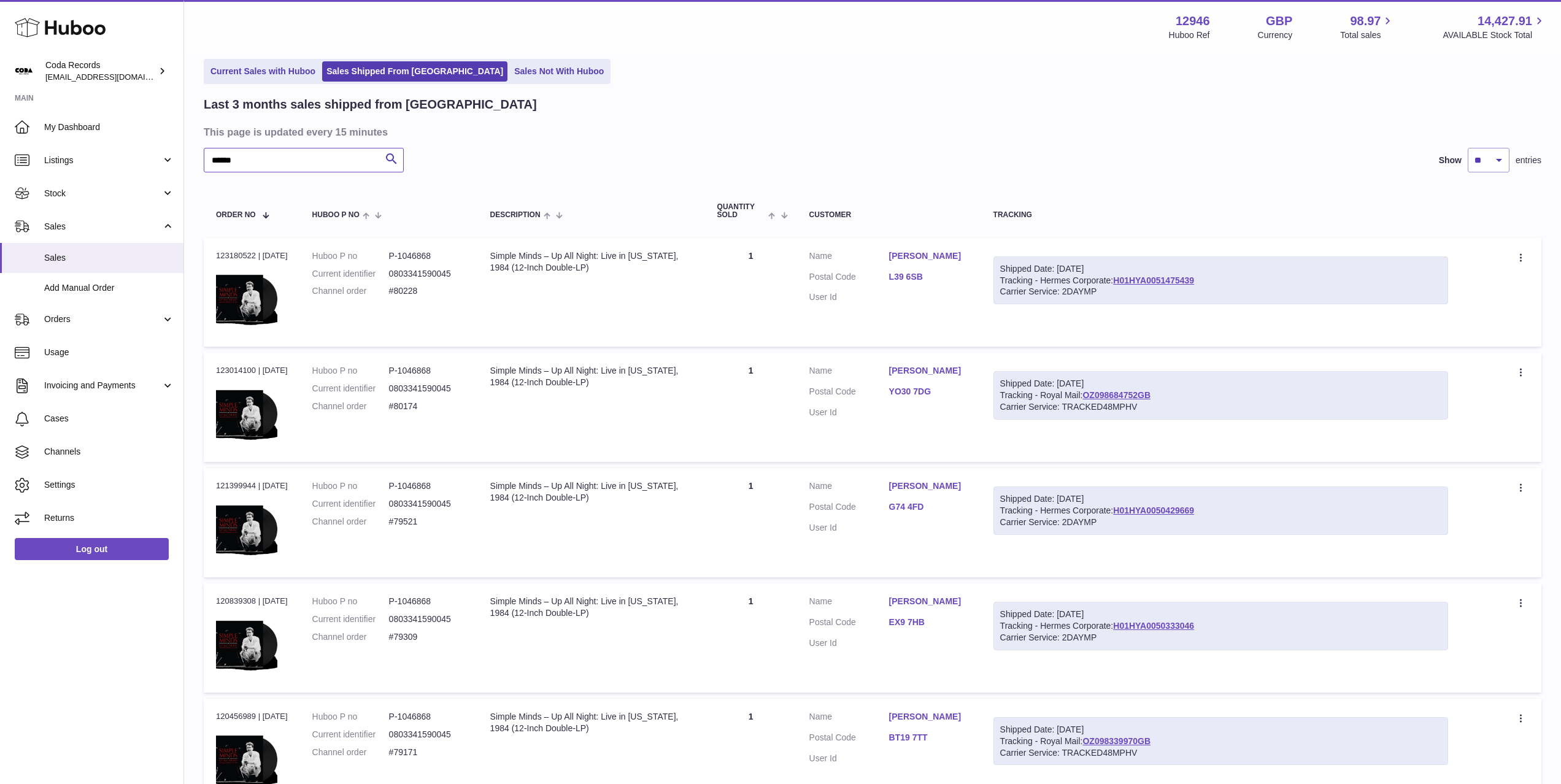
scroll to position [57, 0]
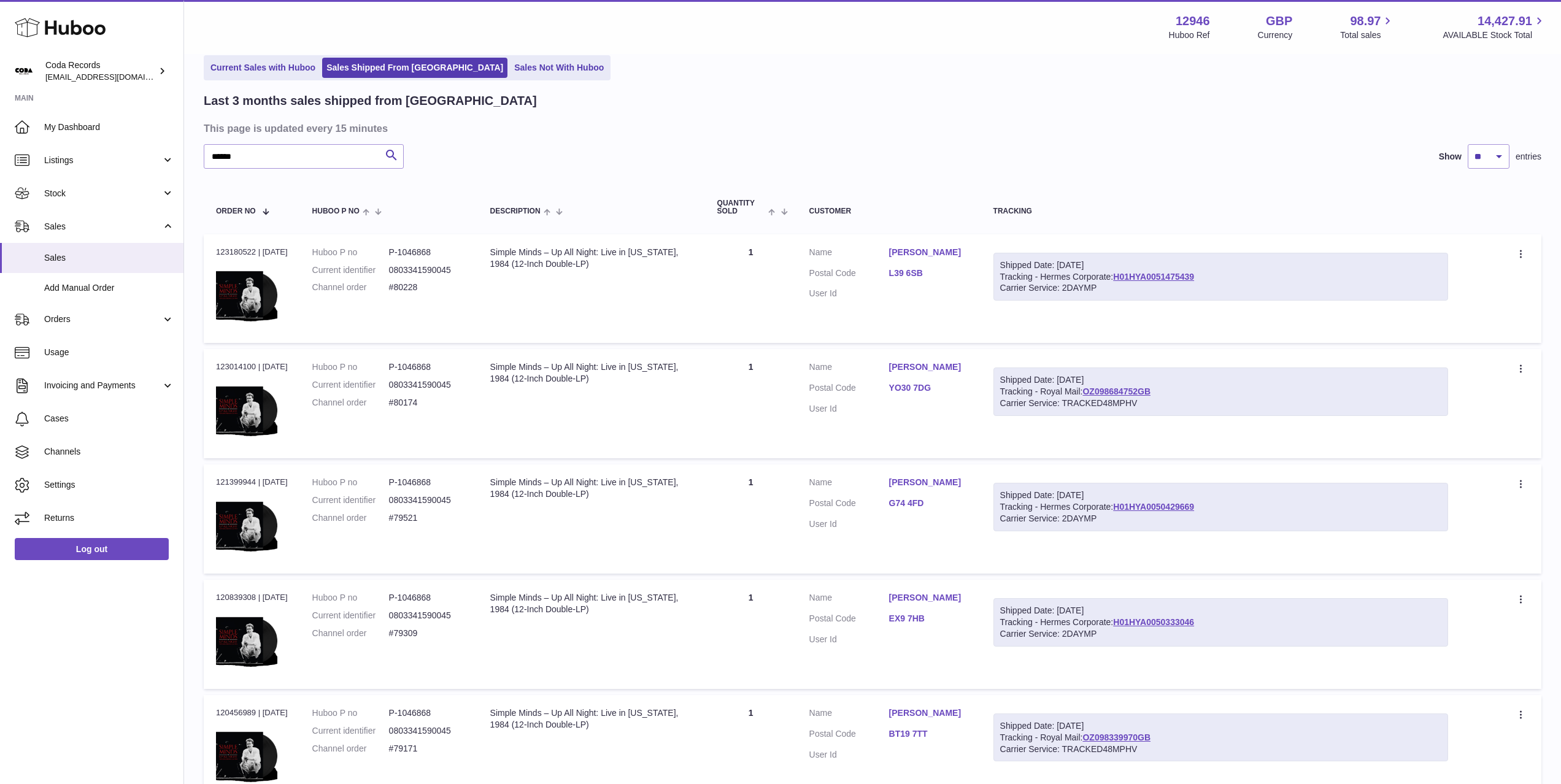
click at [415, 287] on dd "#80228" at bounding box center [427, 287] width 76 height 12
copy dd "80228"
click at [283, 153] on input "******" at bounding box center [303, 156] width 200 height 25
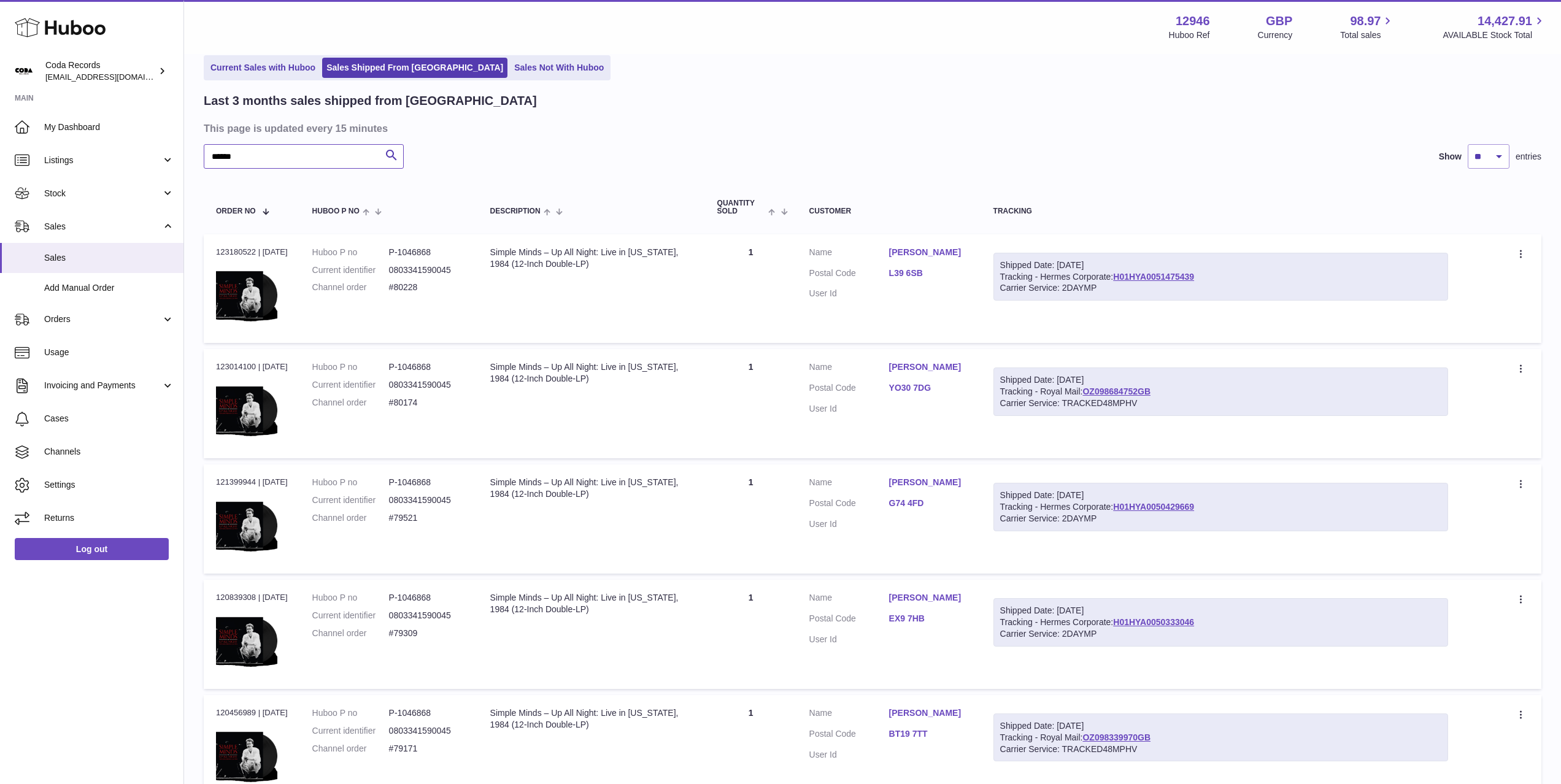
paste input "text"
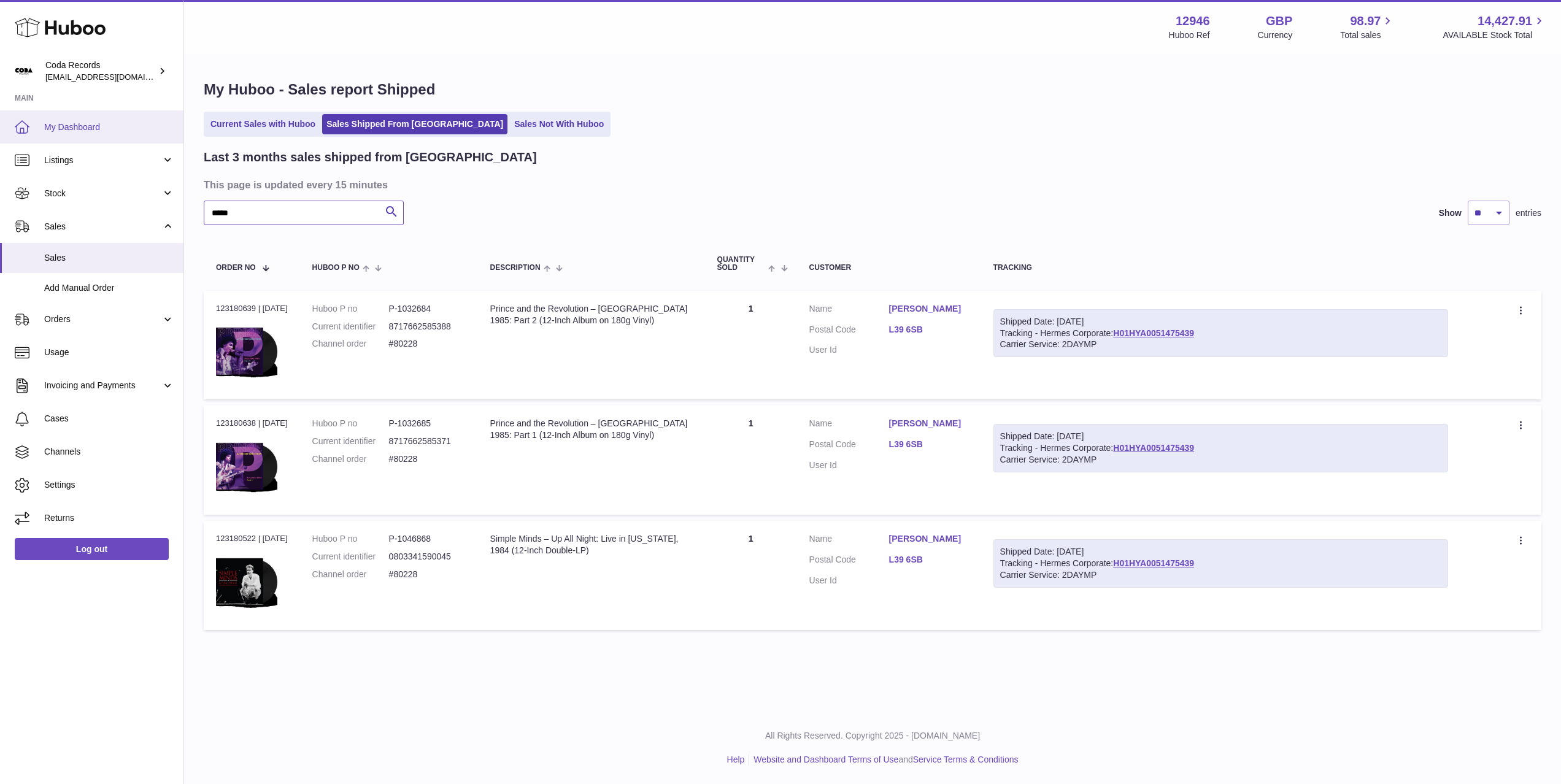
type input "*****"
click at [93, 132] on span "My Dashboard" at bounding box center [109, 127] width 130 height 12
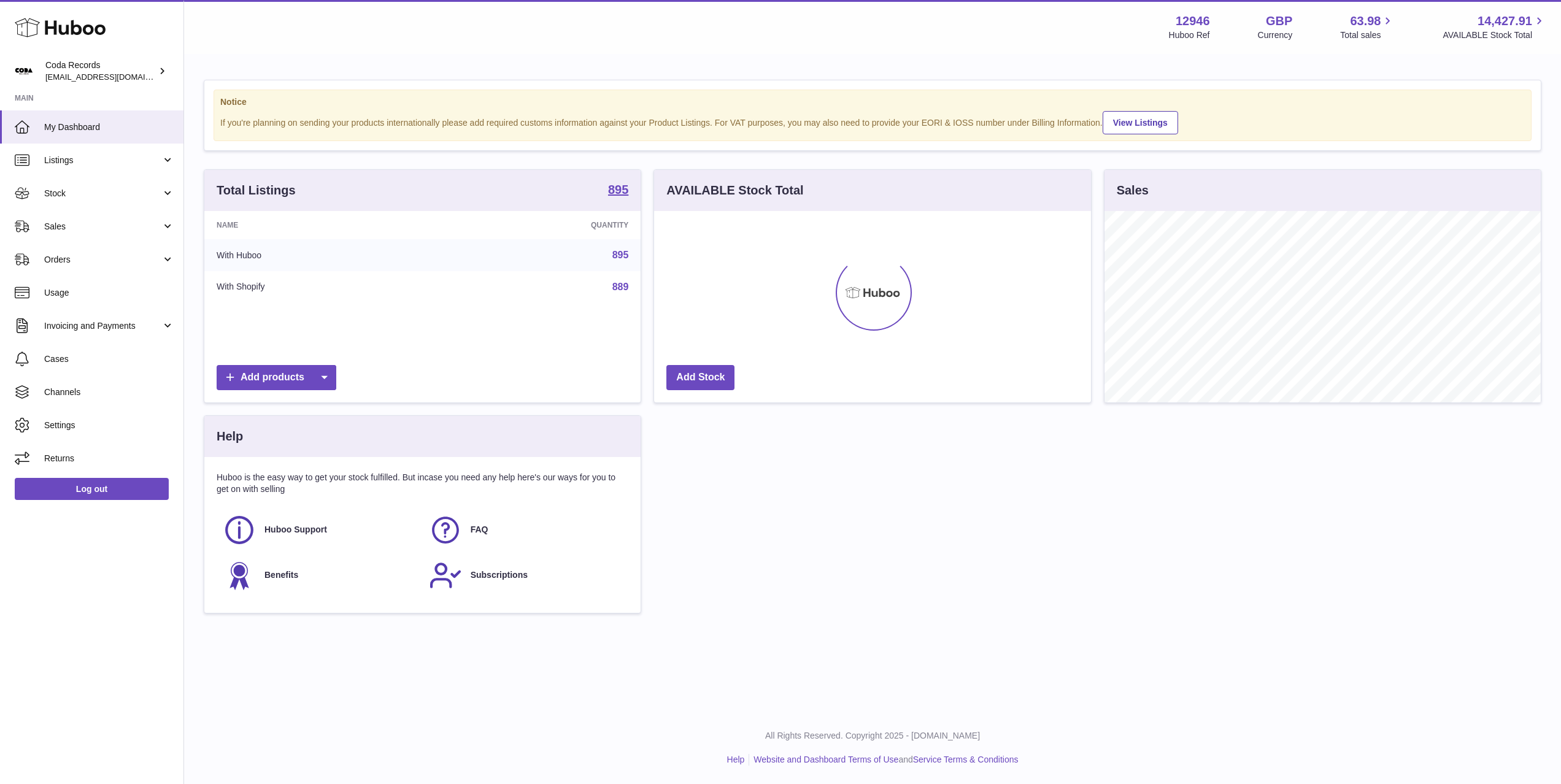
scroll to position [191, 436]
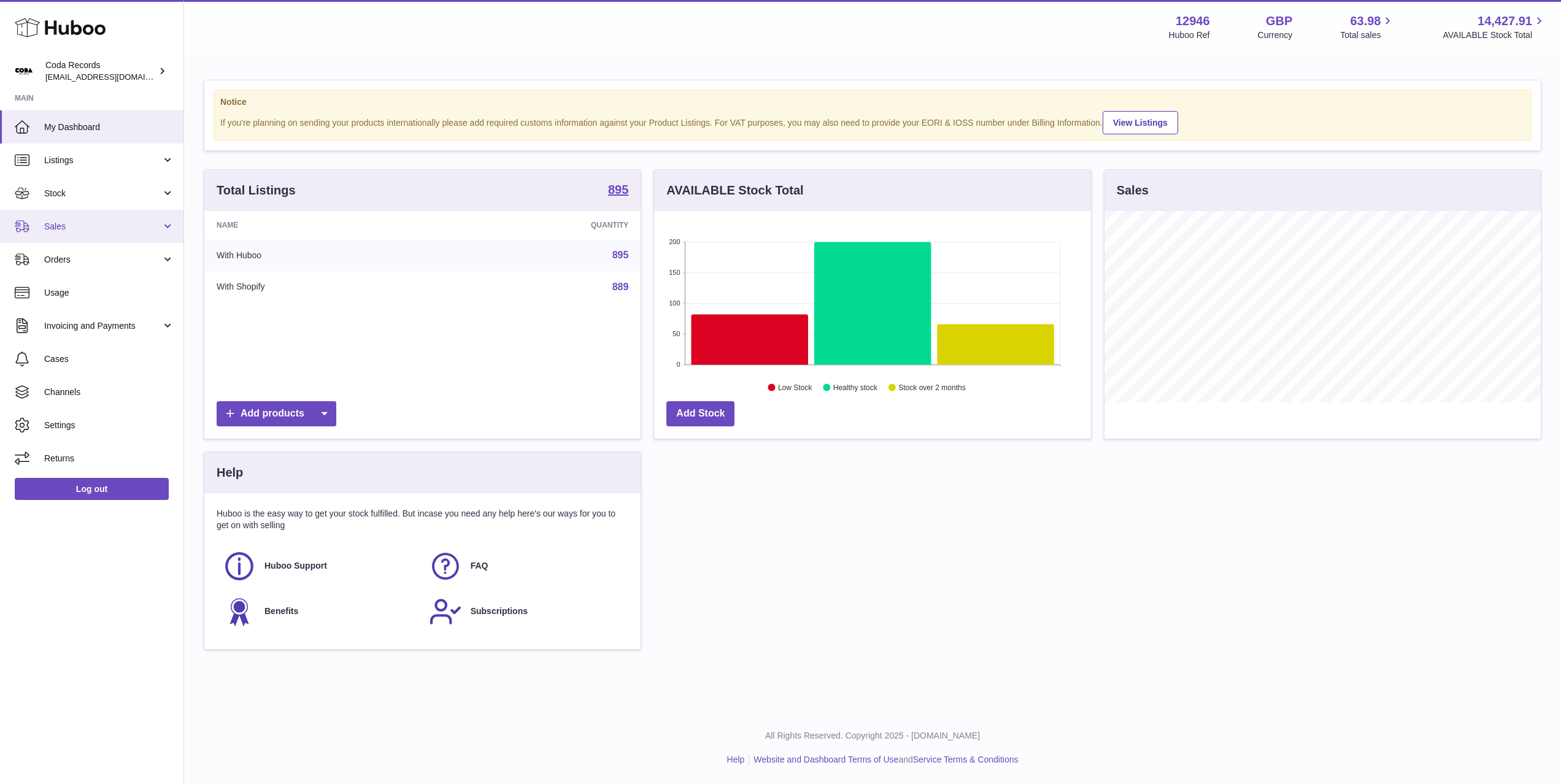
click at [113, 229] on span "Sales" at bounding box center [103, 227] width 117 height 12
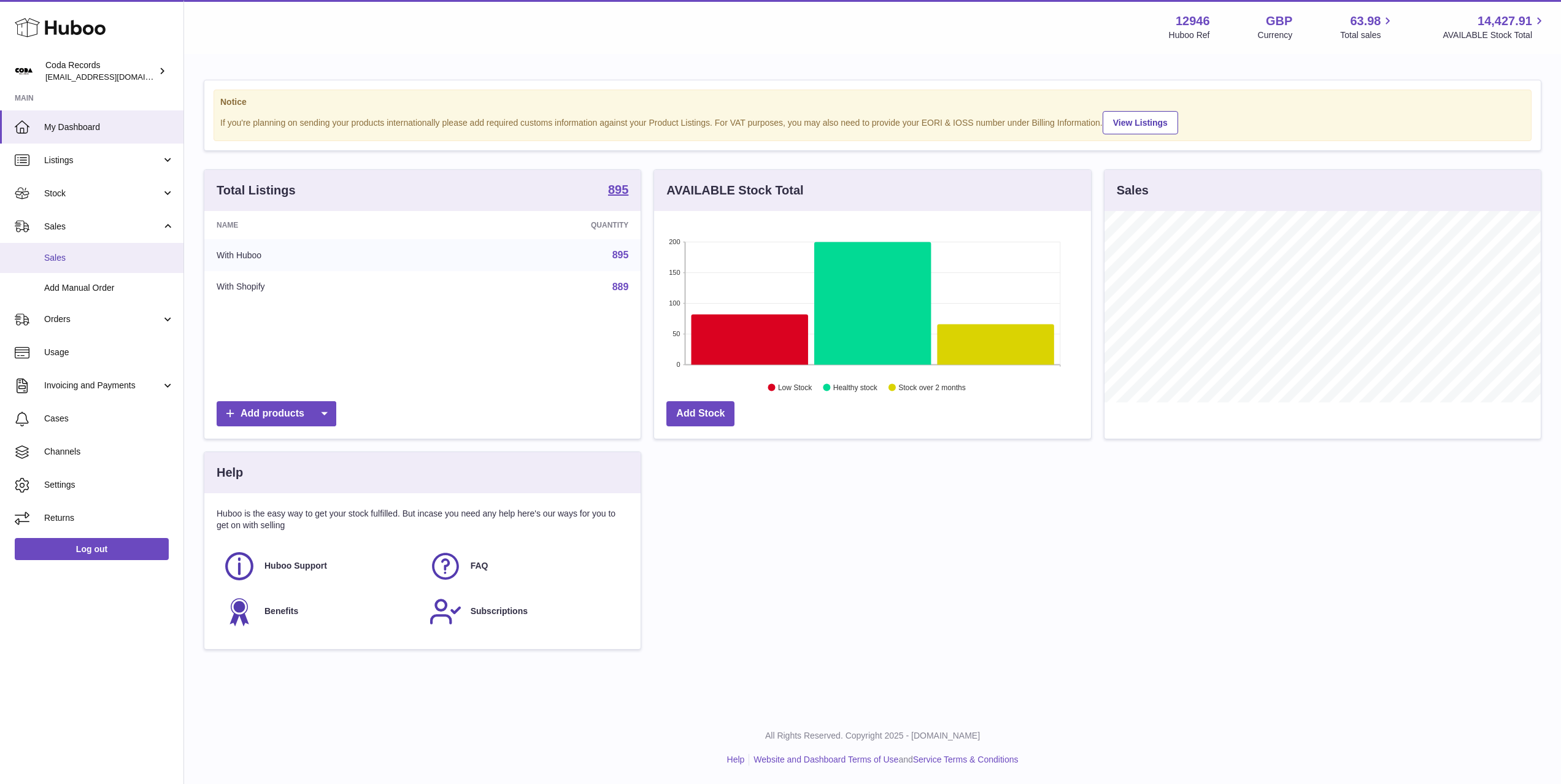
click at [114, 255] on span "Sales" at bounding box center [109, 257] width 130 height 12
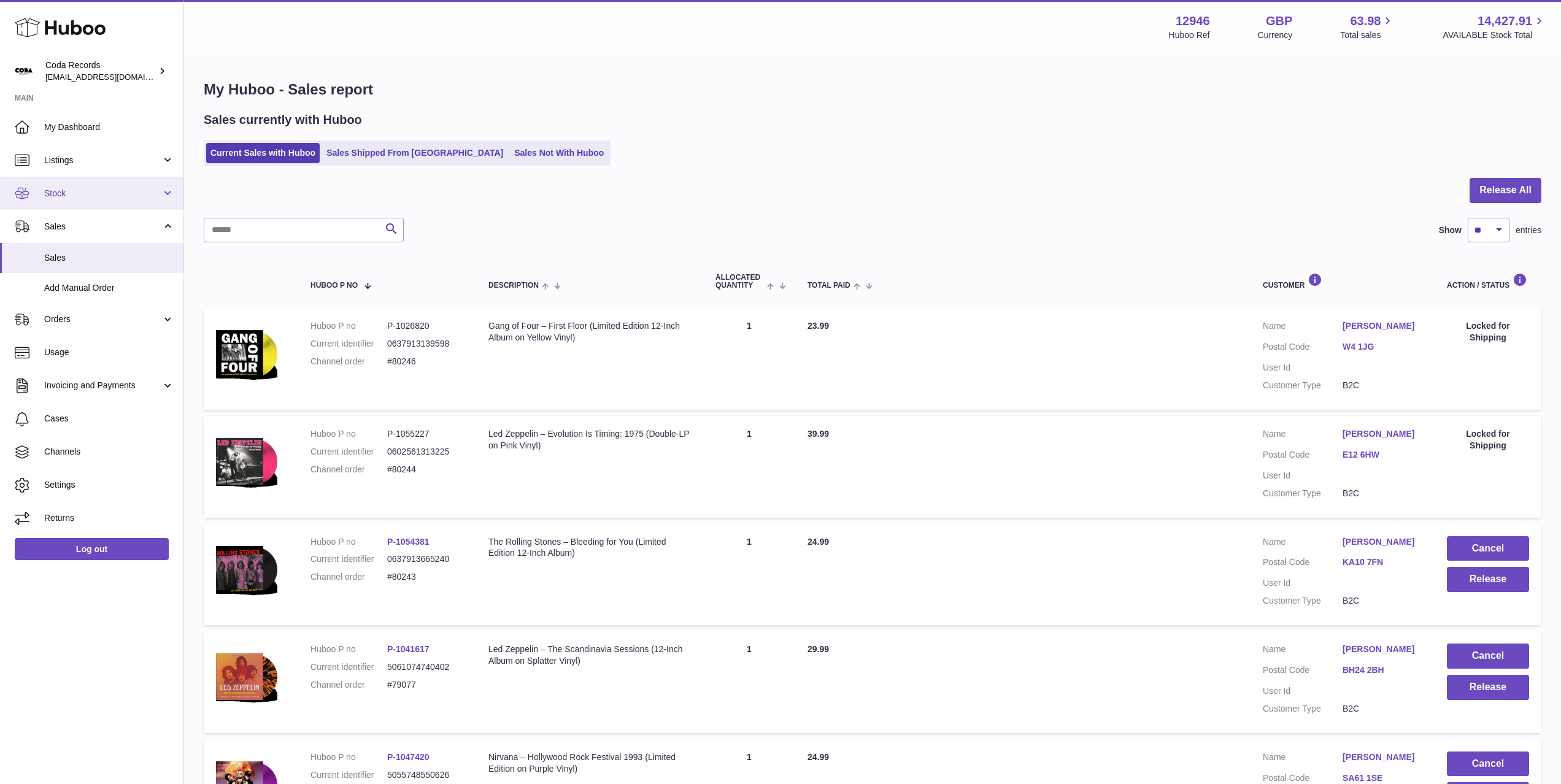
click at [100, 198] on span "Stock" at bounding box center [103, 193] width 117 height 12
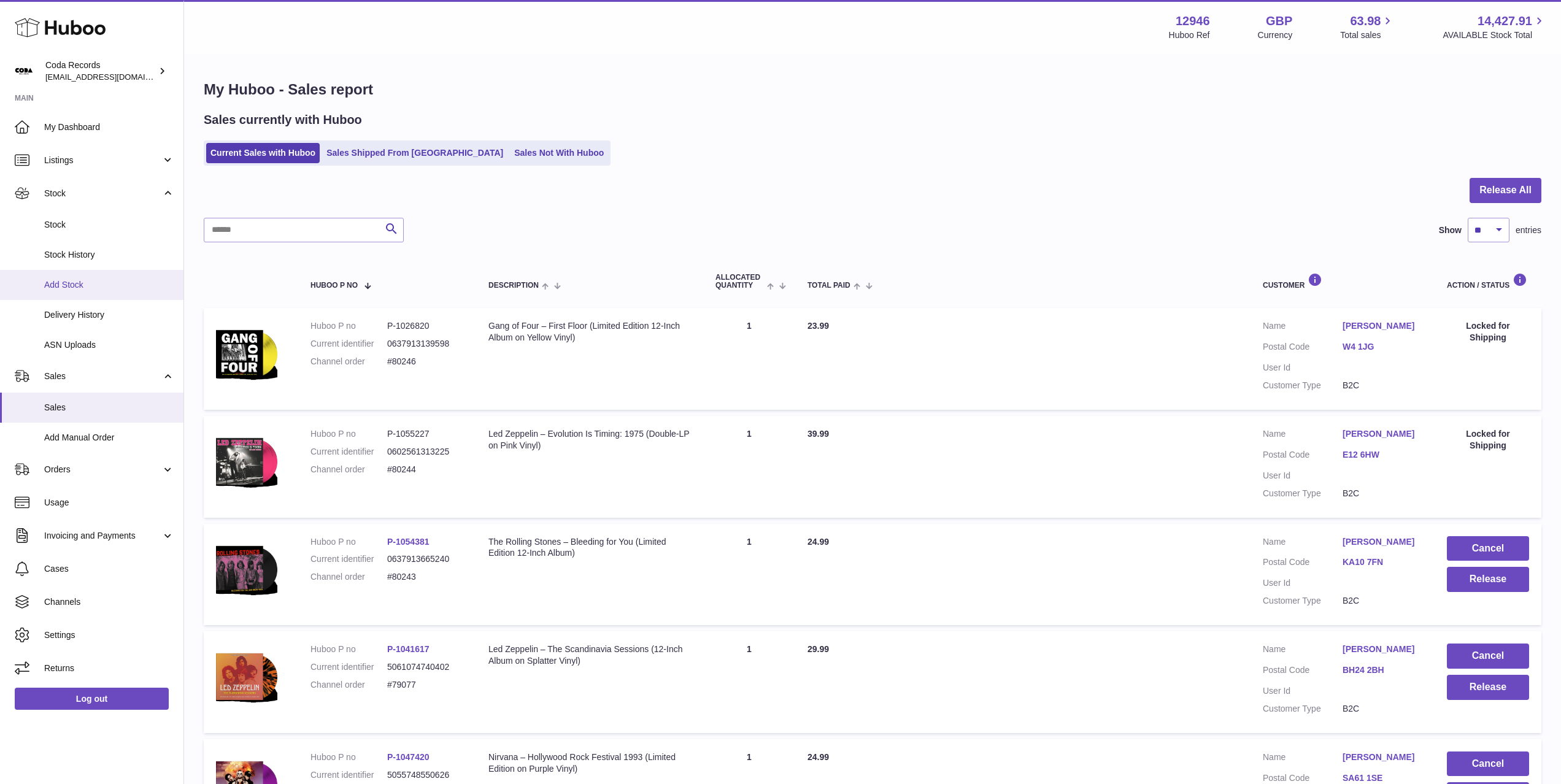
click at [104, 278] on link "Add Stock" at bounding box center [91, 285] width 184 height 30
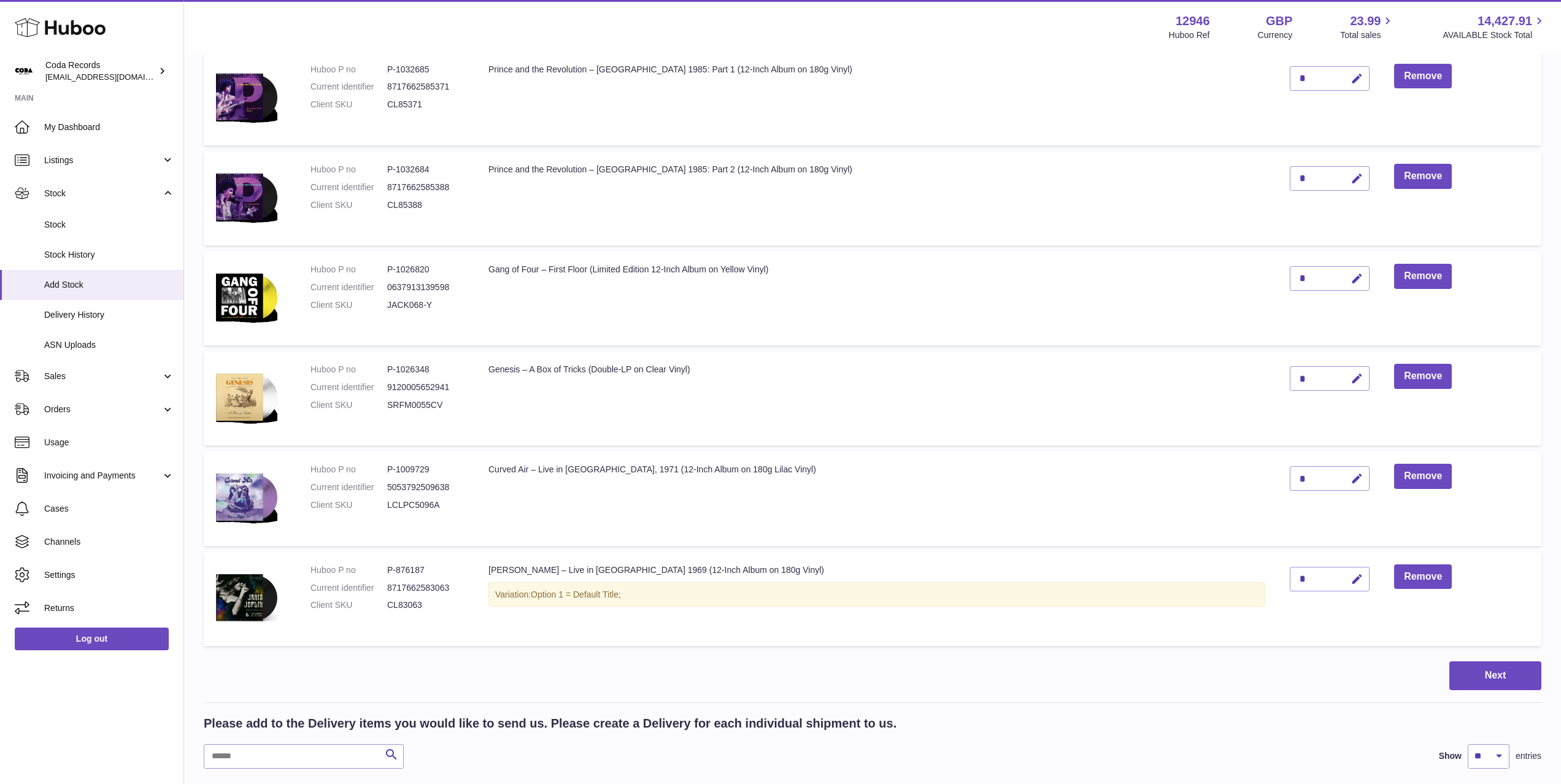
scroll to position [656, 0]
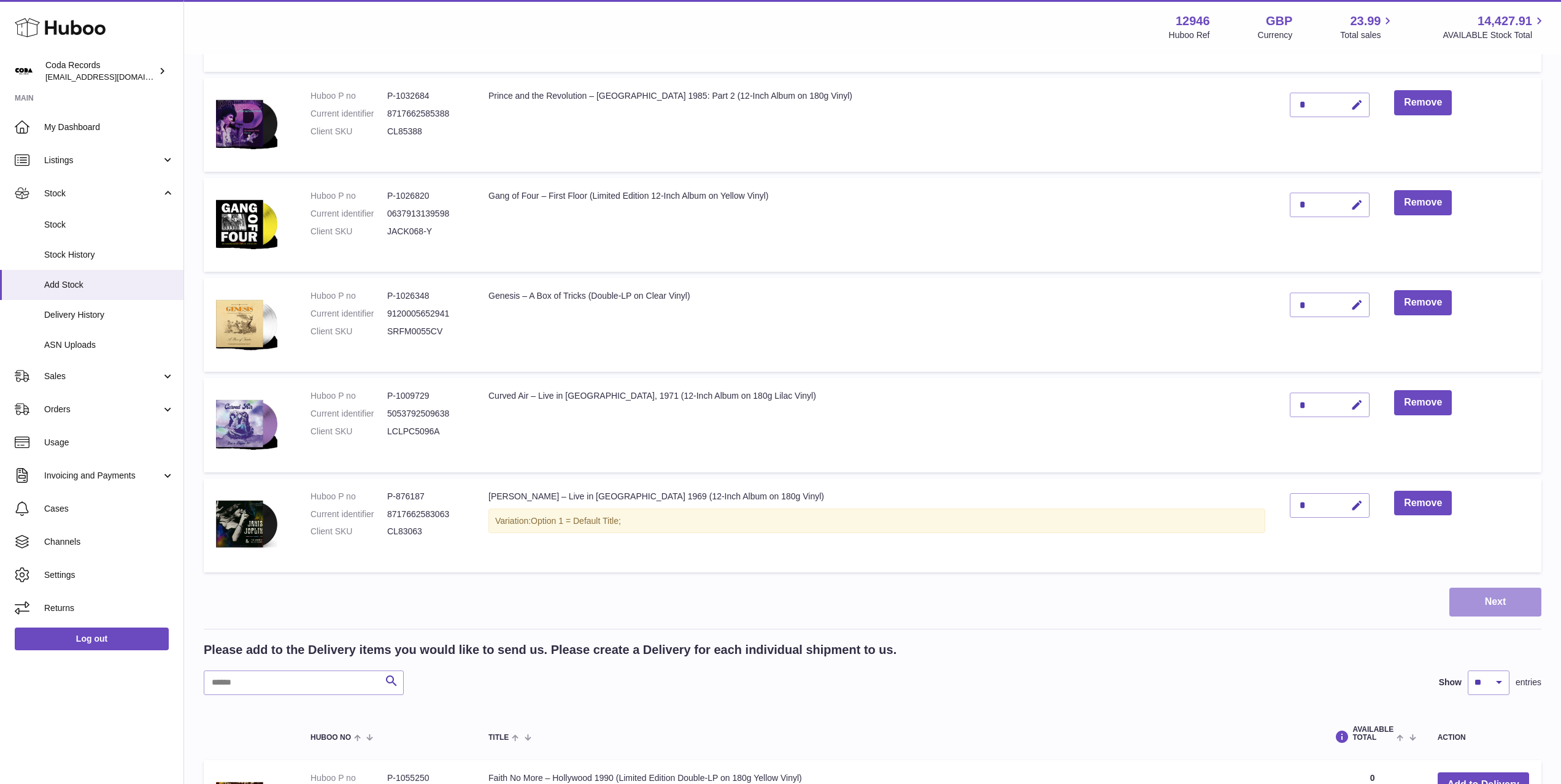
click at [1478, 600] on button "Next" at bounding box center [1495, 602] width 92 height 29
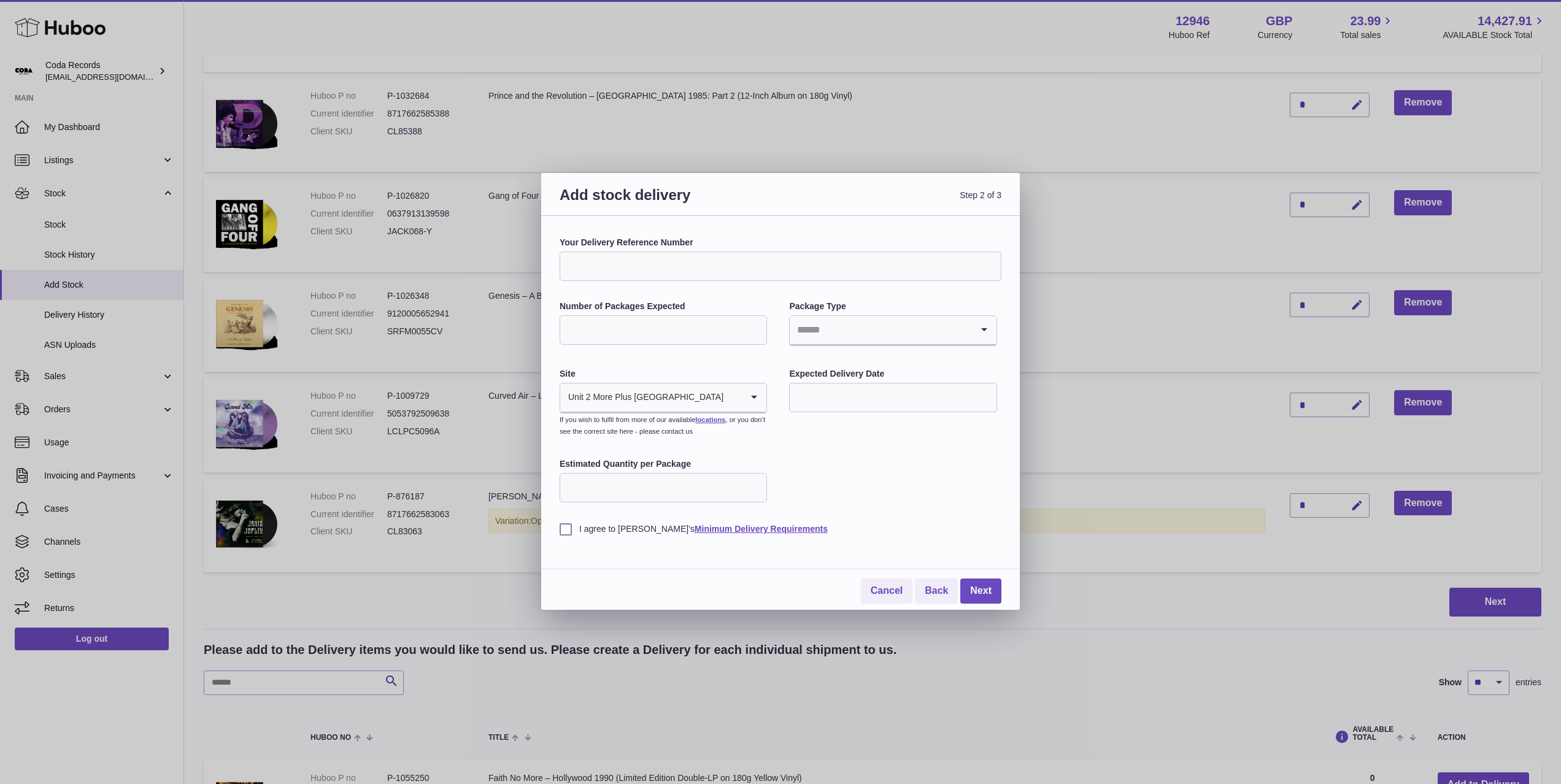
click at [671, 330] on input "Number of Packages Expected" at bounding box center [663, 330] width 207 height 29
type input "*"
click at [844, 319] on input "Search for option" at bounding box center [880, 330] width 182 height 28
drag, startPoint x: 829, startPoint y: 413, endPoint x: 756, endPoint y: 358, distance: 91.4
click at [829, 413] on li "Boxes" at bounding box center [893, 412] width 205 height 25
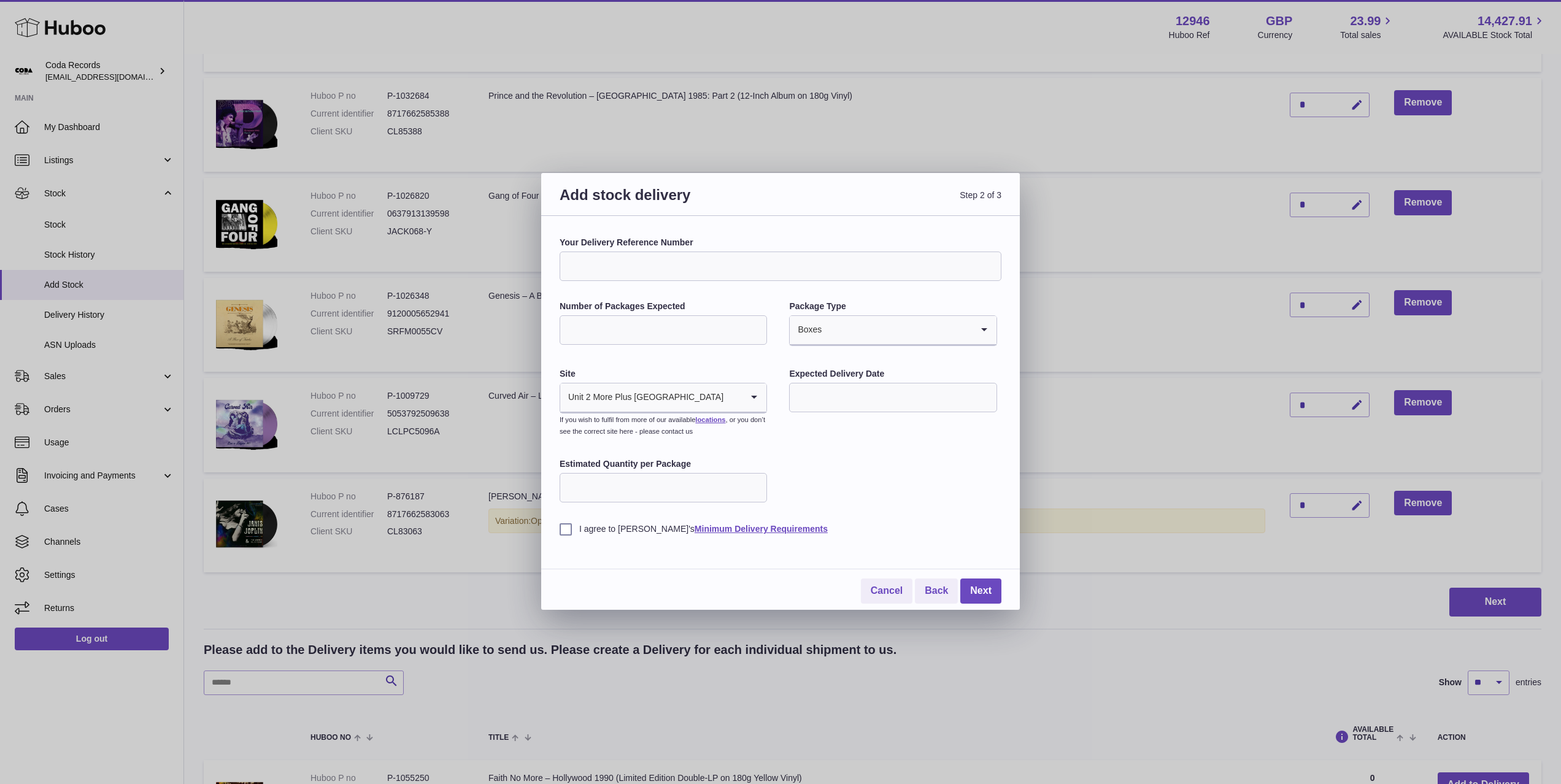
drag, startPoint x: 751, startPoint y: 353, endPoint x: 788, endPoint y: 380, distance: 45.8
click at [753, 355] on div "Your Delivery Reference Number Number of Packages Expected * Package Type Boxes…" at bounding box center [780, 386] width 442 height 298
click at [842, 406] on input "text" at bounding box center [893, 397] width 207 height 29
click at [958, 551] on span "24" at bounding box center [956, 548] width 22 height 22
type input "**********"
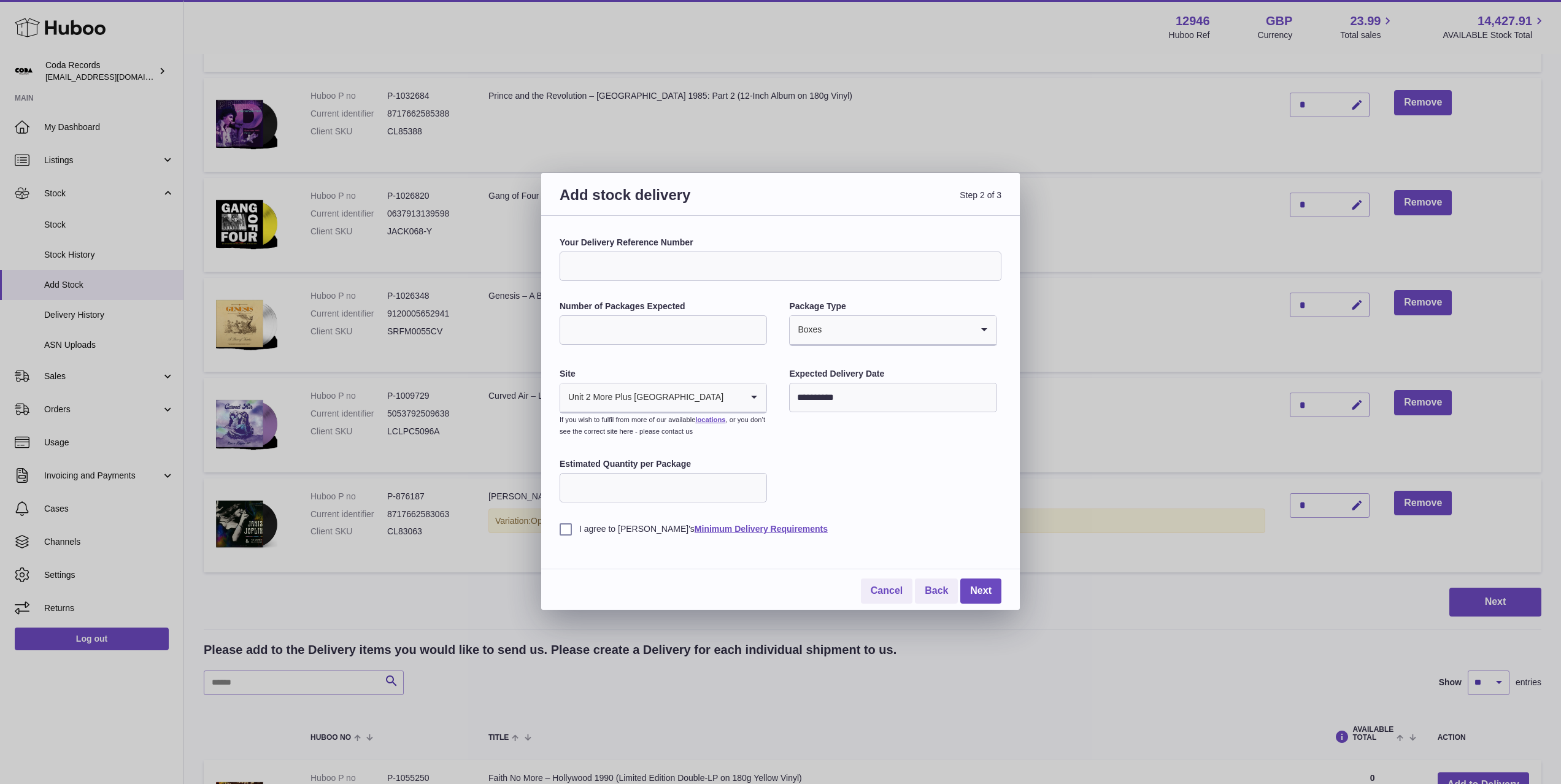
click at [687, 507] on div "I agree to Huboo's Minimum Delivery Requirements" at bounding box center [780, 520] width 442 height 30
click at [683, 492] on input "Estimated Quantity per Package" at bounding box center [663, 487] width 207 height 29
type input "**"
click at [568, 530] on label "I agree to Huboo's Minimum Delivery Requirements" at bounding box center [780, 529] width 442 height 12
click at [986, 588] on link "Next" at bounding box center [981, 591] width 41 height 25
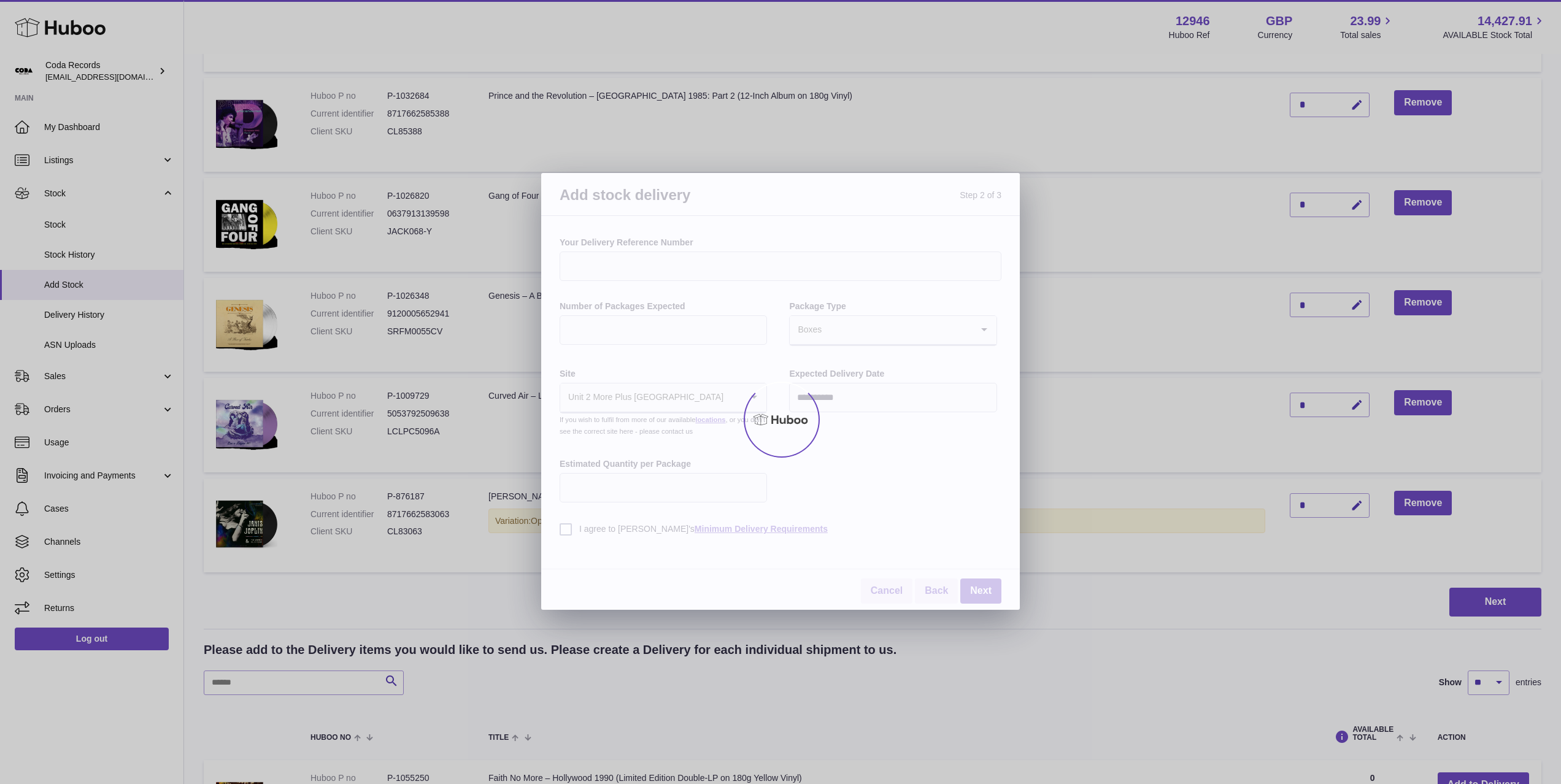
scroll to position [615, 0]
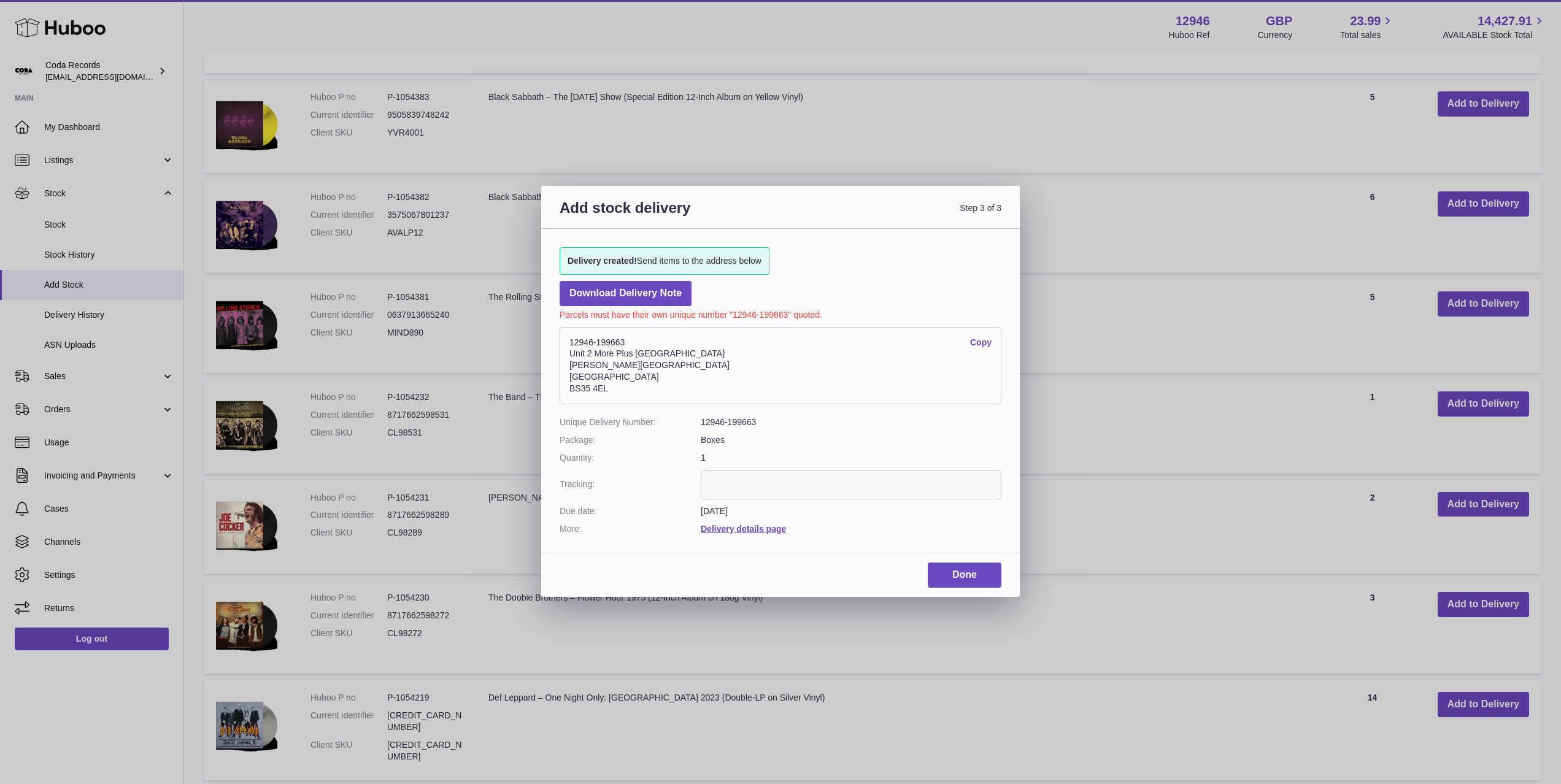
drag, startPoint x: 598, startPoint y: 343, endPoint x: 555, endPoint y: 343, distance: 43.0
click at [555, 343] on div "Delivery created! Send items to the address below Download Delivery Note Parcel…" at bounding box center [780, 384] width 478 height 312
copy address "12946-199663"
click at [777, 115] on div "Add stock delivery Step 3 of 3 Delivery created! Send items to the address belo…" at bounding box center [780, 392] width 1561 height 784
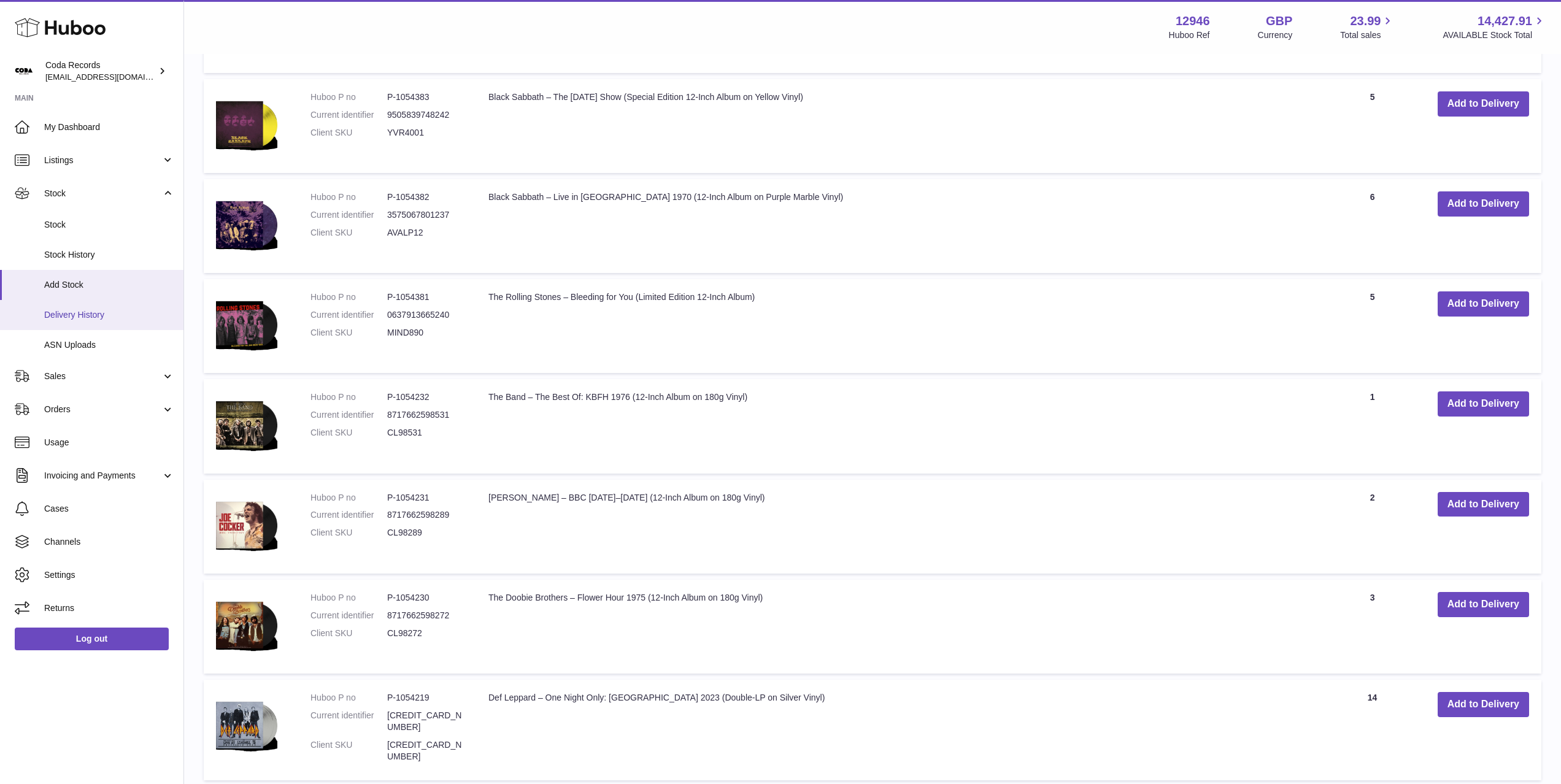
click at [81, 319] on span "Delivery History" at bounding box center [109, 315] width 130 height 12
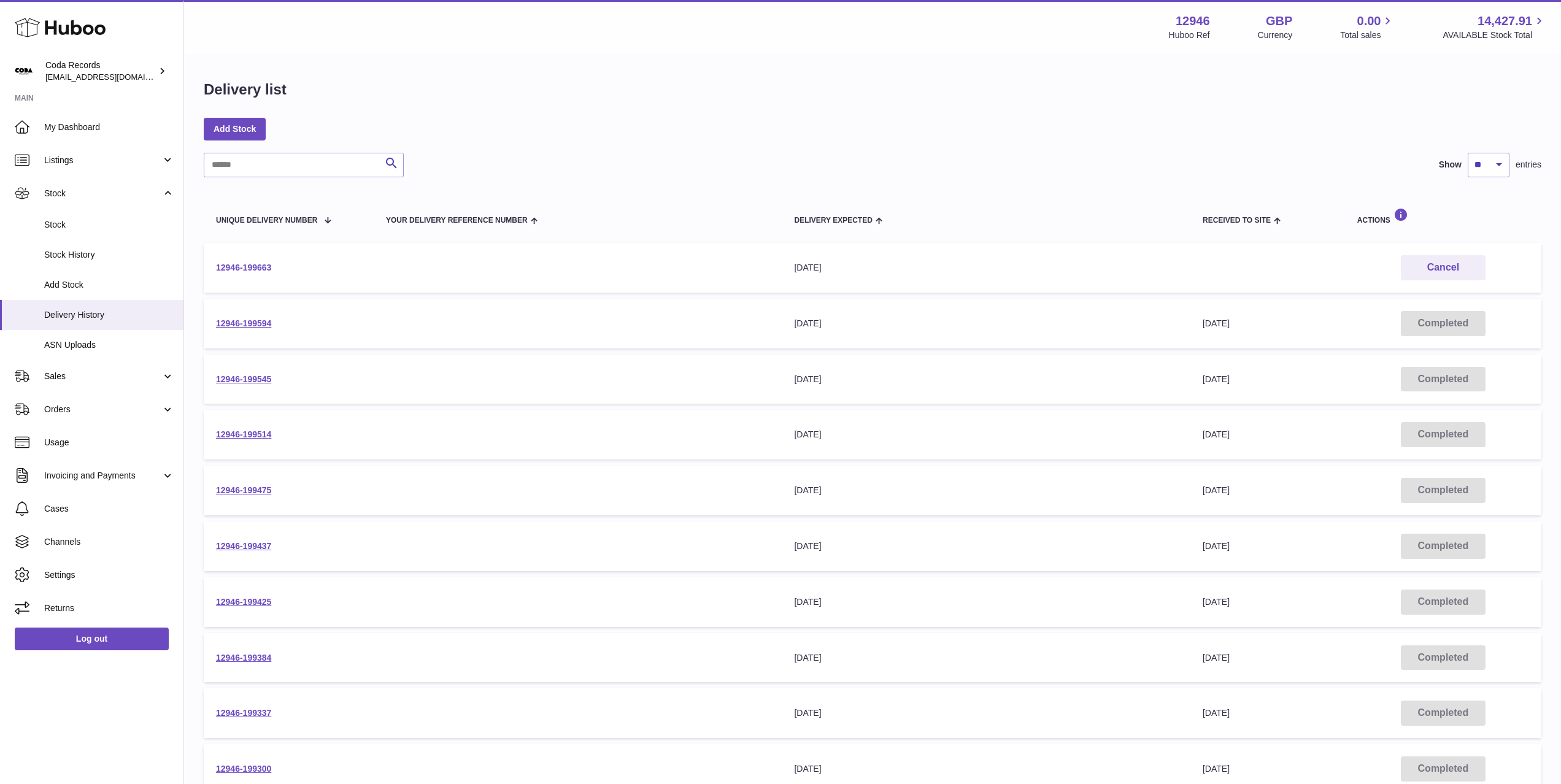
click at [253, 265] on link "12946-199663" at bounding box center [243, 267] width 55 height 10
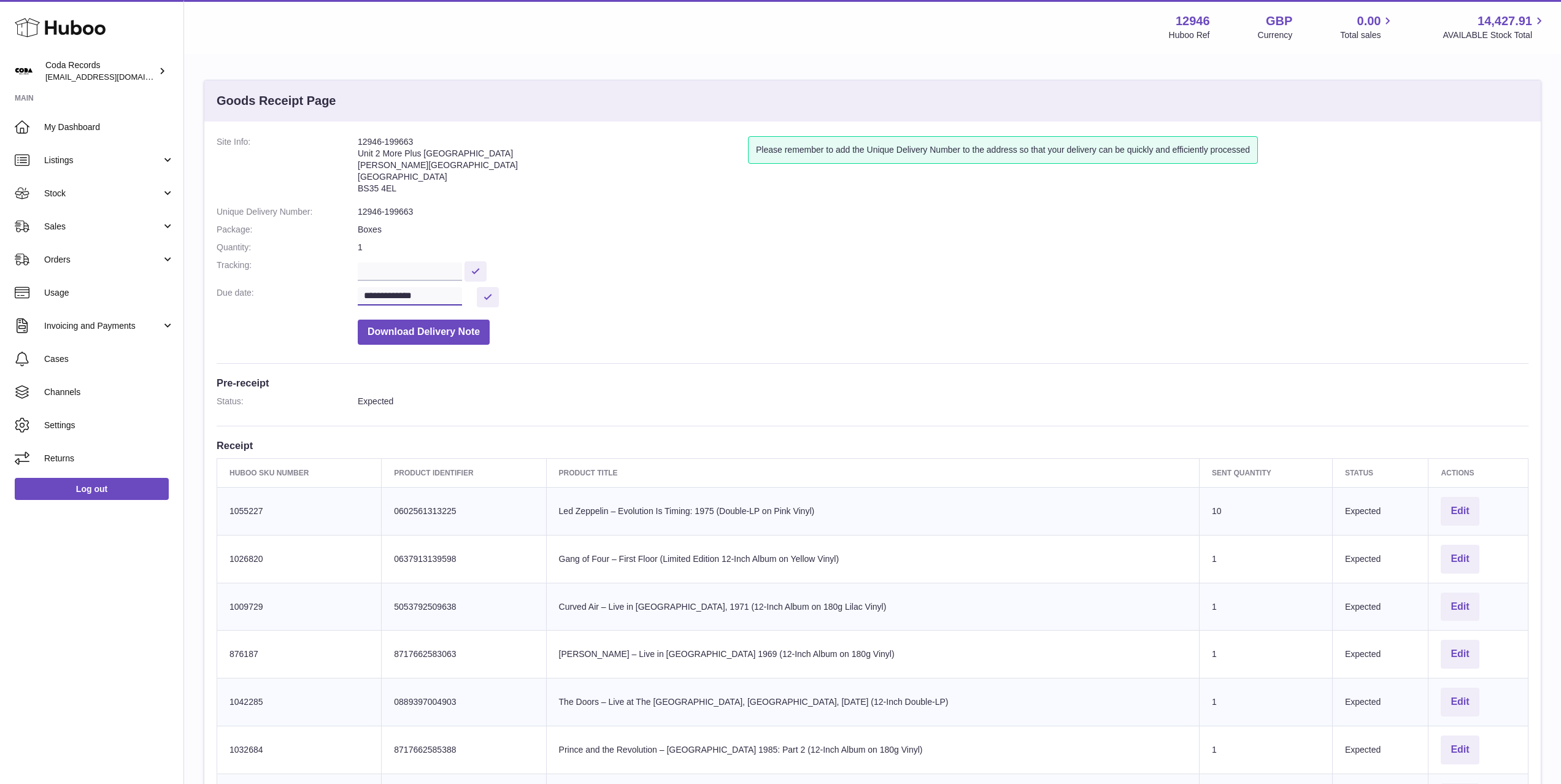
click at [426, 297] on input "**********" at bounding box center [410, 296] width 104 height 18
click at [475, 437] on span "22" at bounding box center [475, 441] width 22 height 22
type input "**********"
click at [496, 297] on button at bounding box center [487, 297] width 22 height 20
click at [412, 44] on div "Menu Huboo 12946 Huboo Ref GBP Currency 0.00 Total sales 14,427.91 AVAILABLE St…" at bounding box center [872, 27] width 1377 height 54
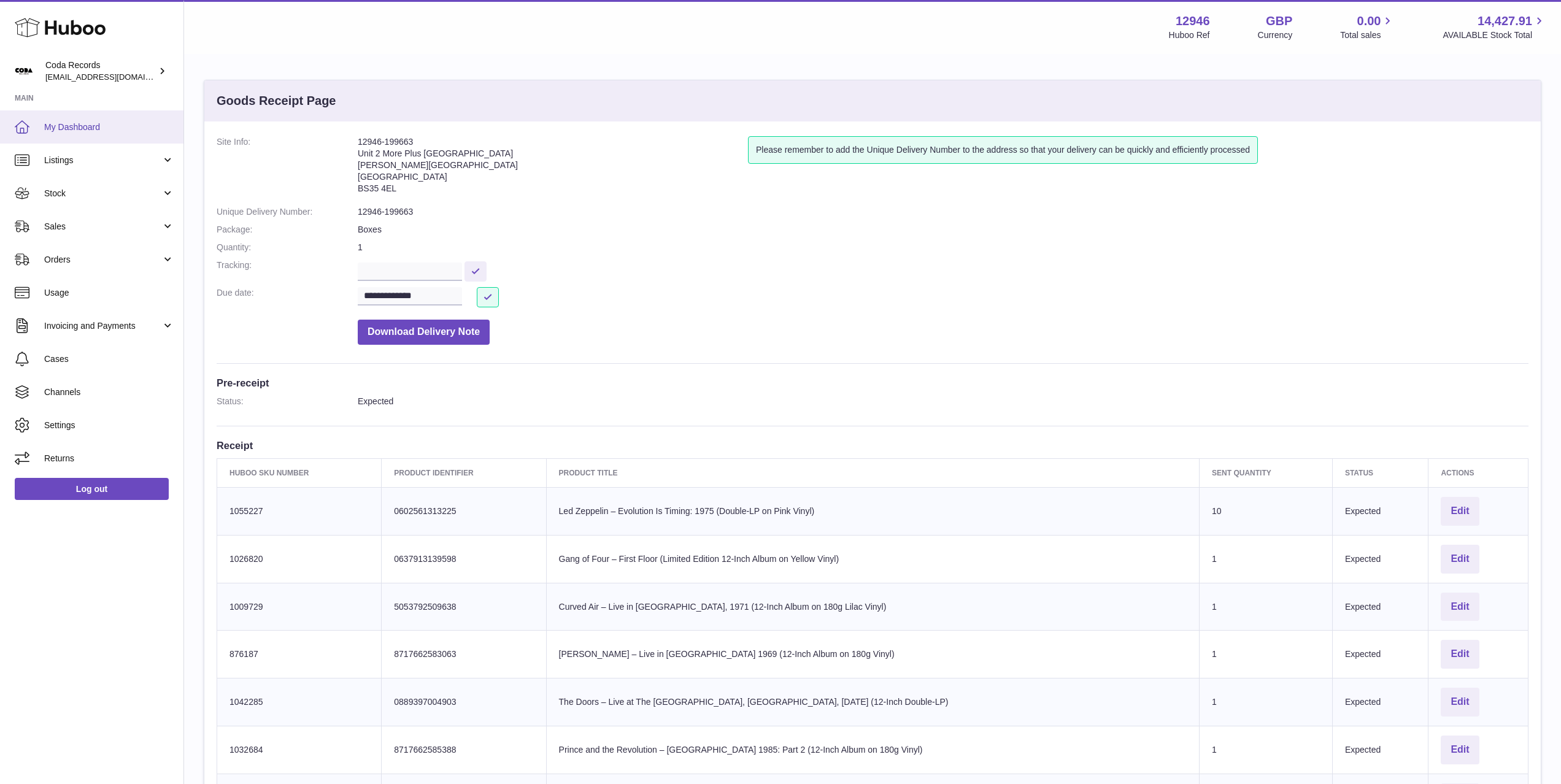
click at [104, 125] on span "My Dashboard" at bounding box center [109, 127] width 130 height 12
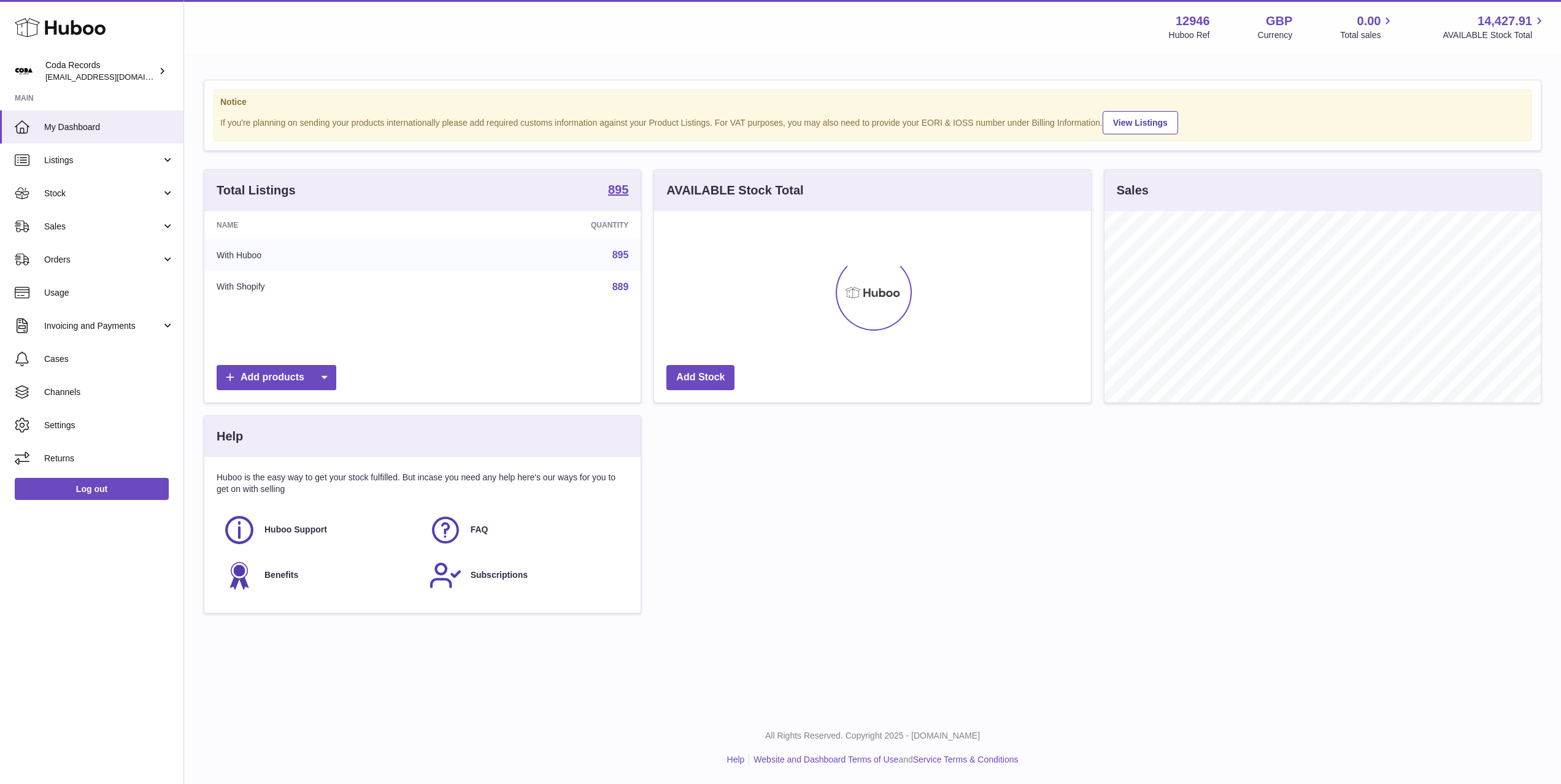
scroll to position [191, 436]
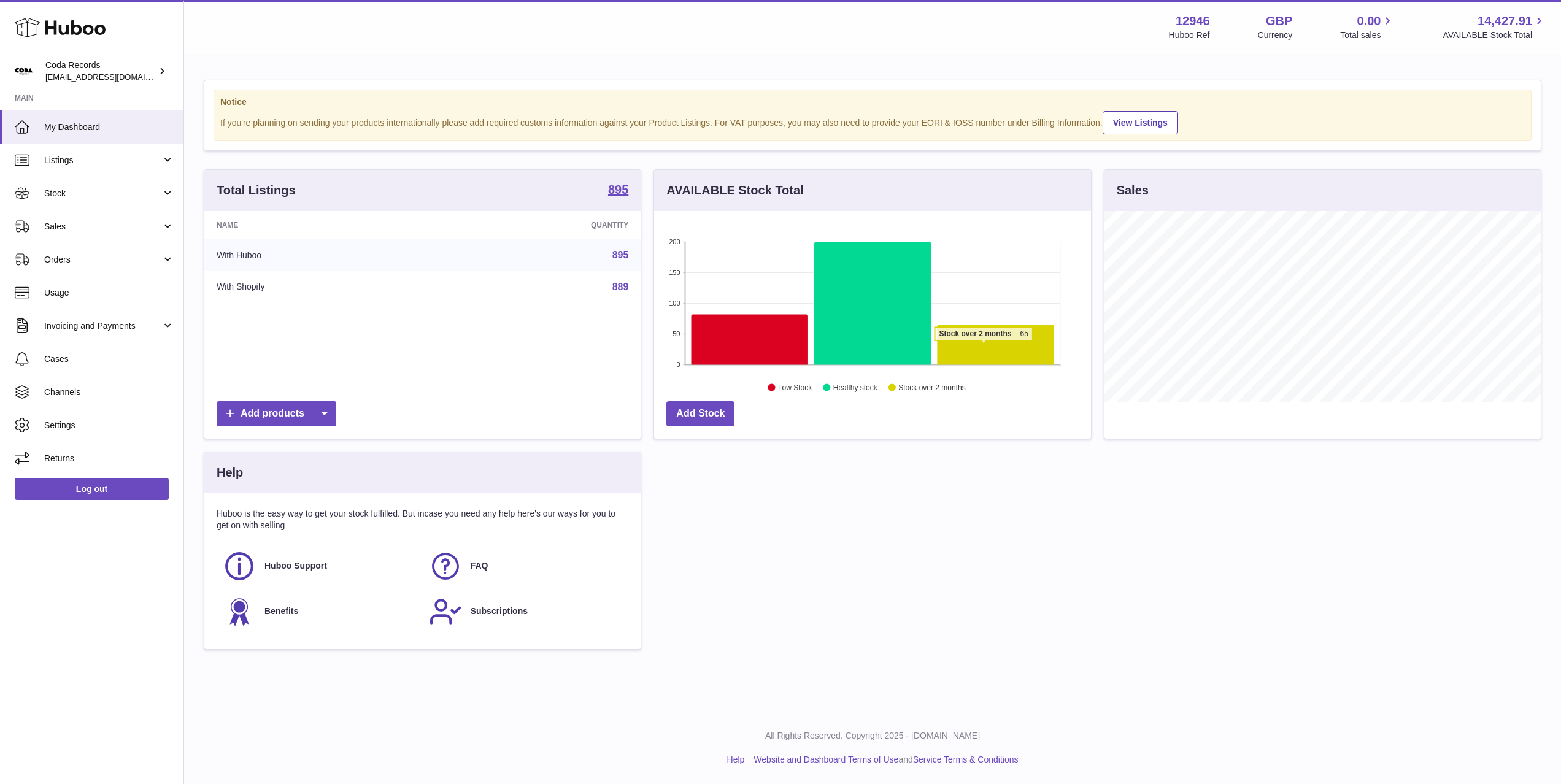
click at [984, 347] on icon at bounding box center [996, 345] width 117 height 40
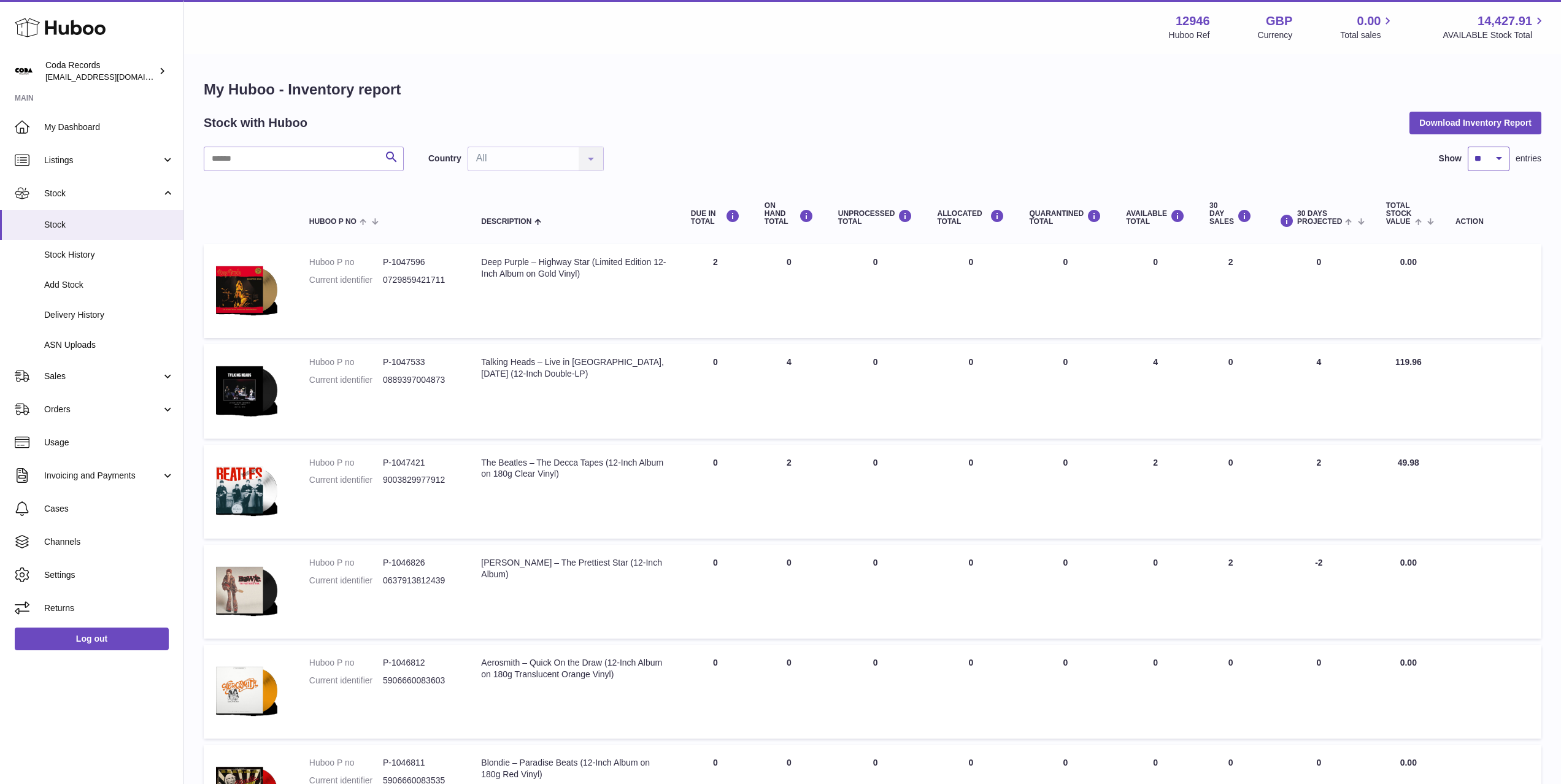
click at [1489, 160] on select "** ** ** ***" at bounding box center [1488, 159] width 42 height 25
select select "***"
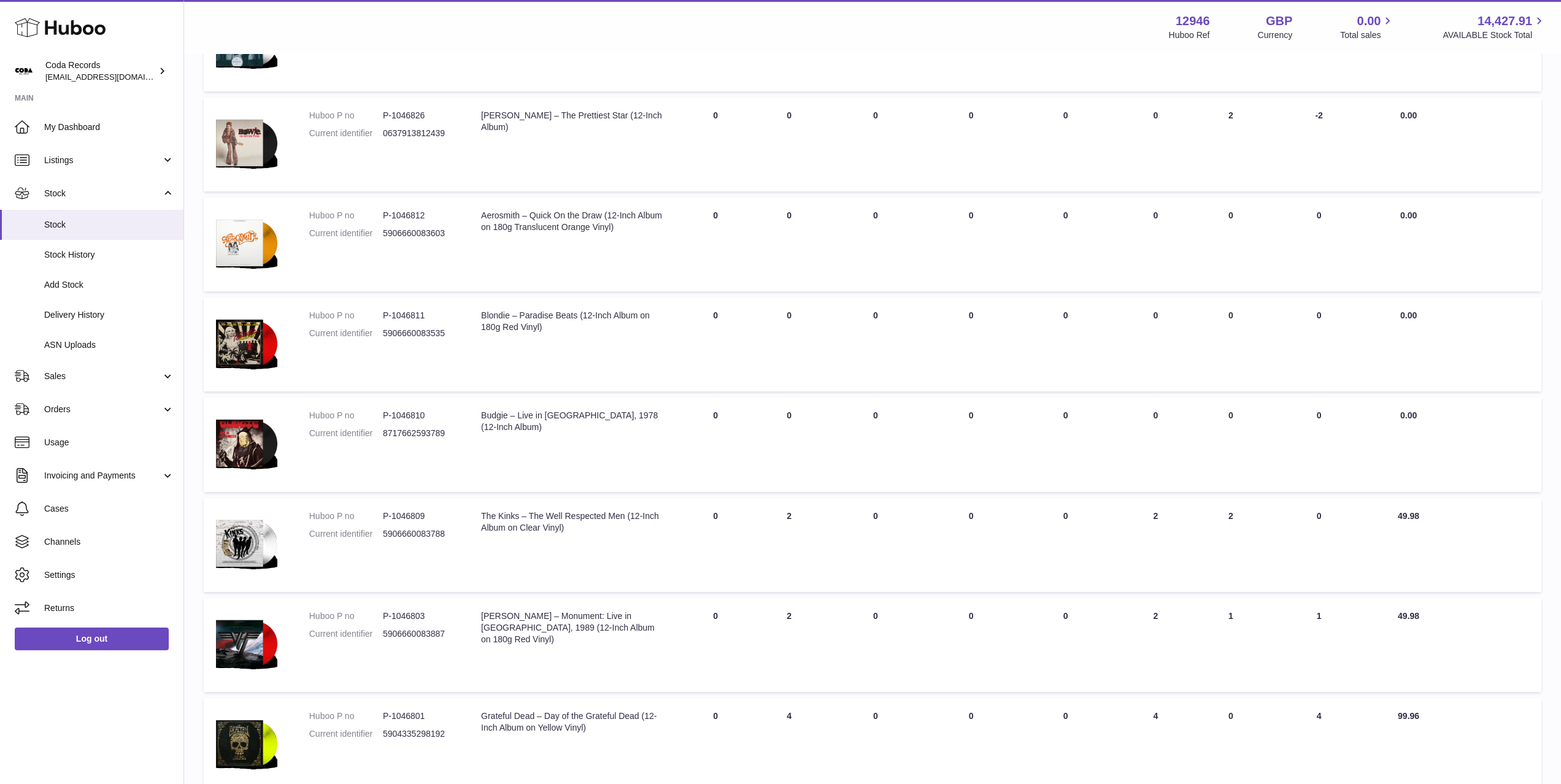
scroll to position [446, 0]
